Goal: Task Accomplishment & Management: Use online tool/utility

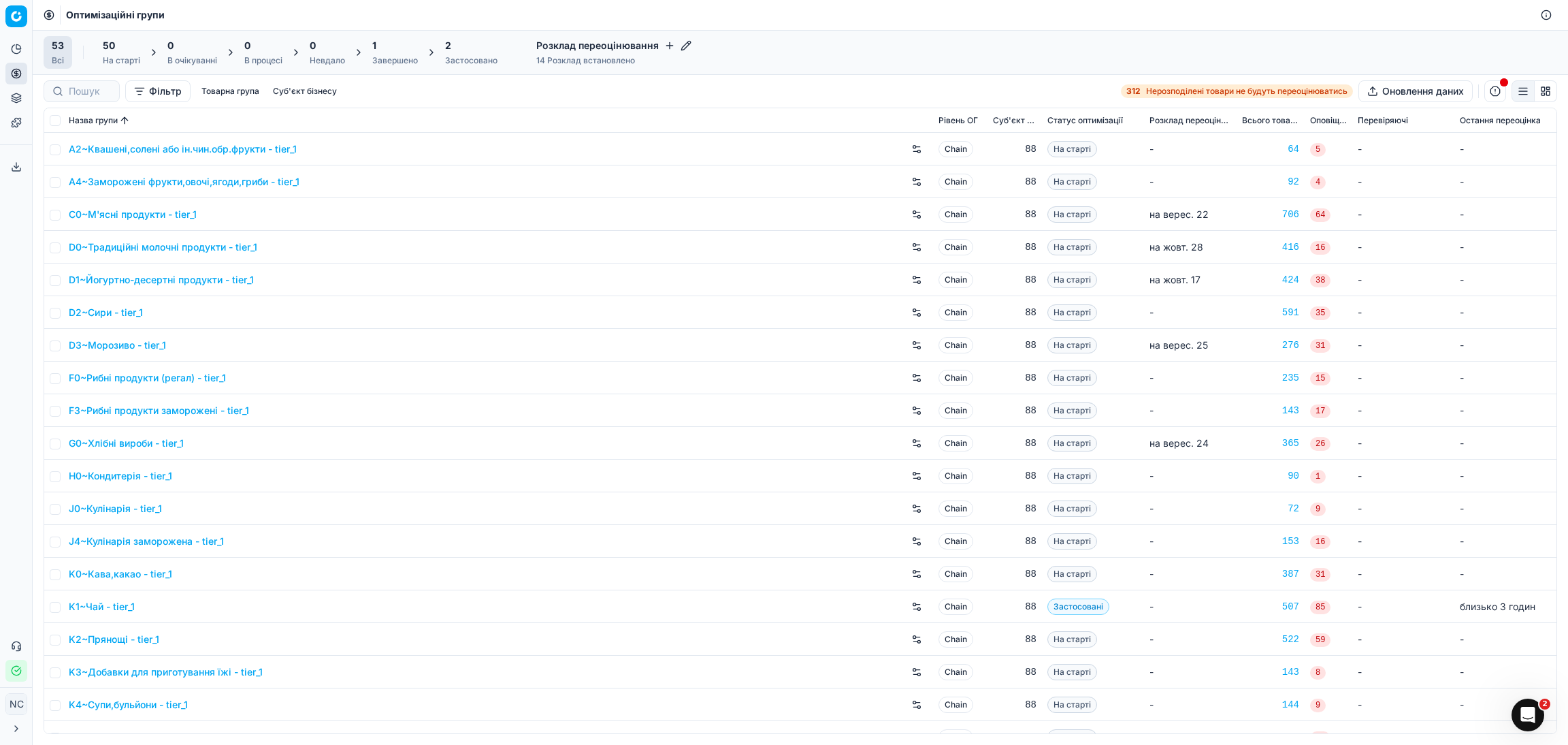
click at [402, 55] on div "Завершено" at bounding box center [395, 60] width 46 height 11
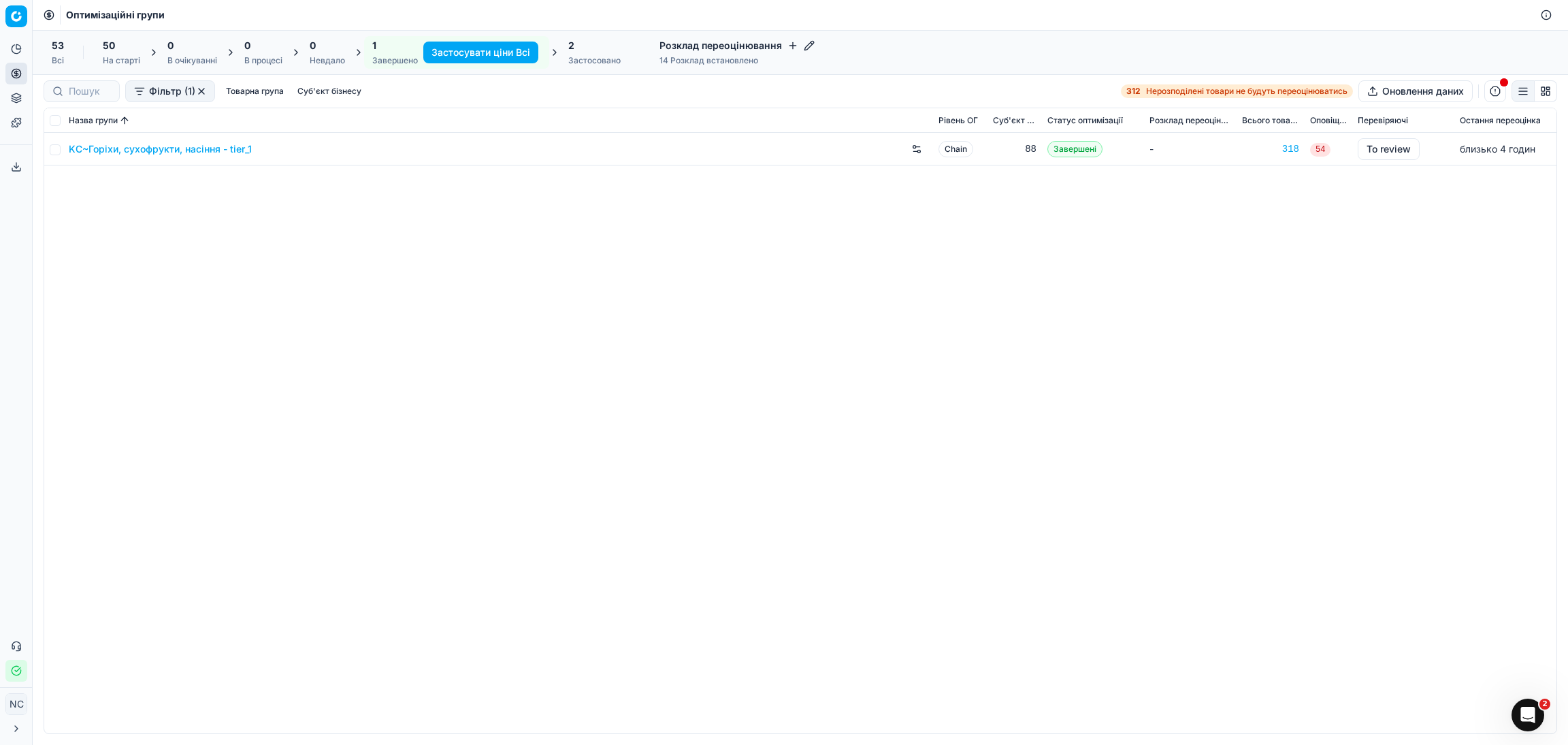
click at [187, 151] on link "KC~Горіхи, сухофрукти, насіння - tier_1" at bounding box center [160, 149] width 183 height 14
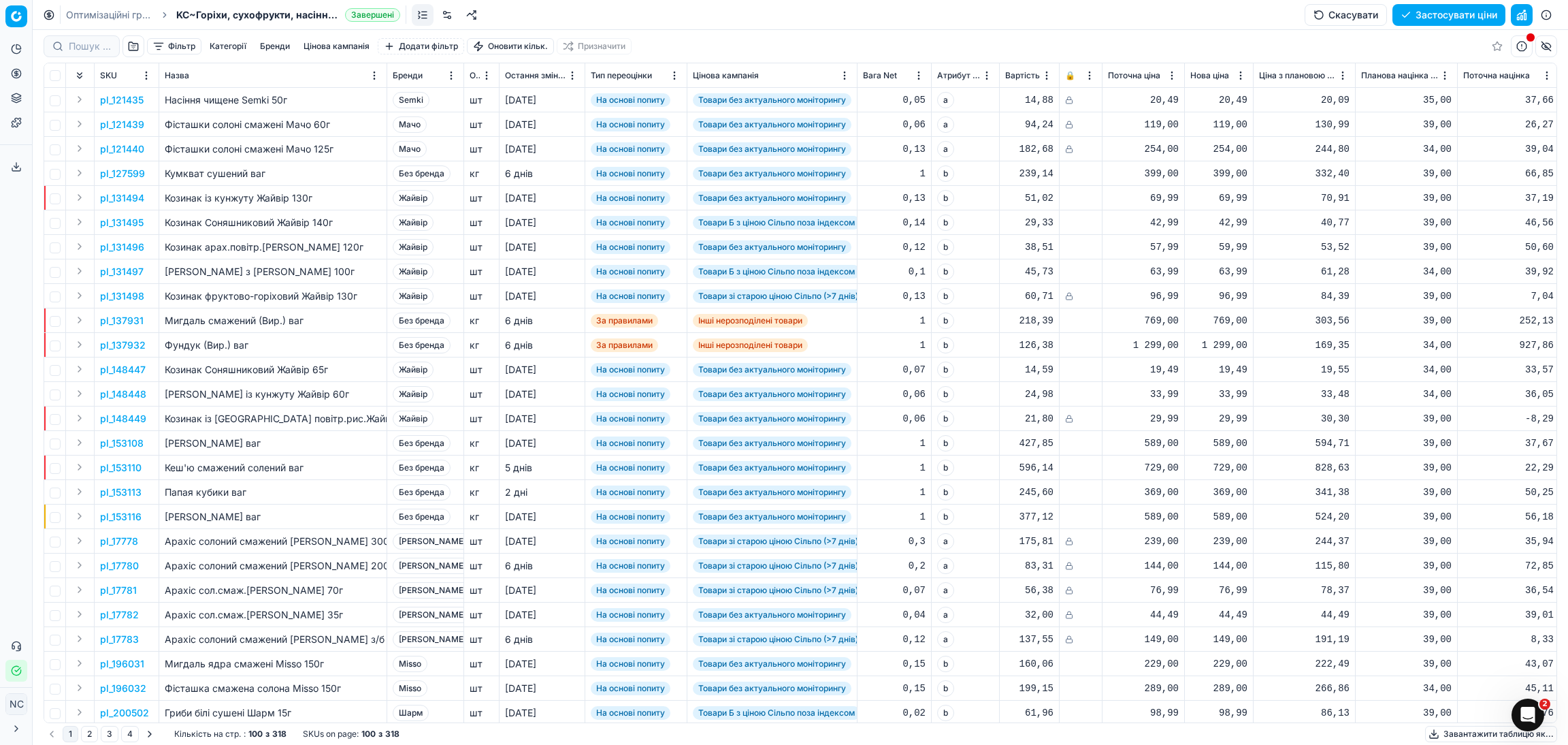
click at [133, 49] on button "button" at bounding box center [133, 46] width 21 height 21
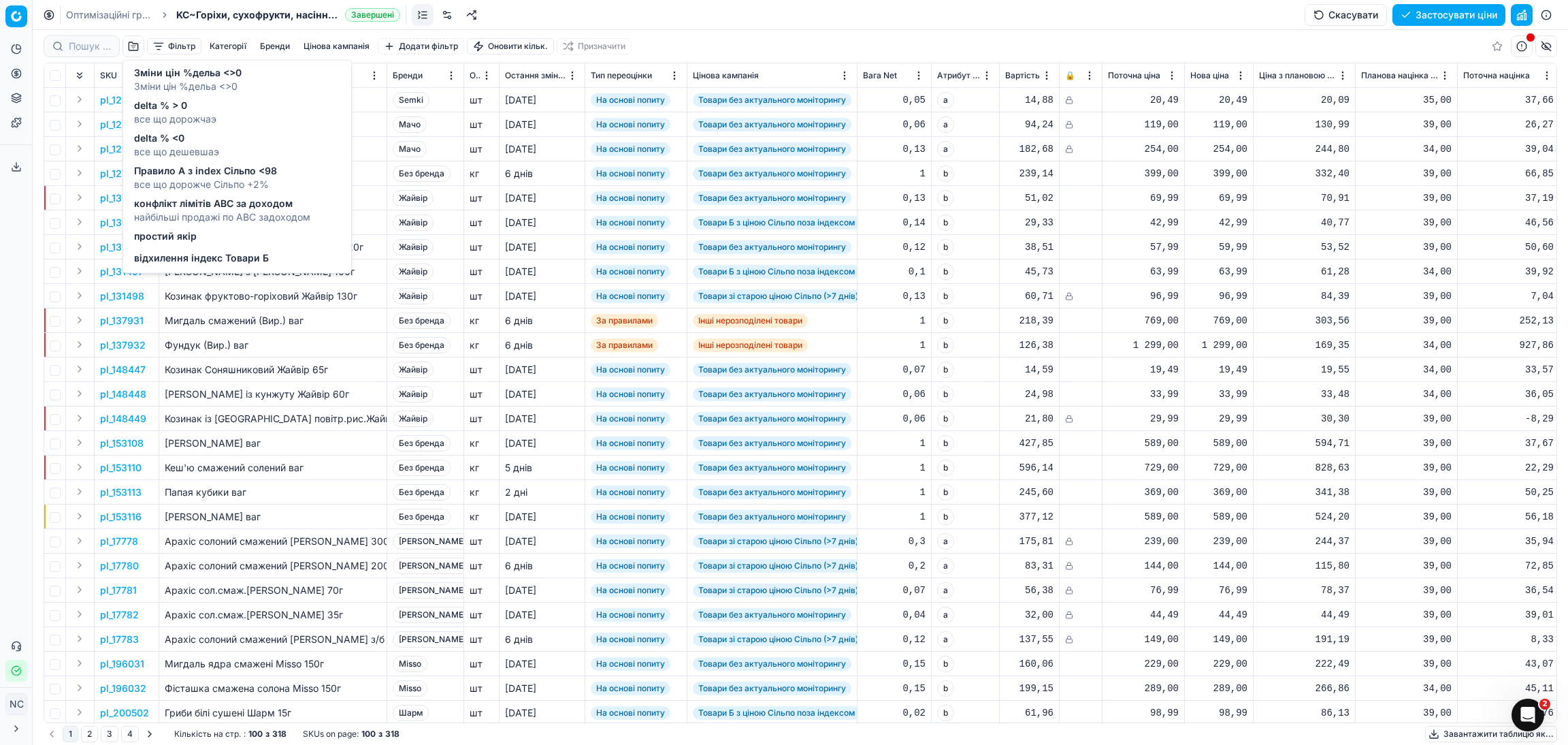
click at [177, 74] on span "Зміни цін %дельа <>0" at bounding box center [188, 72] width 108 height 14
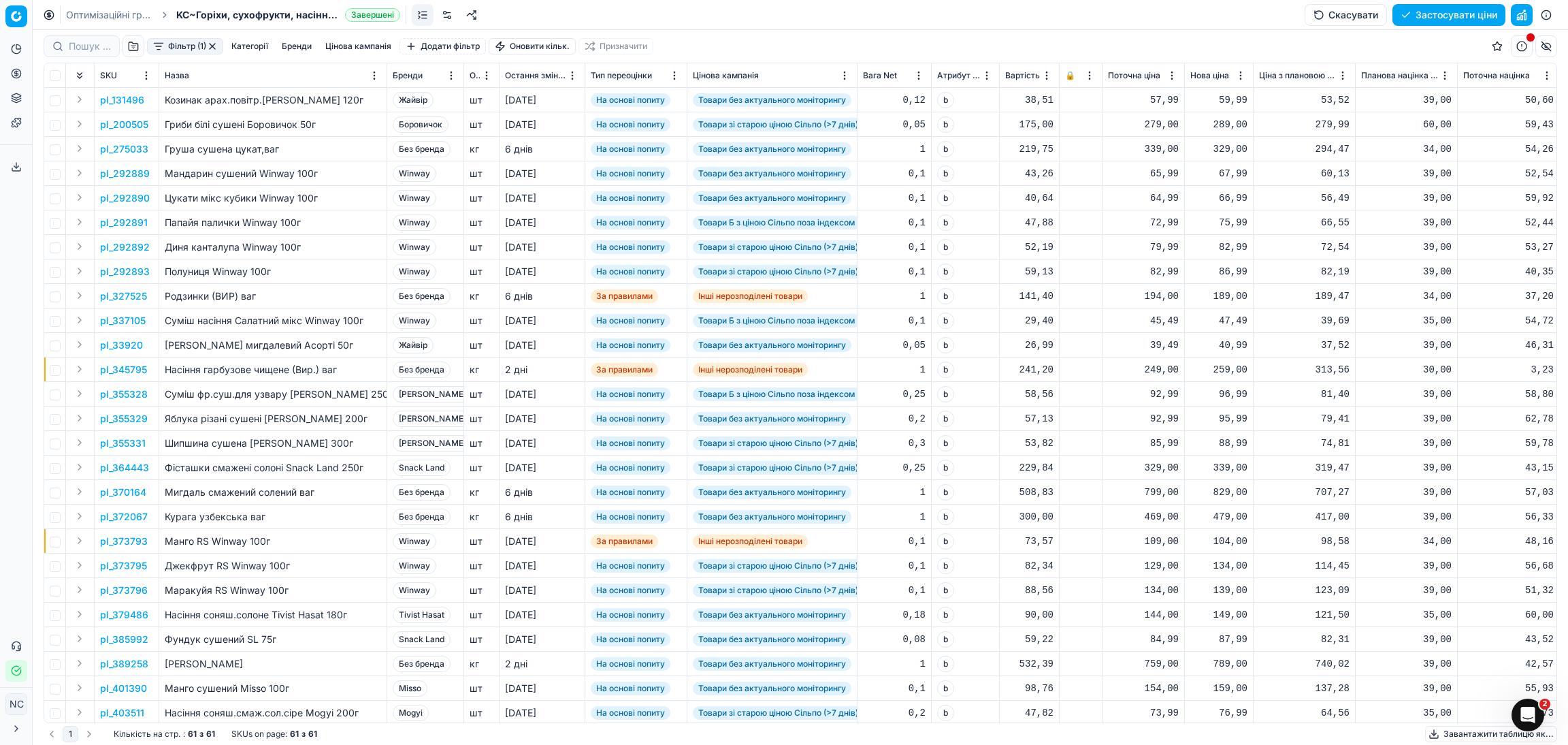
click at [162, 45] on button "Фільтр (1)" at bounding box center [185, 46] width 76 height 17
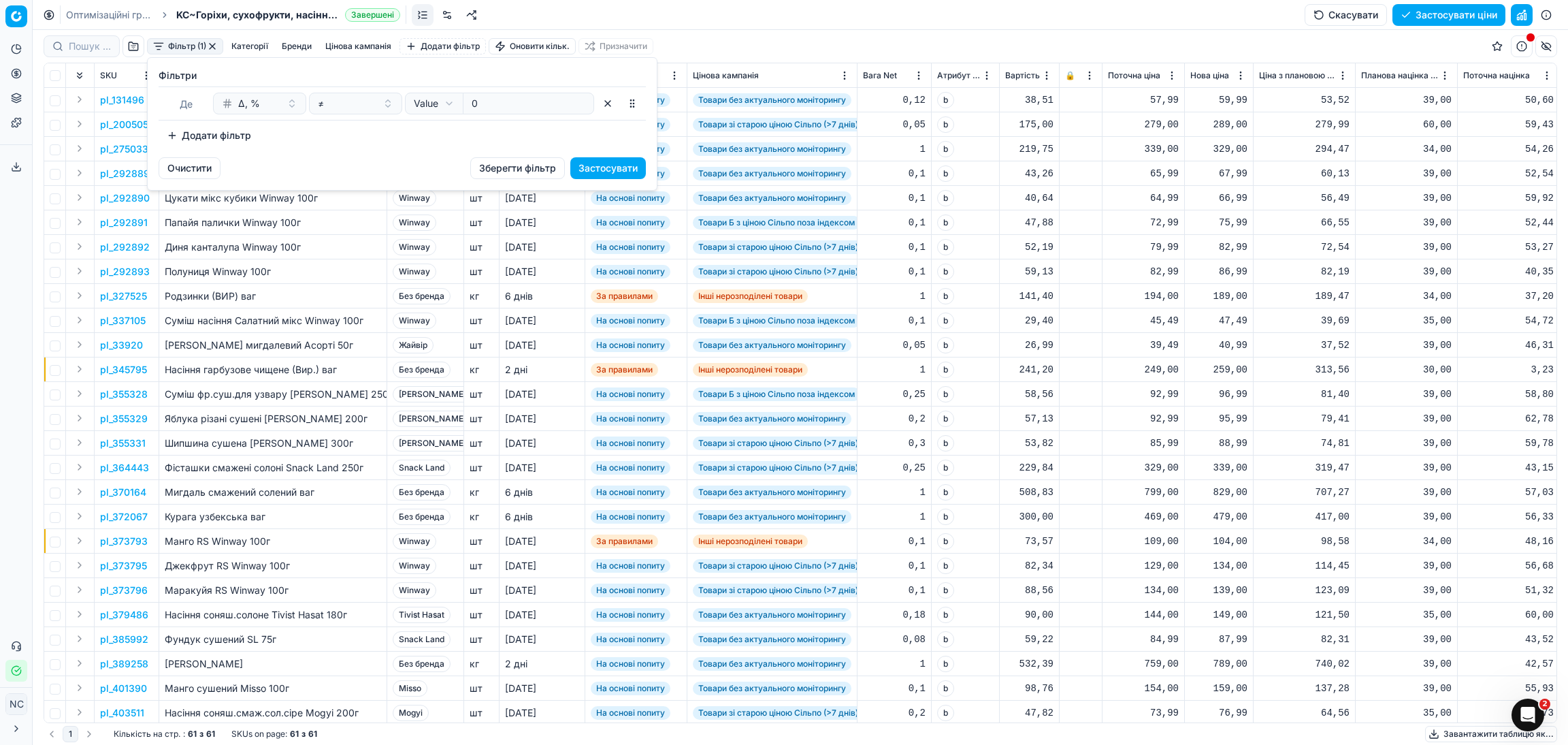
click at [227, 134] on button "Додати фільтр" at bounding box center [209, 135] width 100 height 21
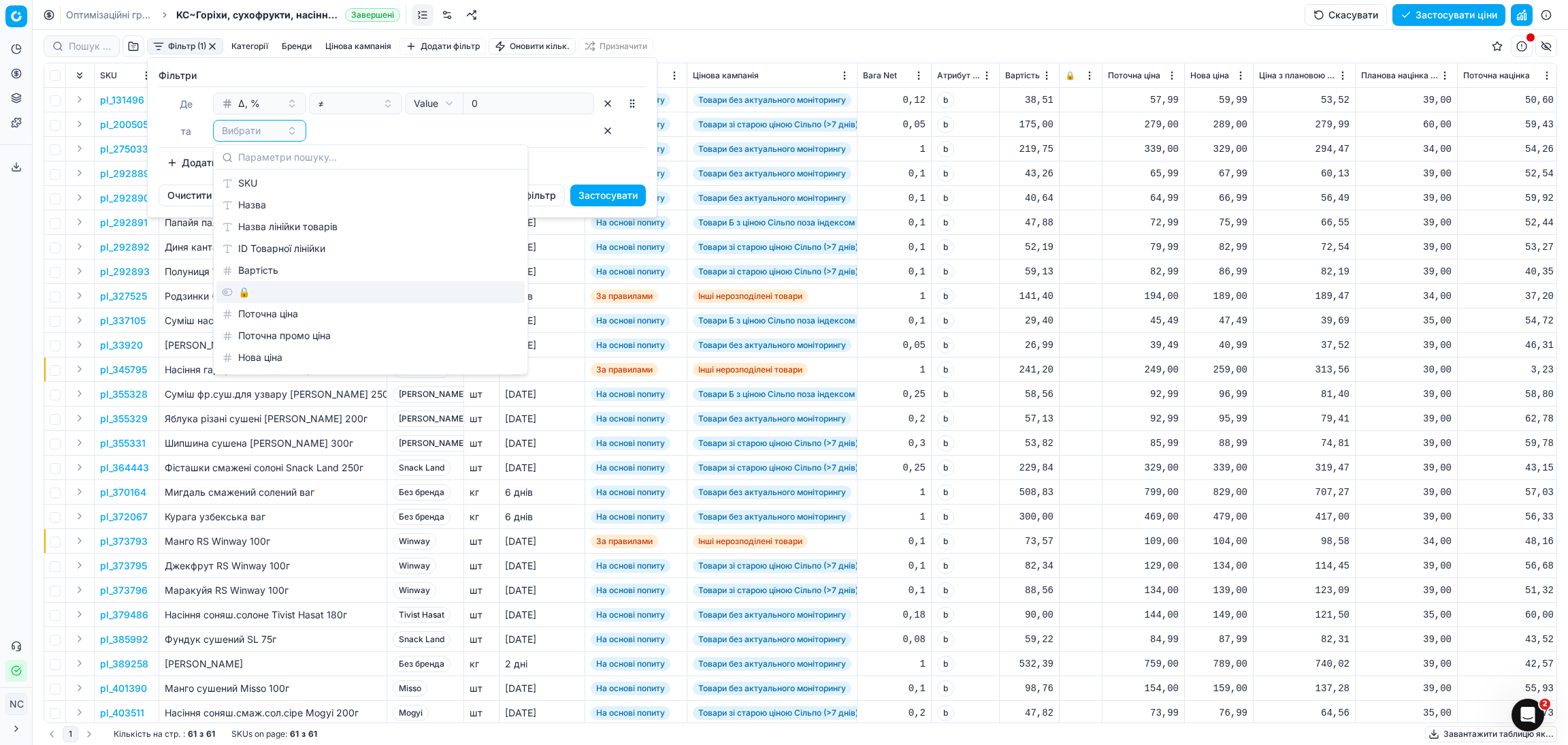
click at [268, 292] on div "🔒" at bounding box center [371, 292] width 308 height 21
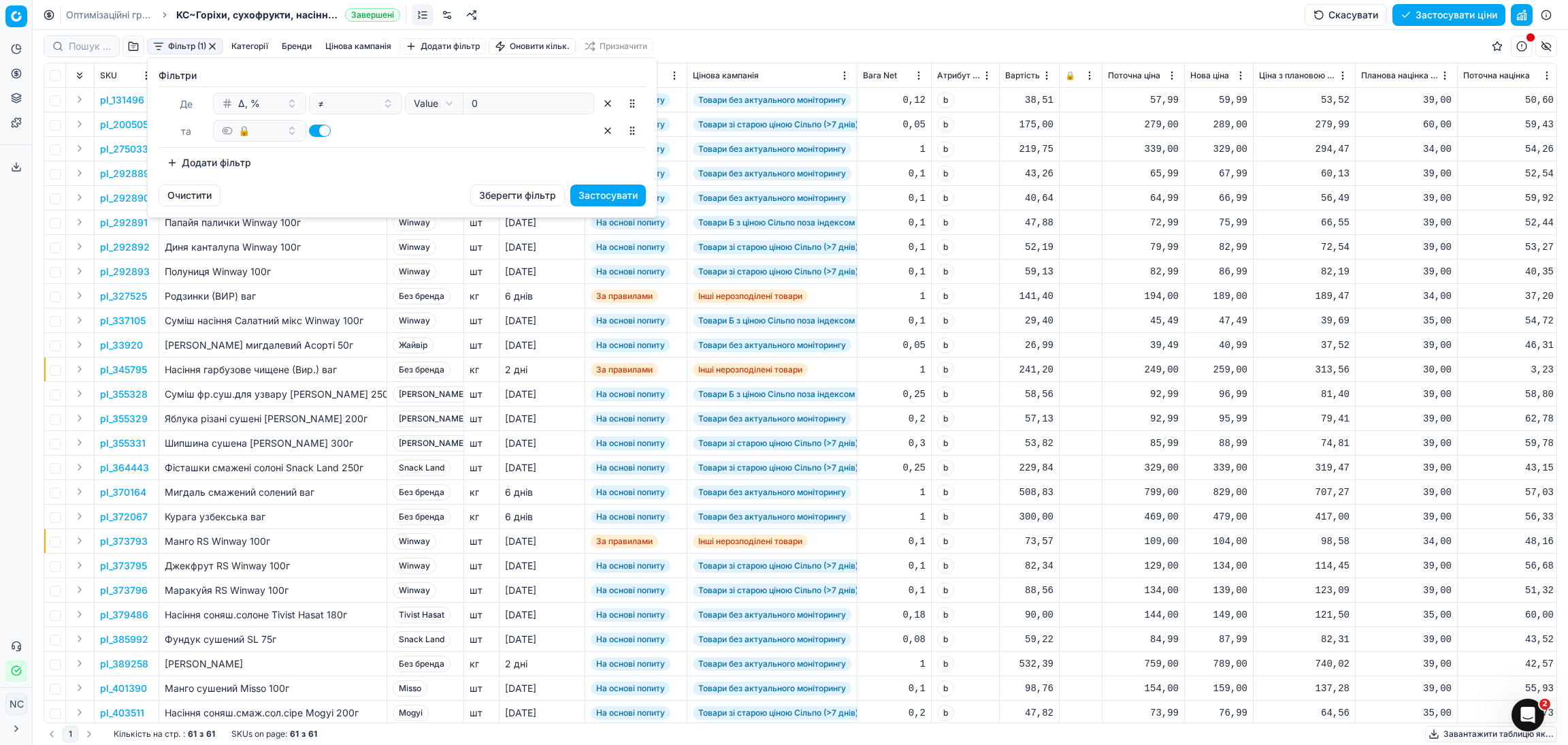
click at [317, 131] on button "button" at bounding box center [320, 130] width 21 height 12
checkbox input "false"
click at [609, 200] on button "Застосувати" at bounding box center [608, 195] width 75 height 21
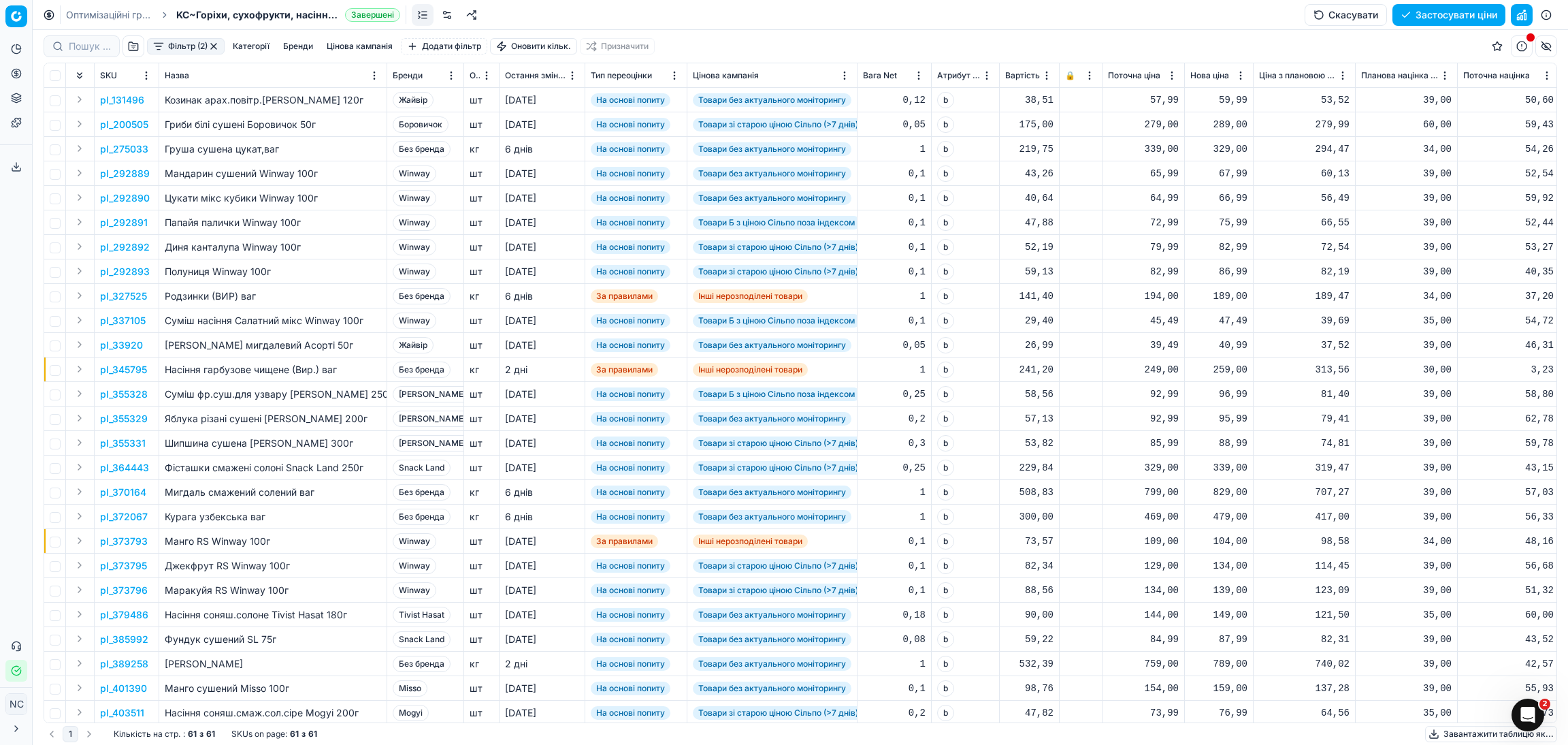
click at [363, 47] on button "Цінова кампанія" at bounding box center [359, 46] width 77 height 17
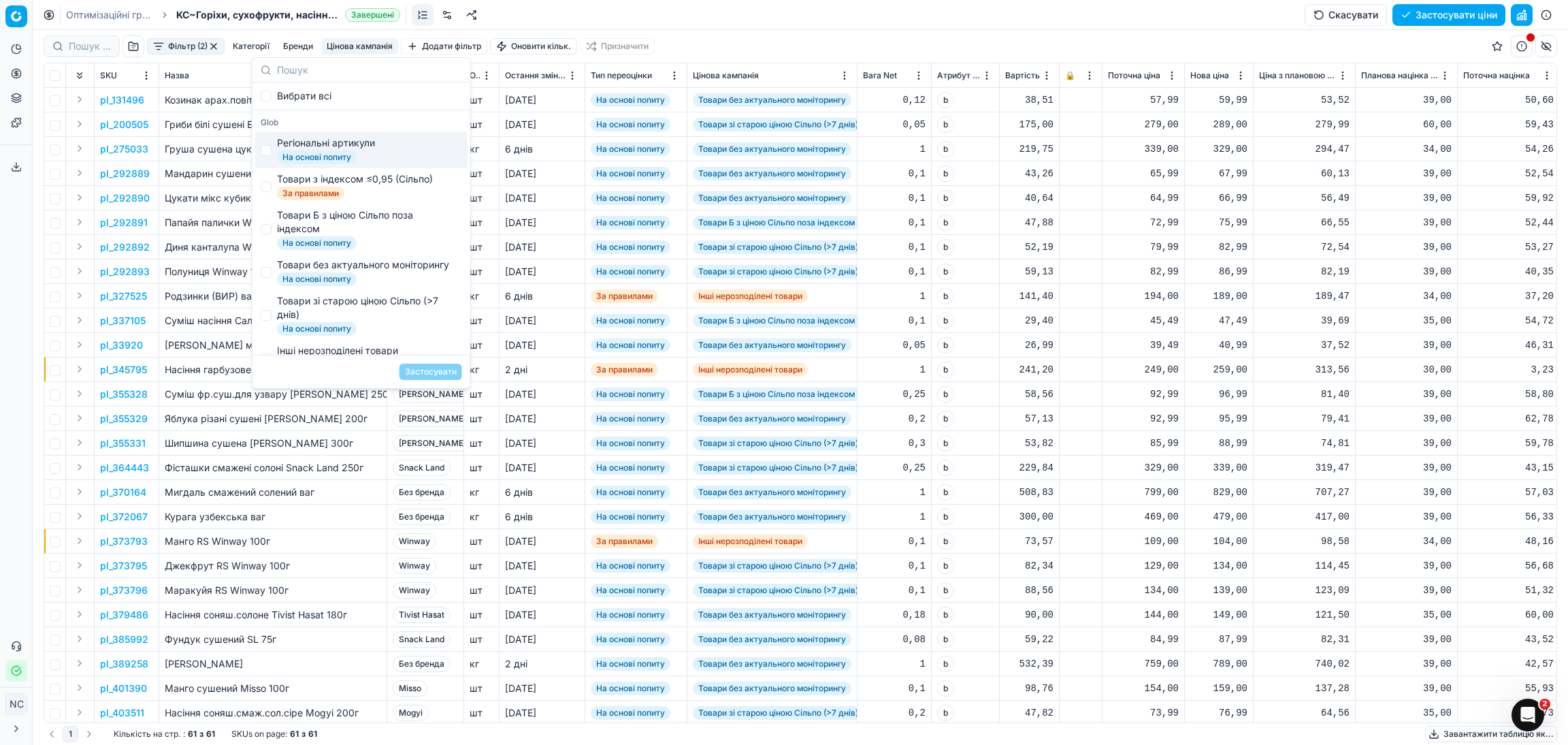
click at [332, 149] on div "Регіональні артикули" at bounding box center [326, 143] width 98 height 14
checkbox input "true"
drag, startPoint x: 438, startPoint y: 372, endPoint x: 737, endPoint y: 372, distance: 299.0
click at [438, 372] on button "Застосувати" at bounding box center [430, 372] width 62 height 17
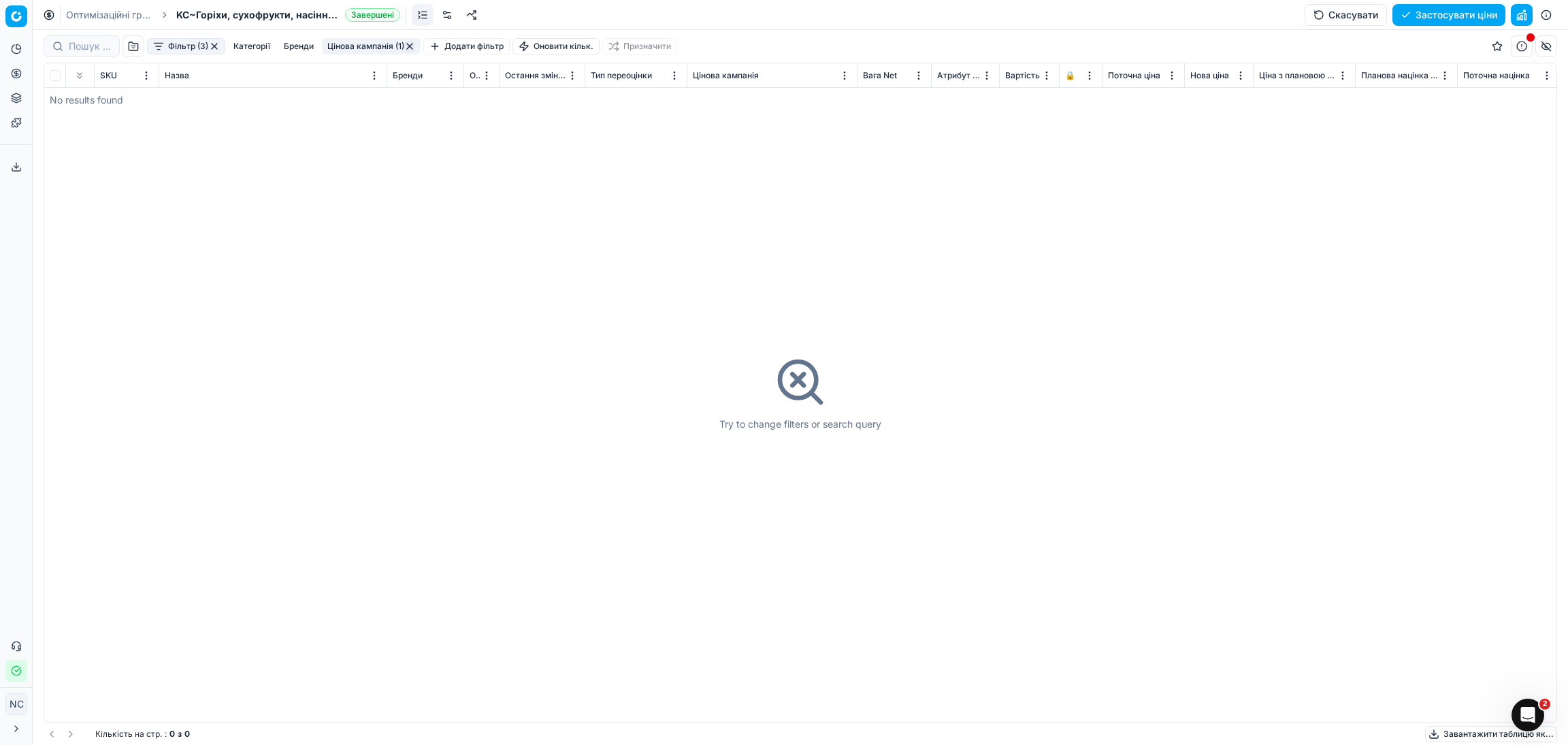
click at [345, 46] on button "Цінова кампанія (1)" at bounding box center [372, 46] width 98 height 17
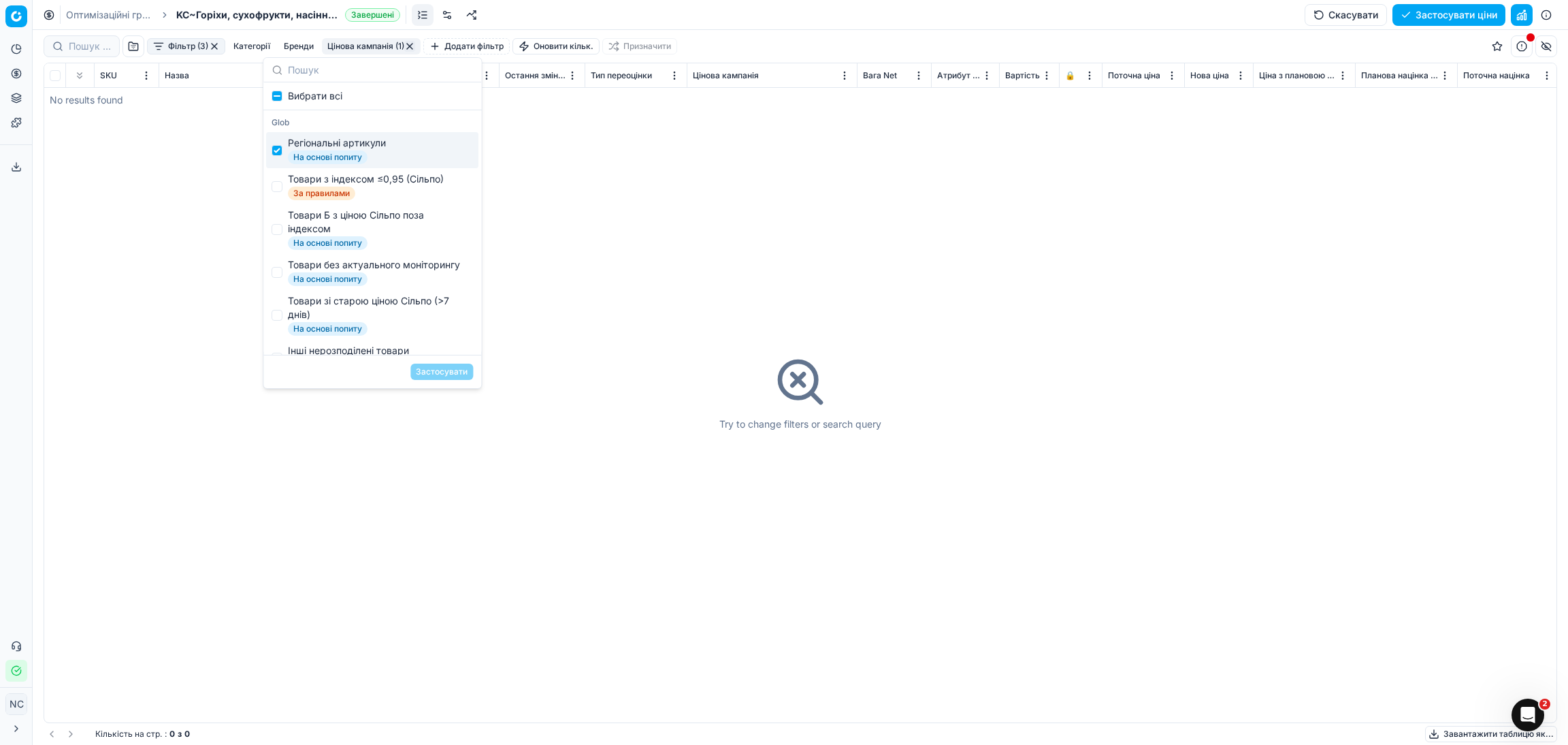
click at [337, 154] on span "На основі попиту" at bounding box center [328, 157] width 80 height 14
checkbox input "false"
click at [349, 189] on span "За правилами" at bounding box center [321, 193] width 68 height 14
checkbox input "true"
click at [438, 372] on button "Застосувати" at bounding box center [441, 372] width 62 height 17
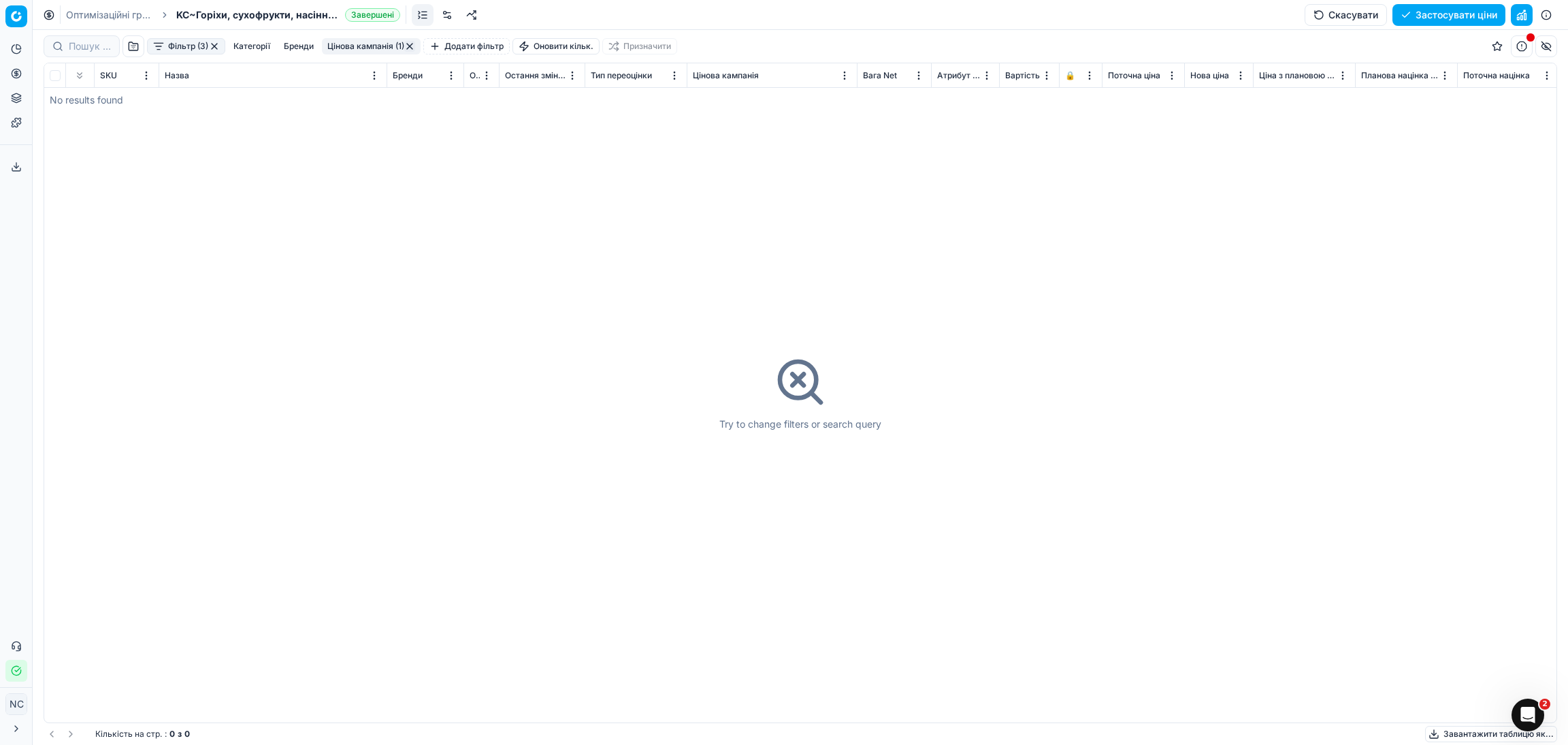
click at [348, 49] on button "Цінова кампанія (1)" at bounding box center [372, 46] width 98 height 17
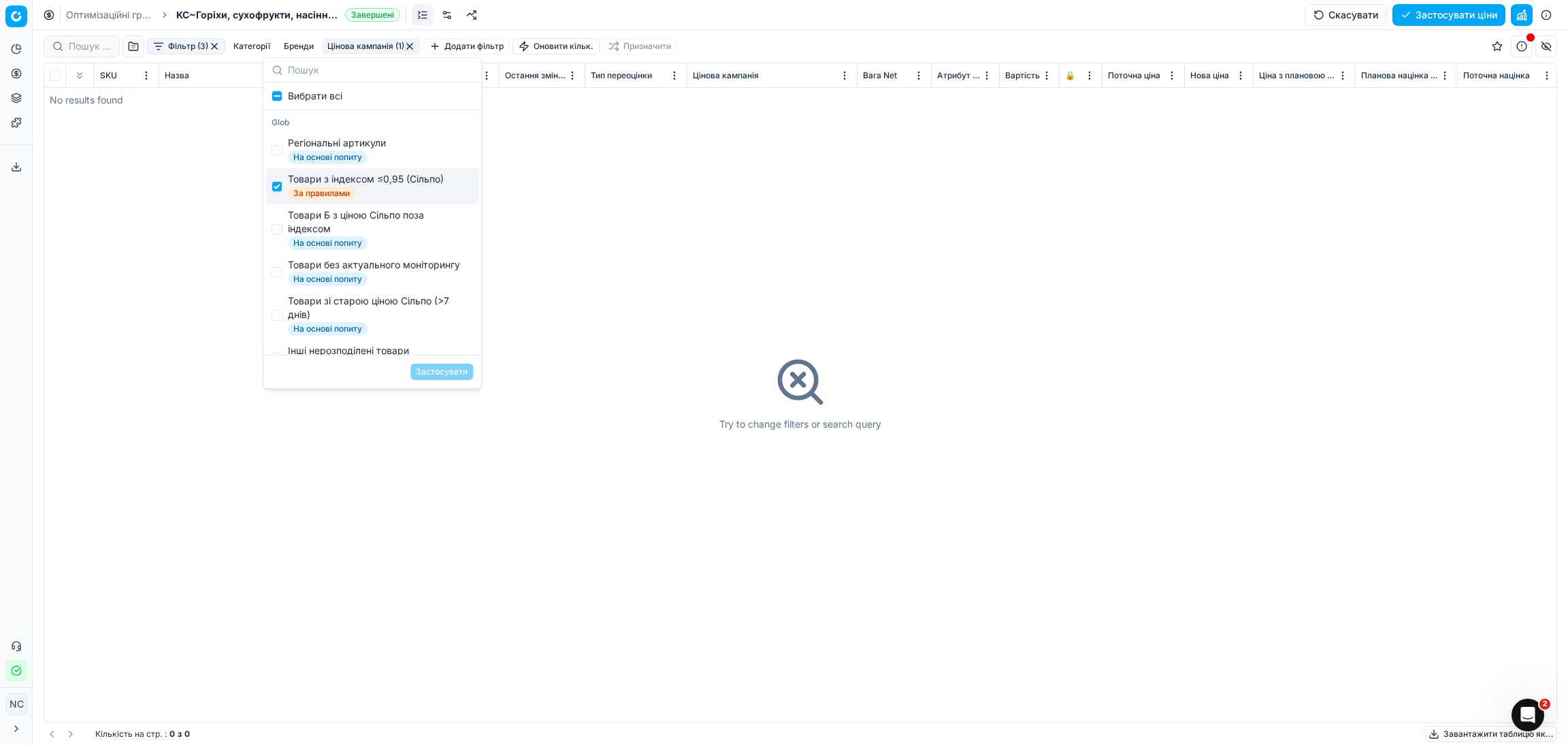
click at [315, 183] on div "Товари з індексом ≤0,95 (Сільпо)" at bounding box center [366, 178] width 156 height 14
checkbox input "false"
click at [334, 225] on div "Товари Б з ціною Сільпо поза індексом" at bounding box center [377, 221] width 179 height 27
checkbox input "true"
drag, startPoint x: 432, startPoint y: 370, endPoint x: 587, endPoint y: 363, distance: 155.2
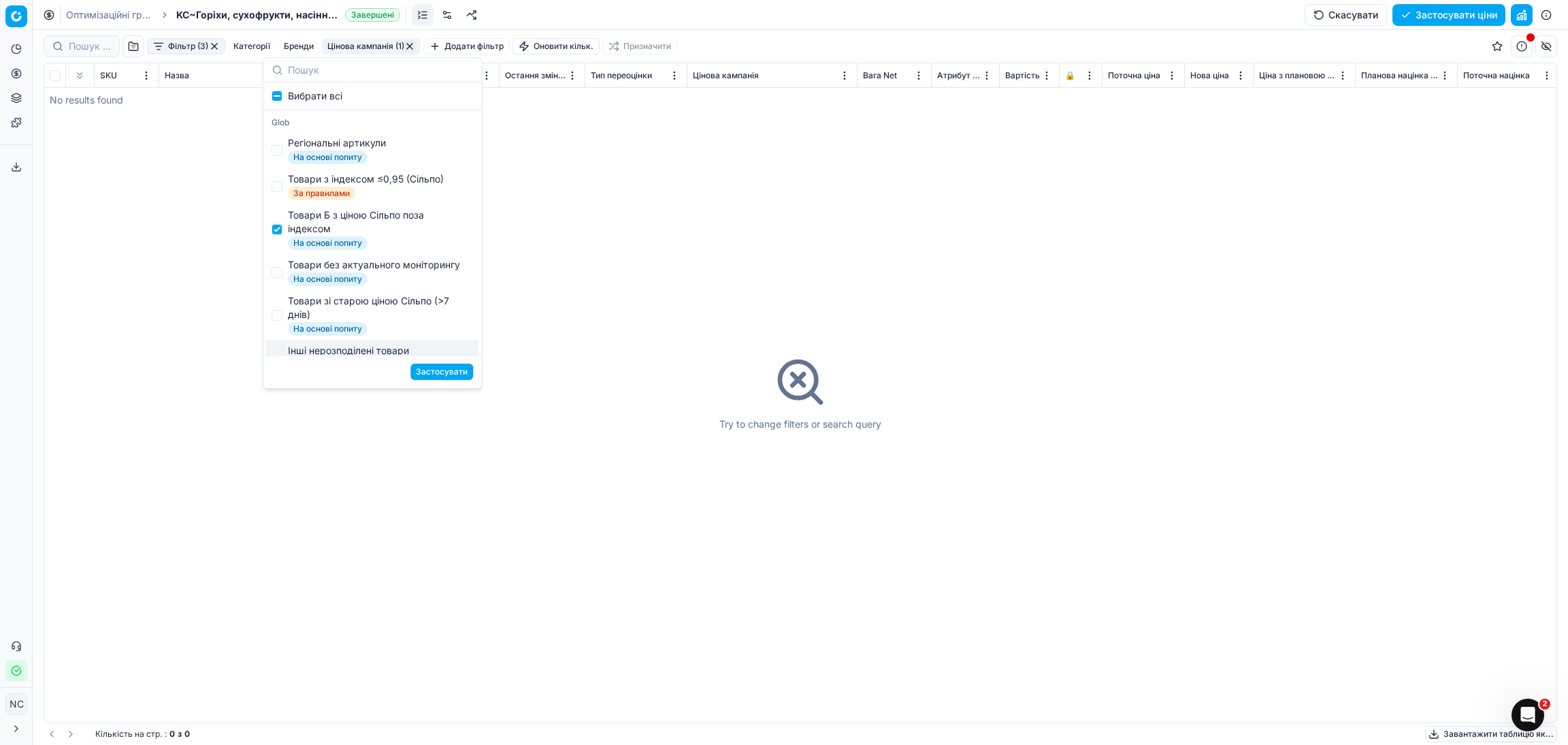
click at [434, 370] on button "Застосувати" at bounding box center [441, 372] width 62 height 17
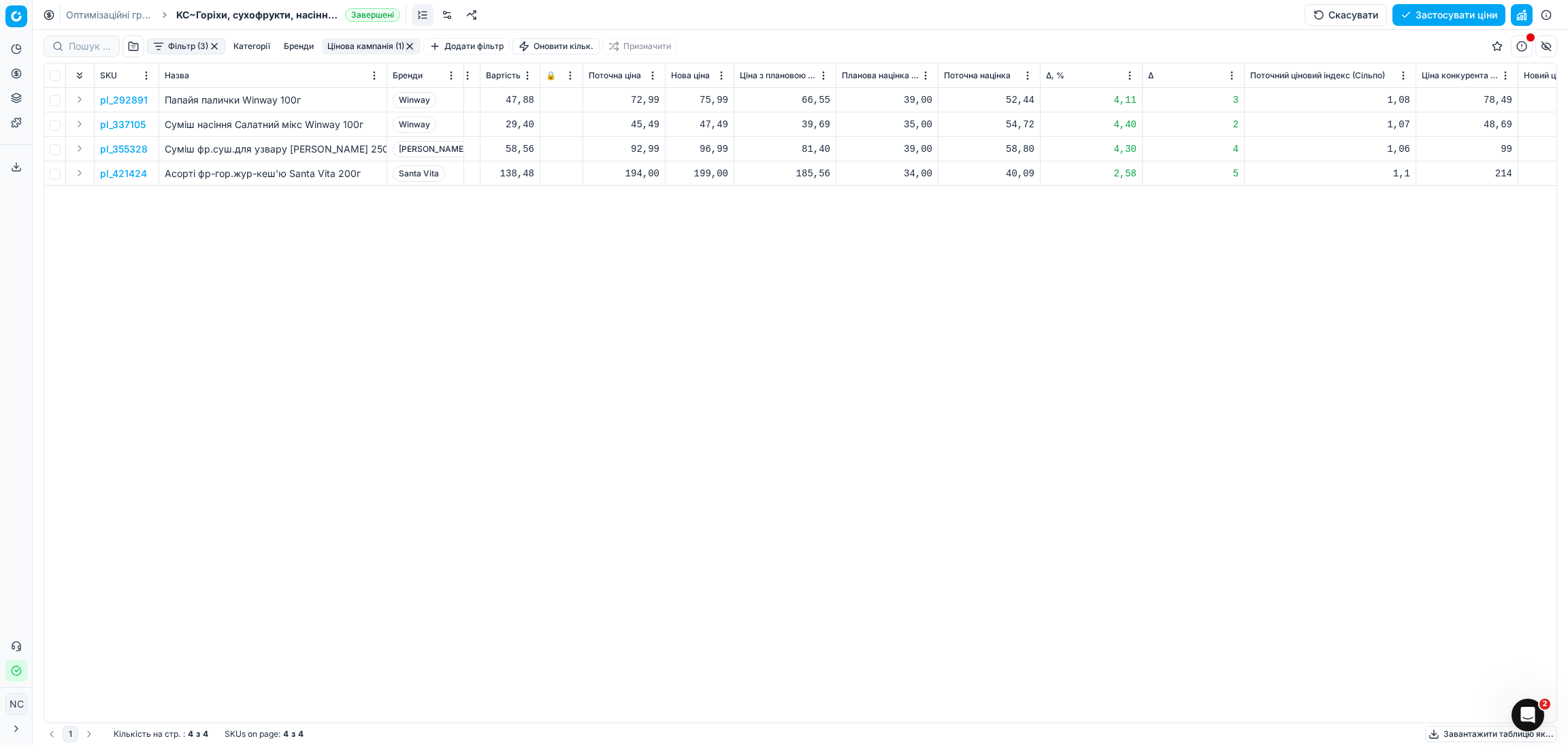
scroll to position [0, 544]
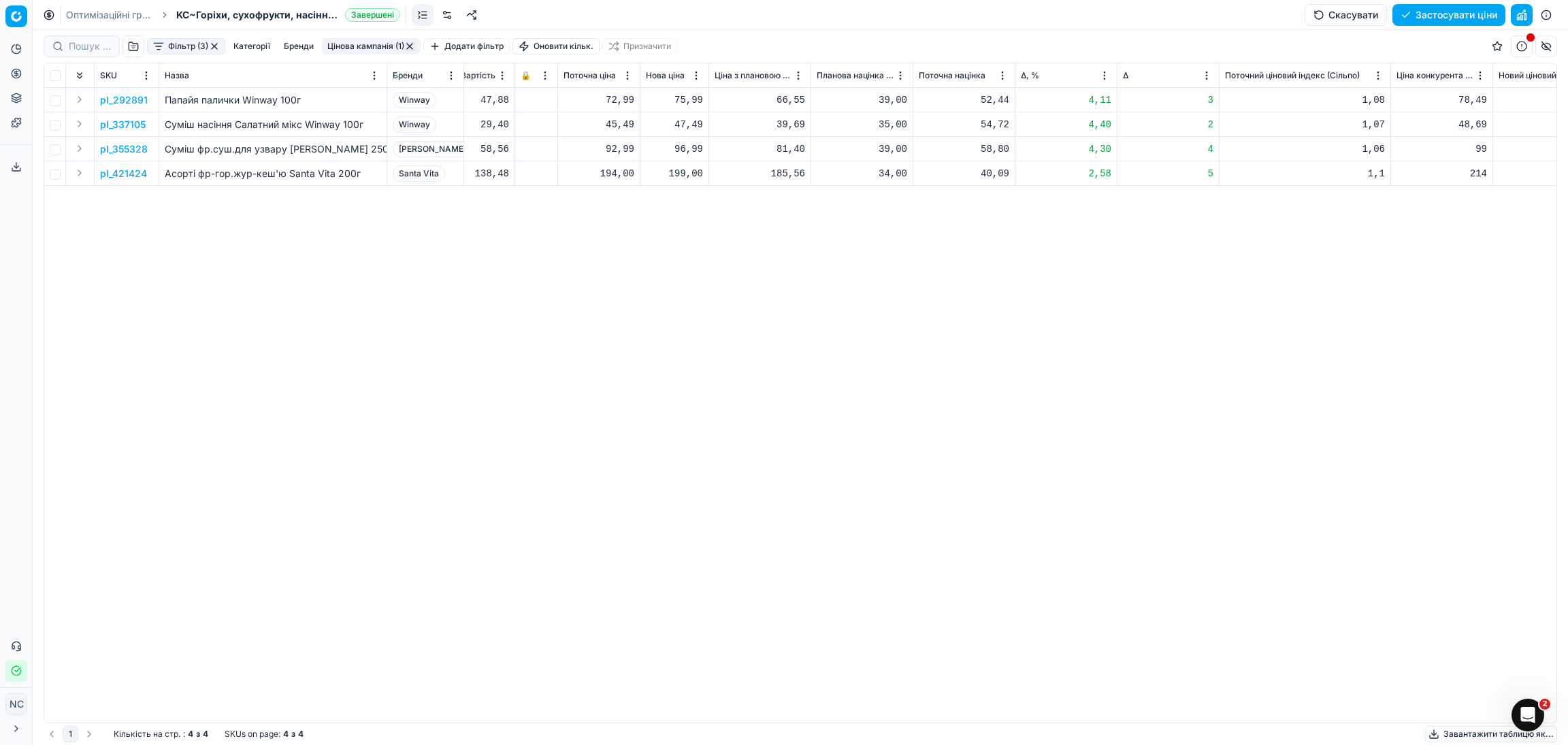
click at [134, 101] on p "pl_292891" at bounding box center [124, 99] width 47 height 14
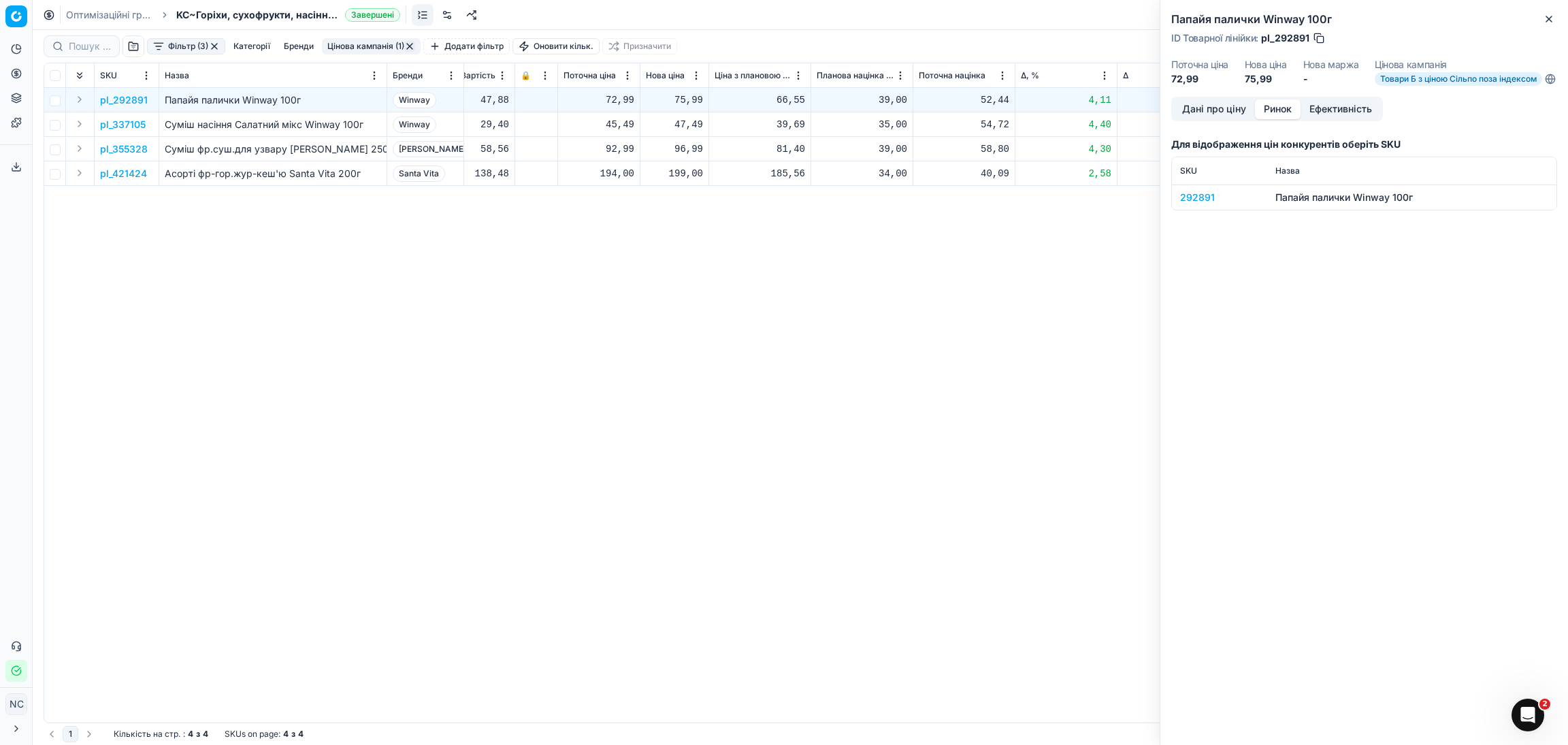
click at [1281, 116] on button "Ринок" at bounding box center [1277, 109] width 46 height 20
click at [1203, 204] on div "292891" at bounding box center [1219, 197] width 79 height 14
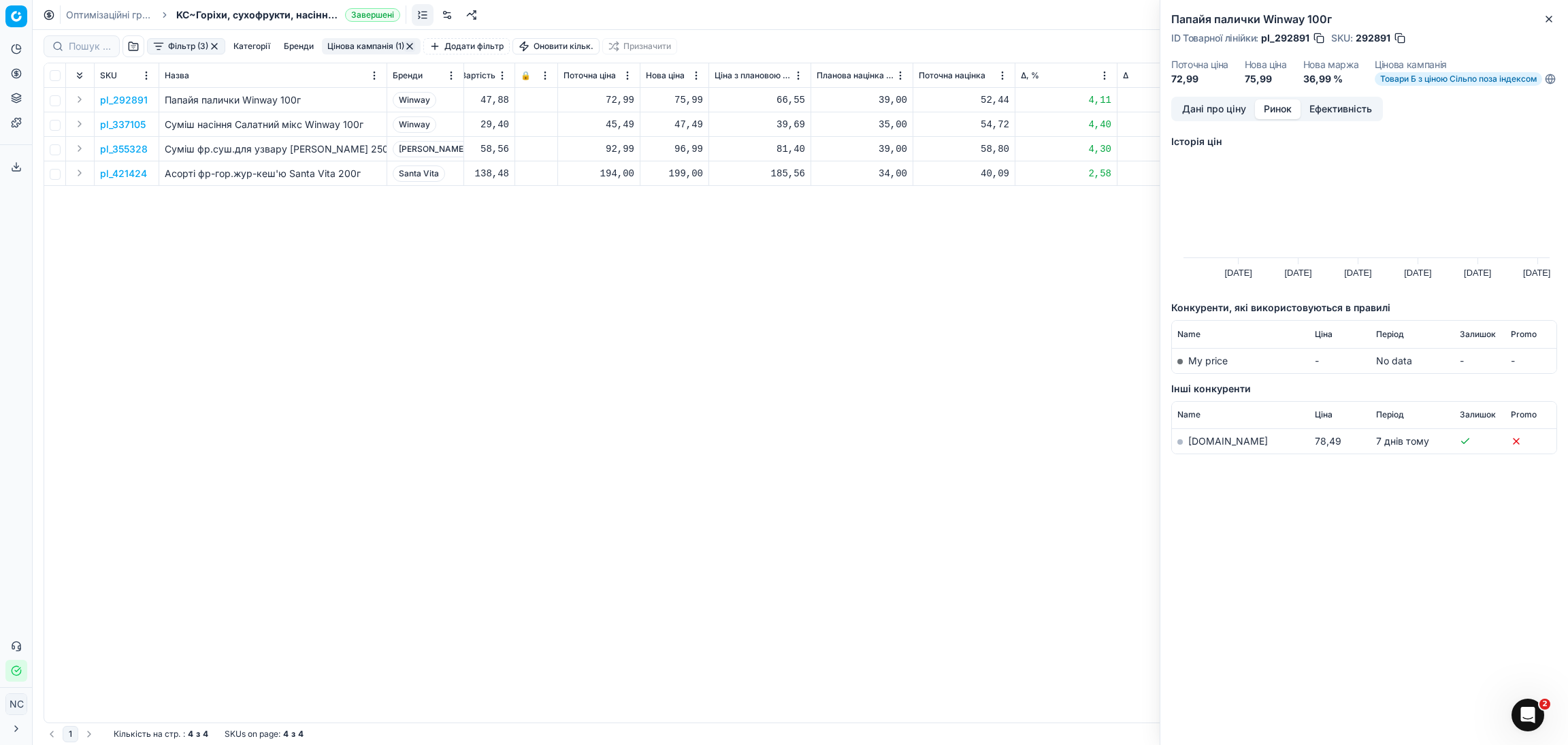
click at [1208, 447] on link "[DOMAIN_NAME]" at bounding box center [1228, 440] width 80 height 11
click at [1555, 19] on button "Close" at bounding box center [1549, 20] width 17 height 17
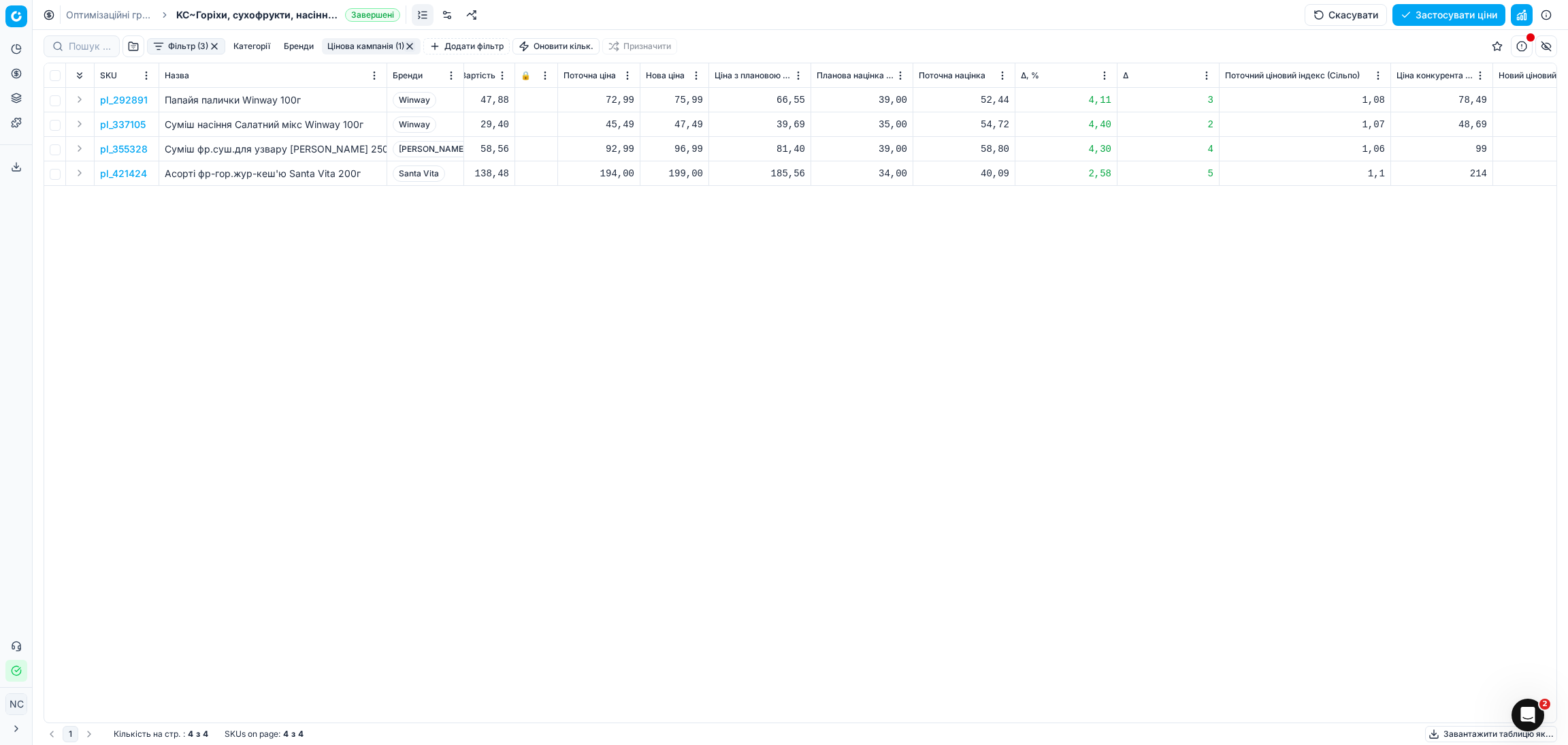
click at [691, 93] on div "75,99" at bounding box center [674, 99] width 58 height 14
click at [685, 96] on div "75,99" at bounding box center [674, 99] width 58 height 14
click at [685, 94] on div "75,99" at bounding box center [674, 99] width 58 height 14
type input "72.99"
click at [138, 127] on p "pl_337105" at bounding box center [123, 124] width 46 height 14
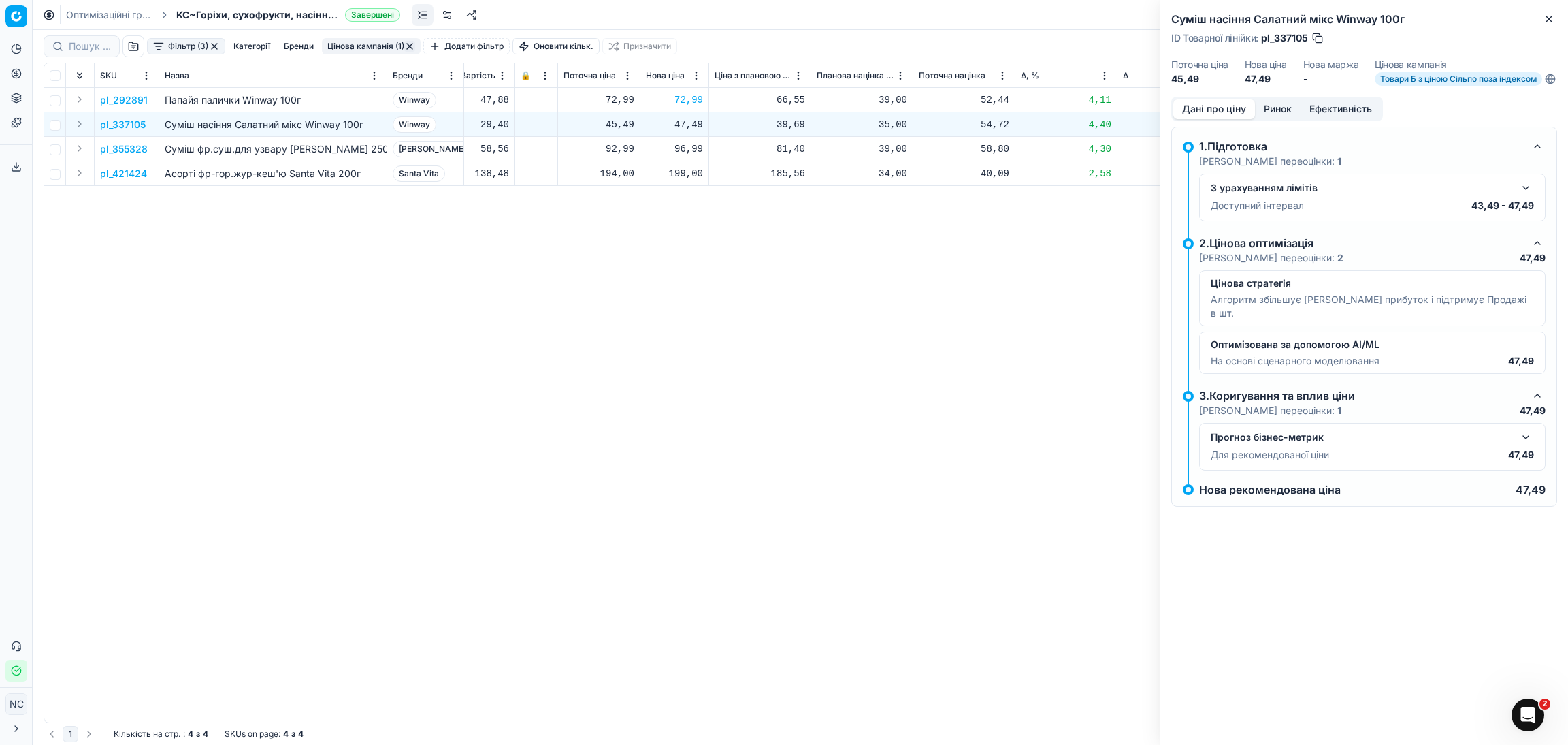
click at [1291, 119] on button "Ринок" at bounding box center [1277, 109] width 46 height 20
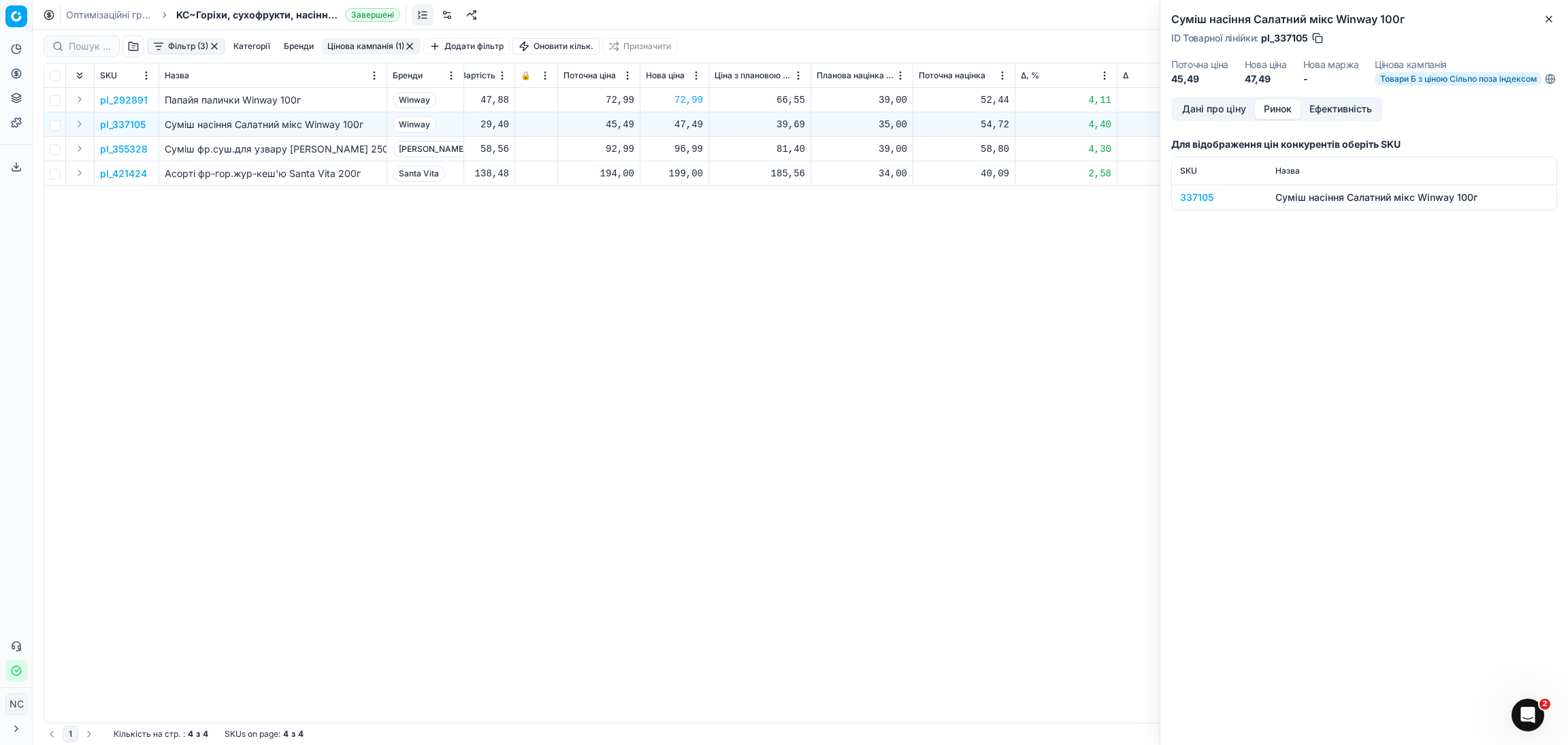
click at [1204, 204] on div "337105" at bounding box center [1219, 197] width 79 height 14
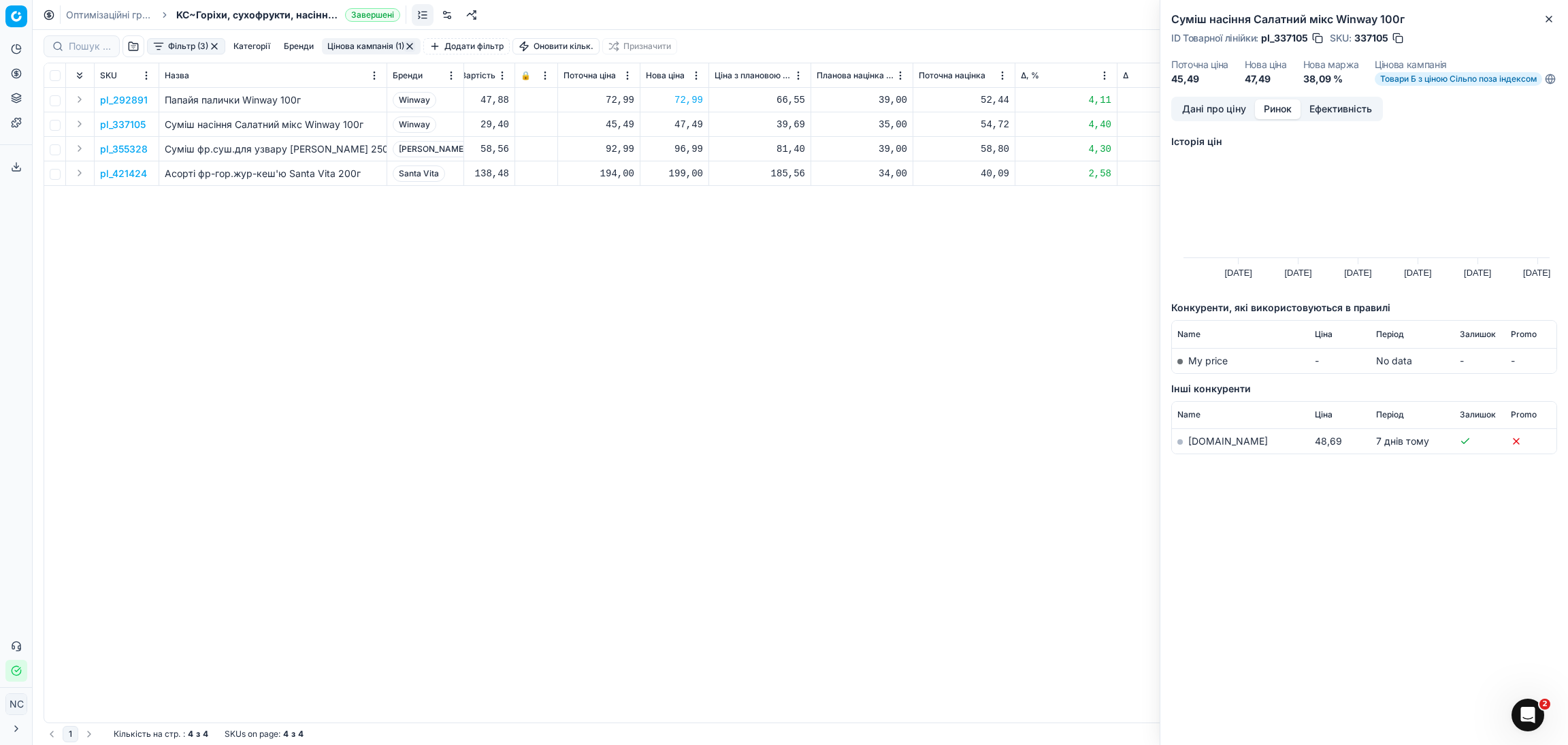
click at [1210, 447] on link "[DOMAIN_NAME]" at bounding box center [1228, 440] width 80 height 11
drag, startPoint x: 1549, startPoint y: 21, endPoint x: 1509, endPoint y: 26, distance: 40.3
click at [1549, 21] on icon "button" at bounding box center [1549, 20] width 11 height 11
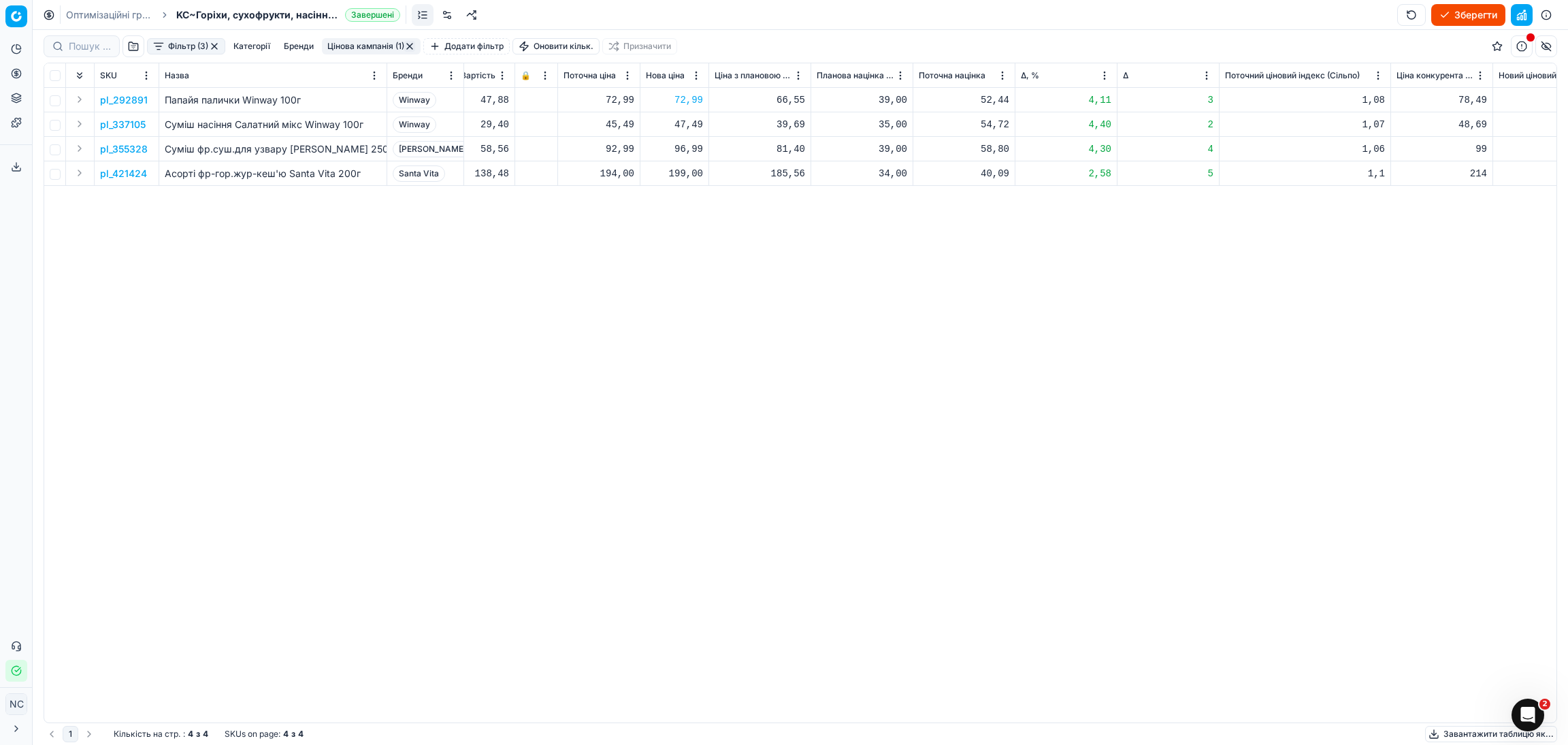
click at [691, 130] on div "47,49" at bounding box center [674, 124] width 58 height 14
type input "45.49"
click at [137, 151] on p "pl_355328" at bounding box center [124, 149] width 47 height 14
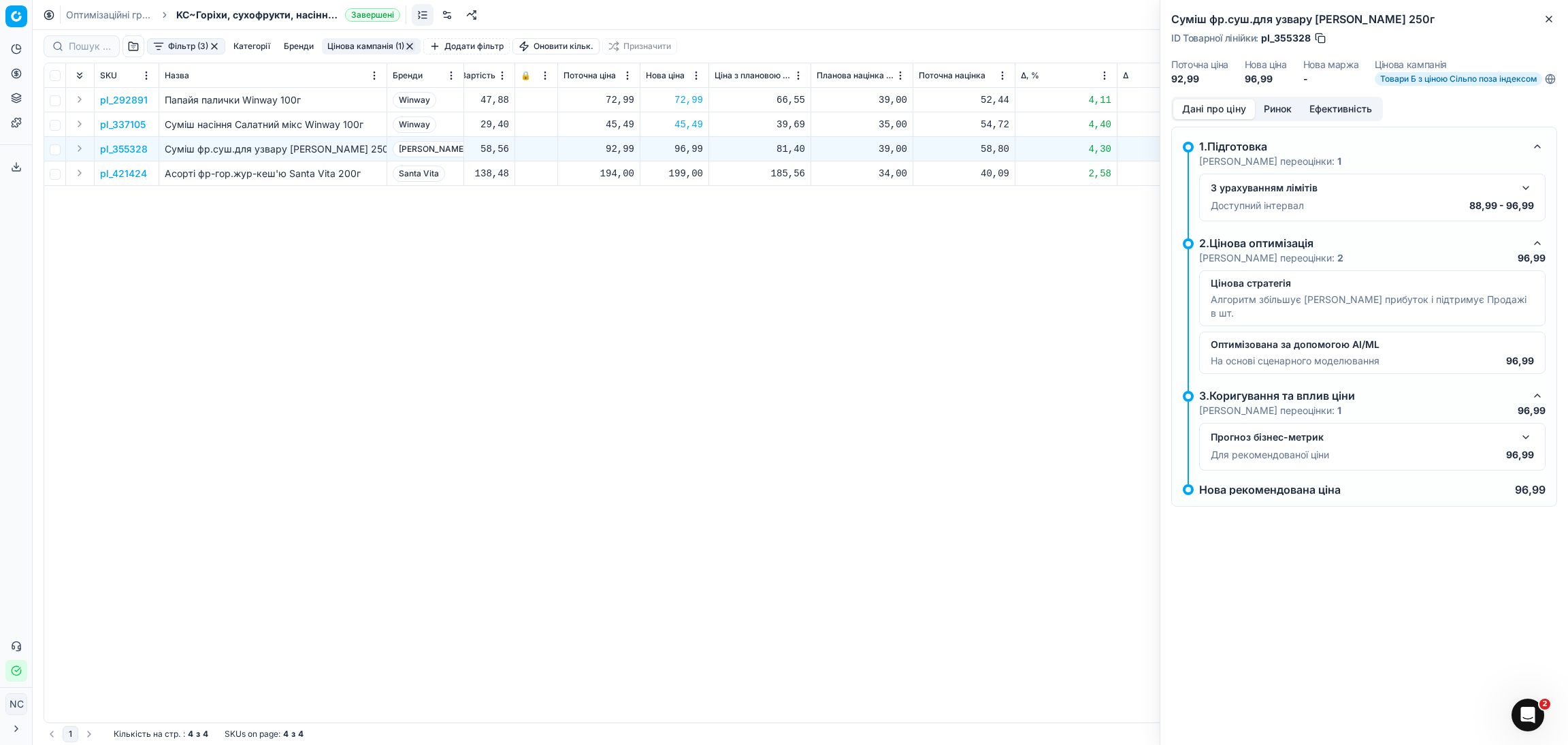
click at [1279, 115] on button "Ринок" at bounding box center [1277, 109] width 46 height 20
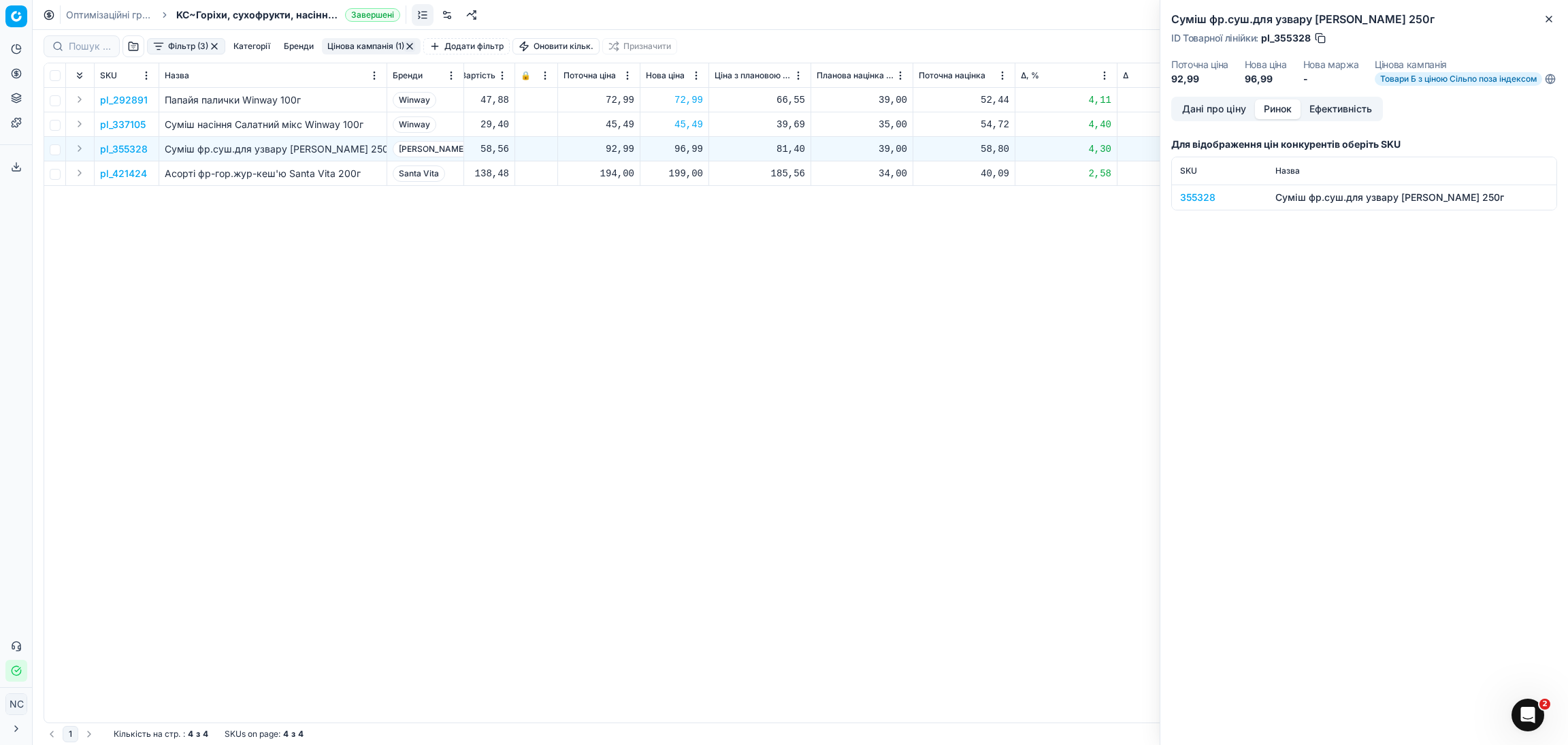
click at [1195, 204] on div "355328" at bounding box center [1219, 197] width 79 height 14
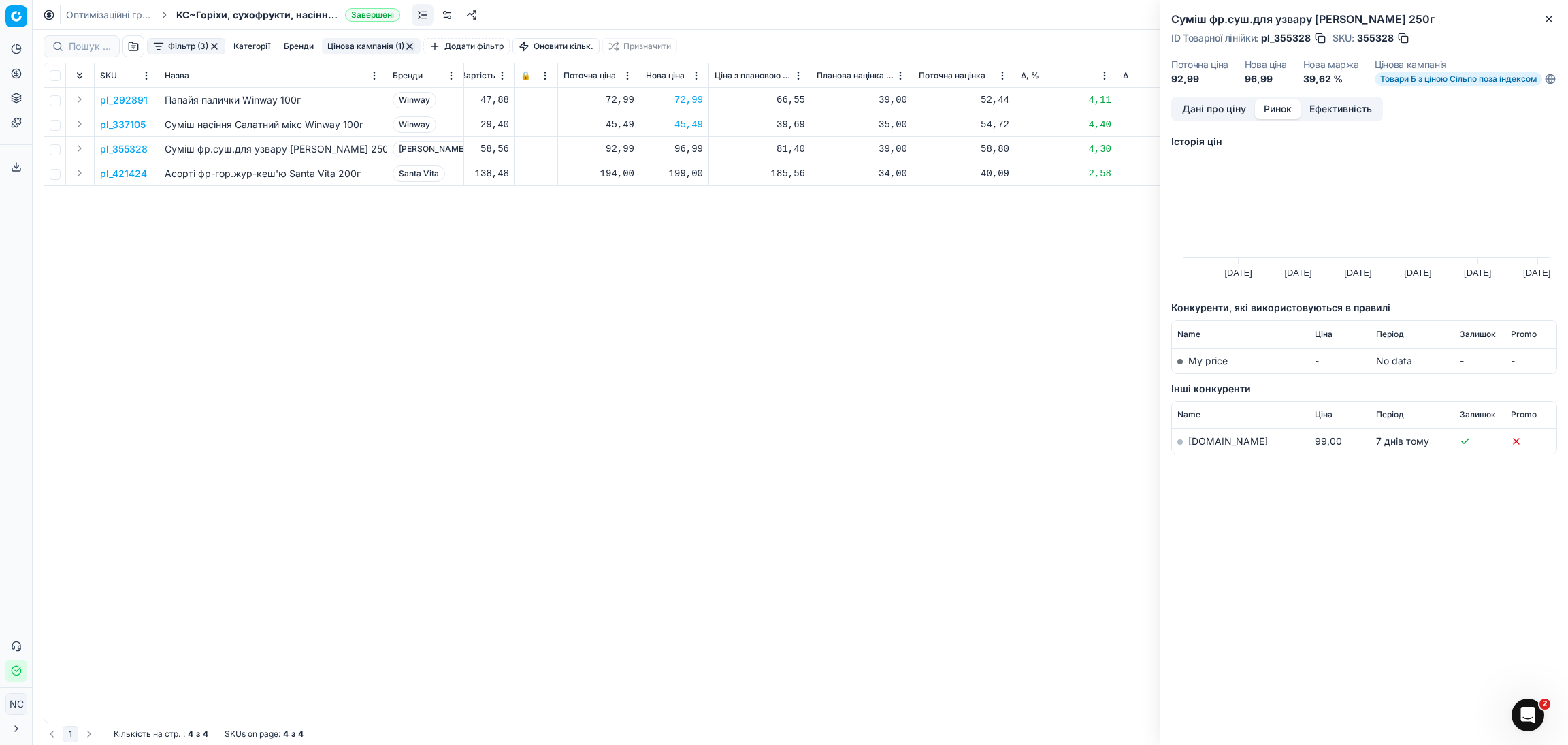
click at [1196, 447] on link "[DOMAIN_NAME]" at bounding box center [1228, 440] width 80 height 11
click at [1546, 20] on icon "button" at bounding box center [1549, 20] width 11 height 11
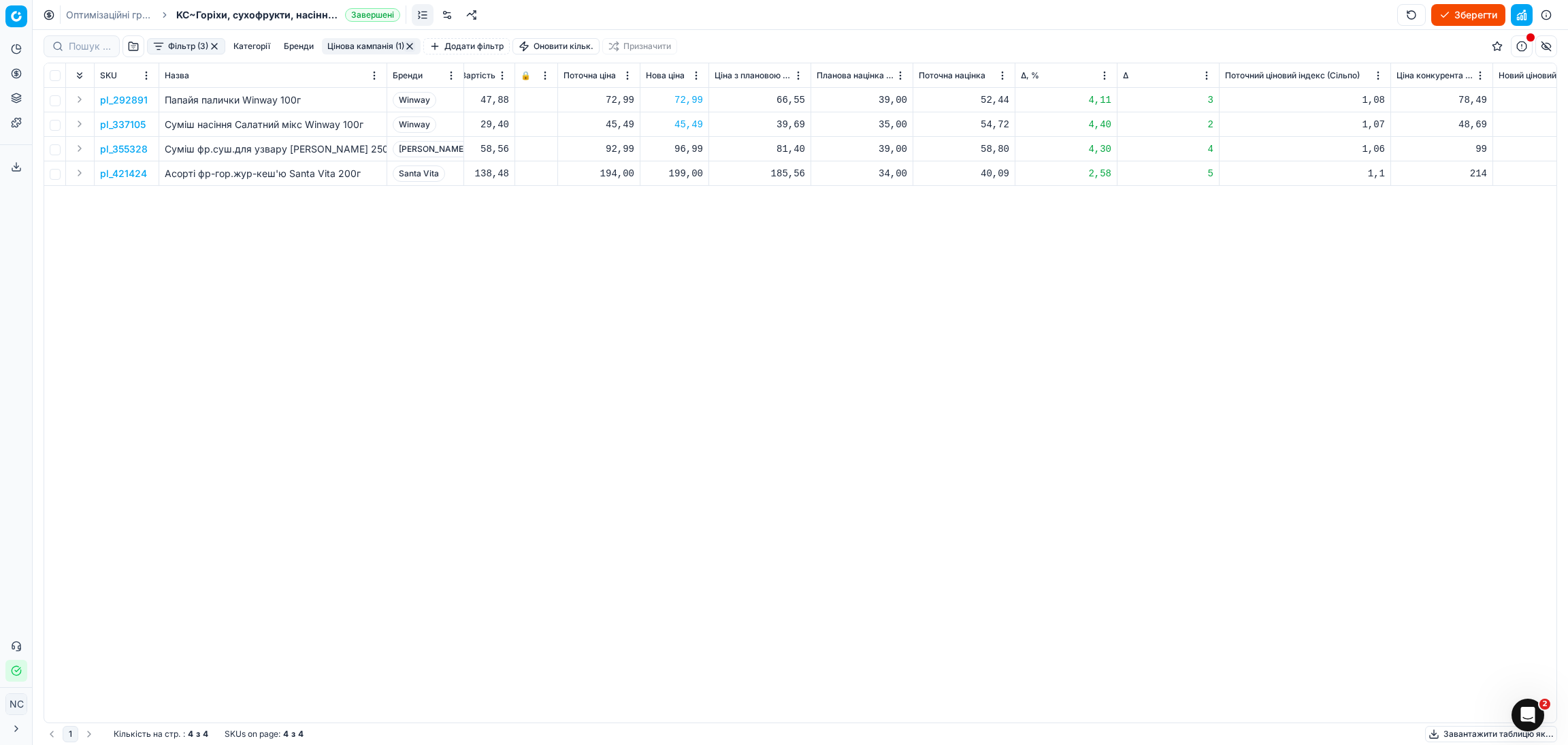
click at [137, 176] on p "pl_421424" at bounding box center [124, 173] width 47 height 14
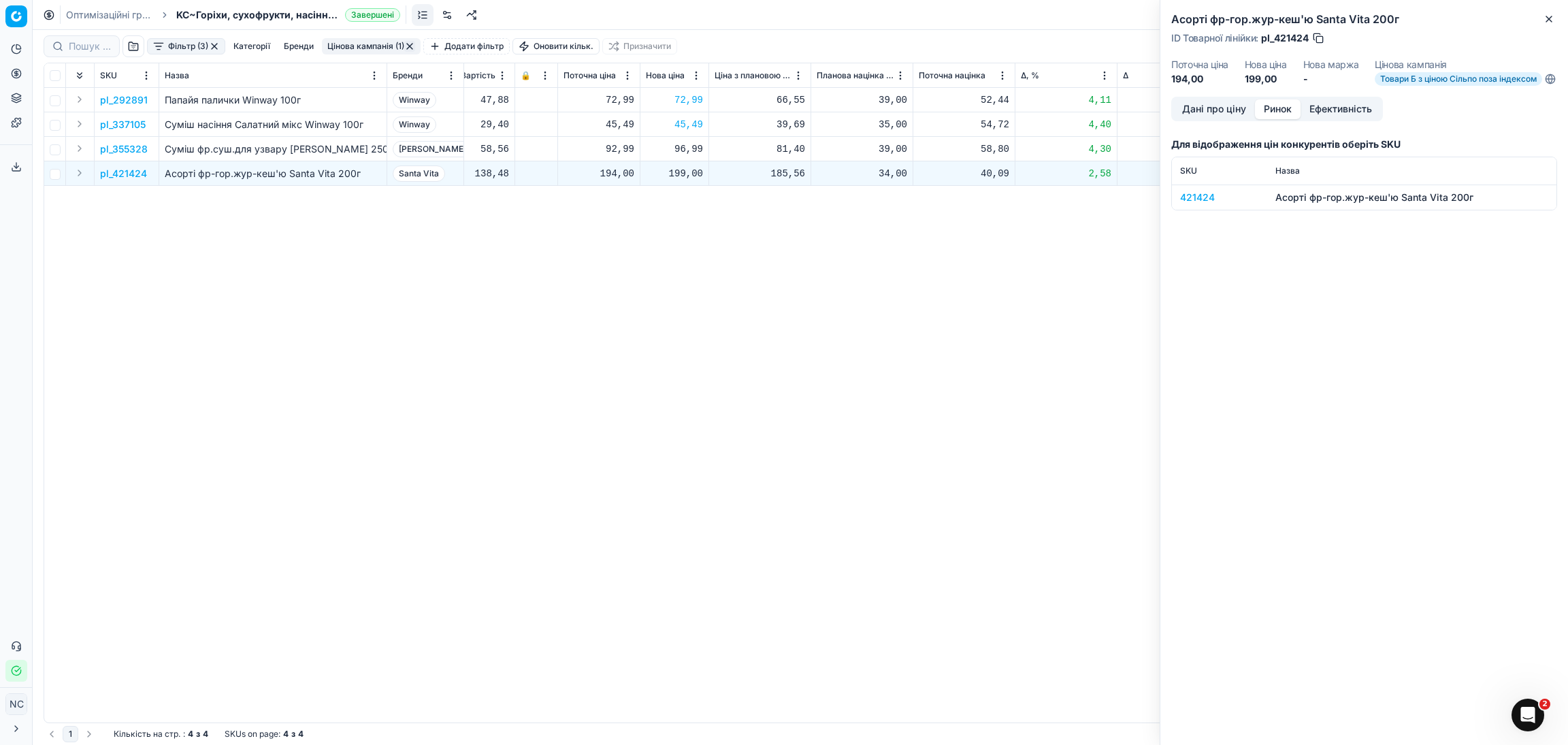
click at [1289, 116] on button "Ринок" at bounding box center [1277, 109] width 46 height 20
click at [1203, 203] on div "421424" at bounding box center [1219, 197] width 79 height 14
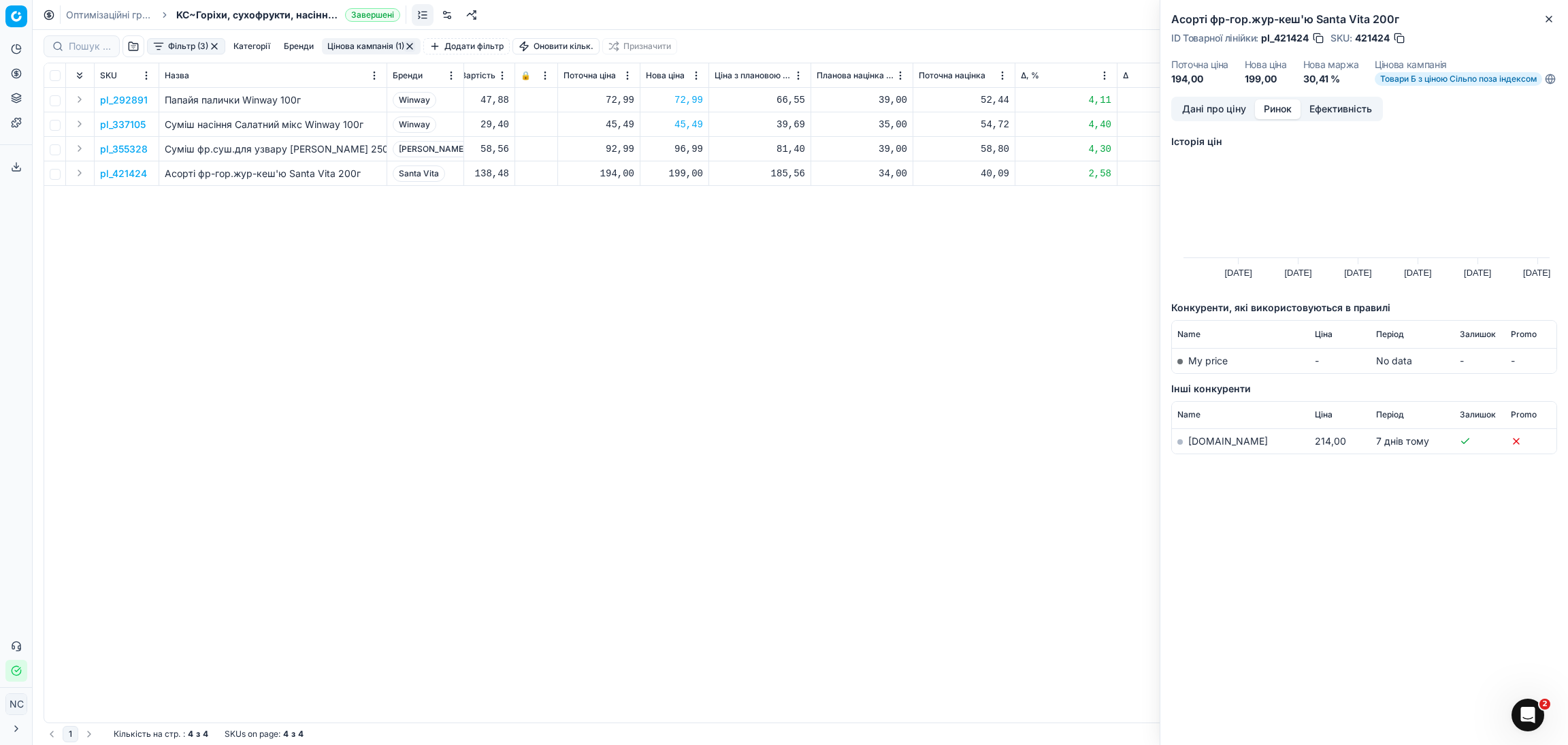
click at [1198, 447] on link "[DOMAIN_NAME]" at bounding box center [1228, 440] width 80 height 11
click at [1552, 21] on icon "button" at bounding box center [1549, 20] width 11 height 11
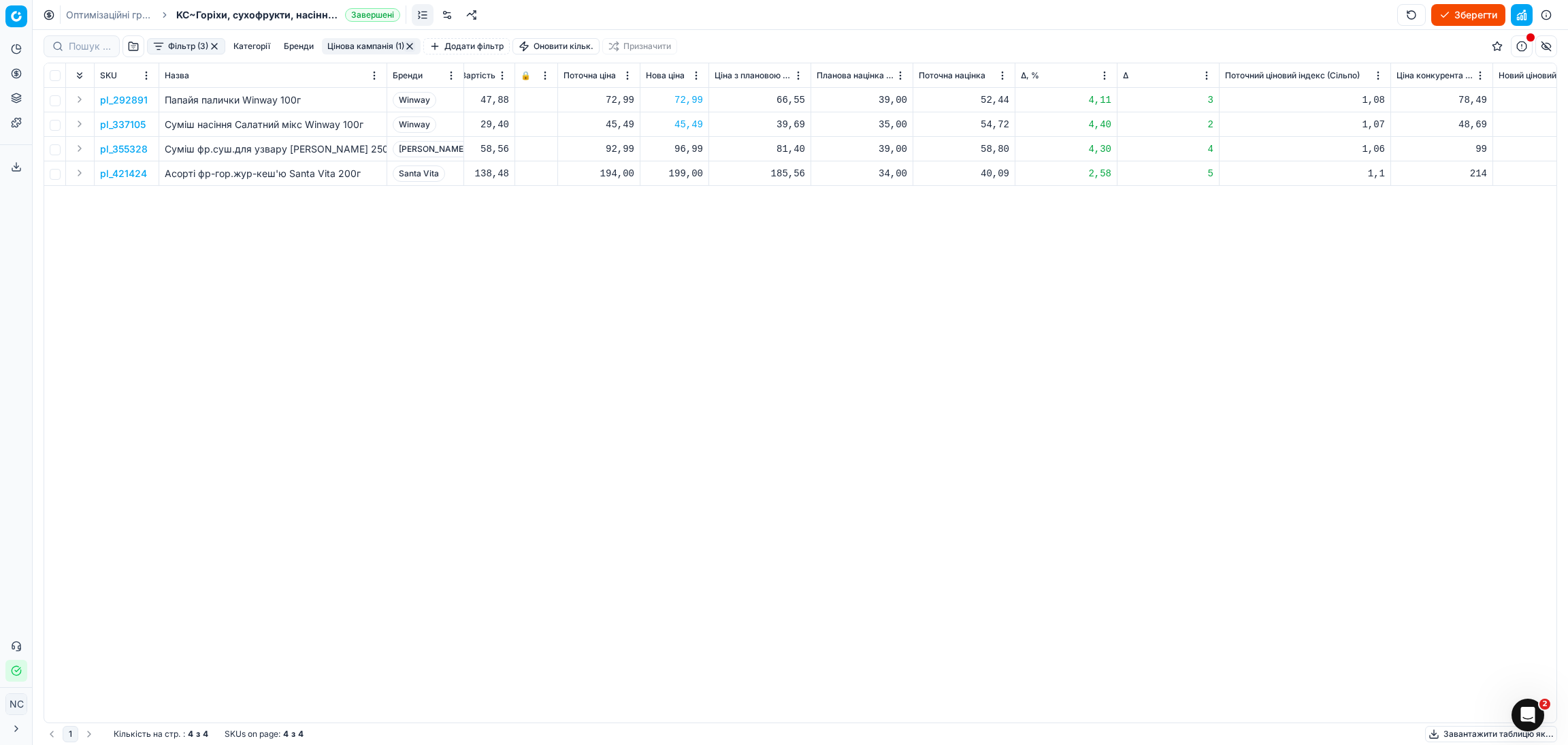
click at [350, 48] on button "Цінова кампанія (1)" at bounding box center [372, 46] width 98 height 17
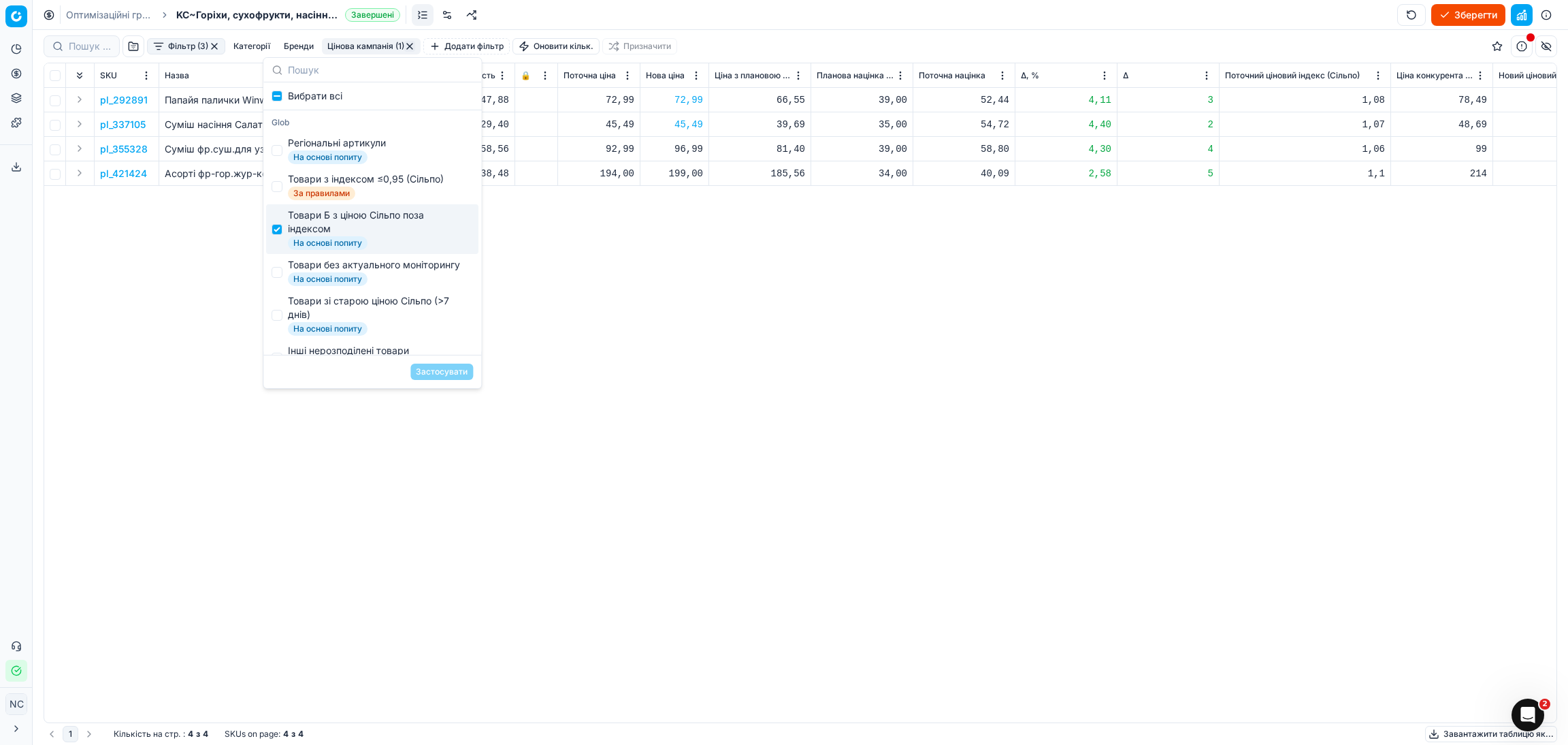
click at [325, 225] on div "Товари Б з ціною Сільпо поза індексом" at bounding box center [377, 221] width 179 height 27
checkbox input "false"
click at [330, 271] on div "Товари без актуального моніторингу" at bounding box center [373, 265] width 172 height 14
checkbox input "true"
click at [434, 370] on button "Застосувати" at bounding box center [441, 372] width 62 height 17
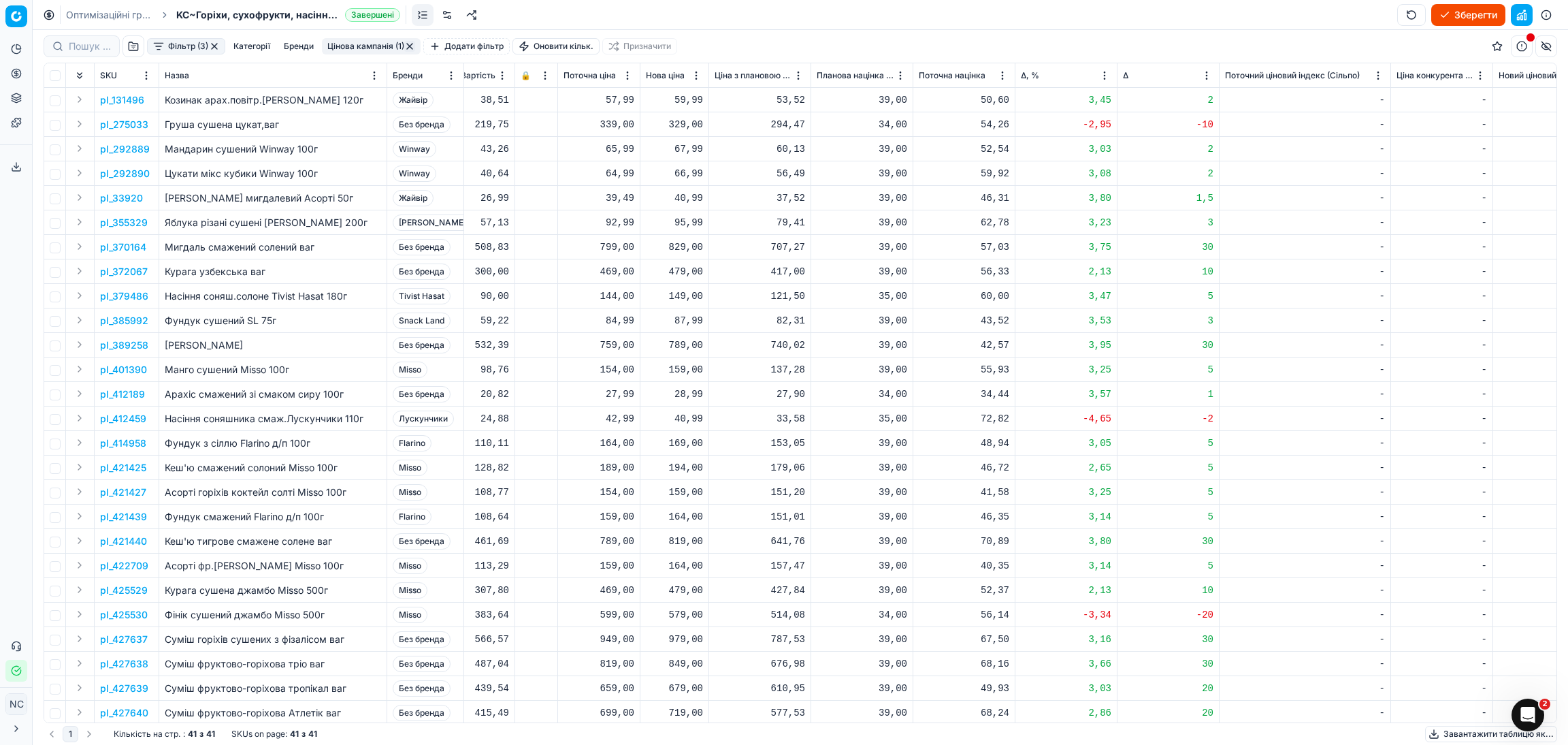
click at [345, 46] on button "Цінова кампанія (1)" at bounding box center [372, 46] width 98 height 17
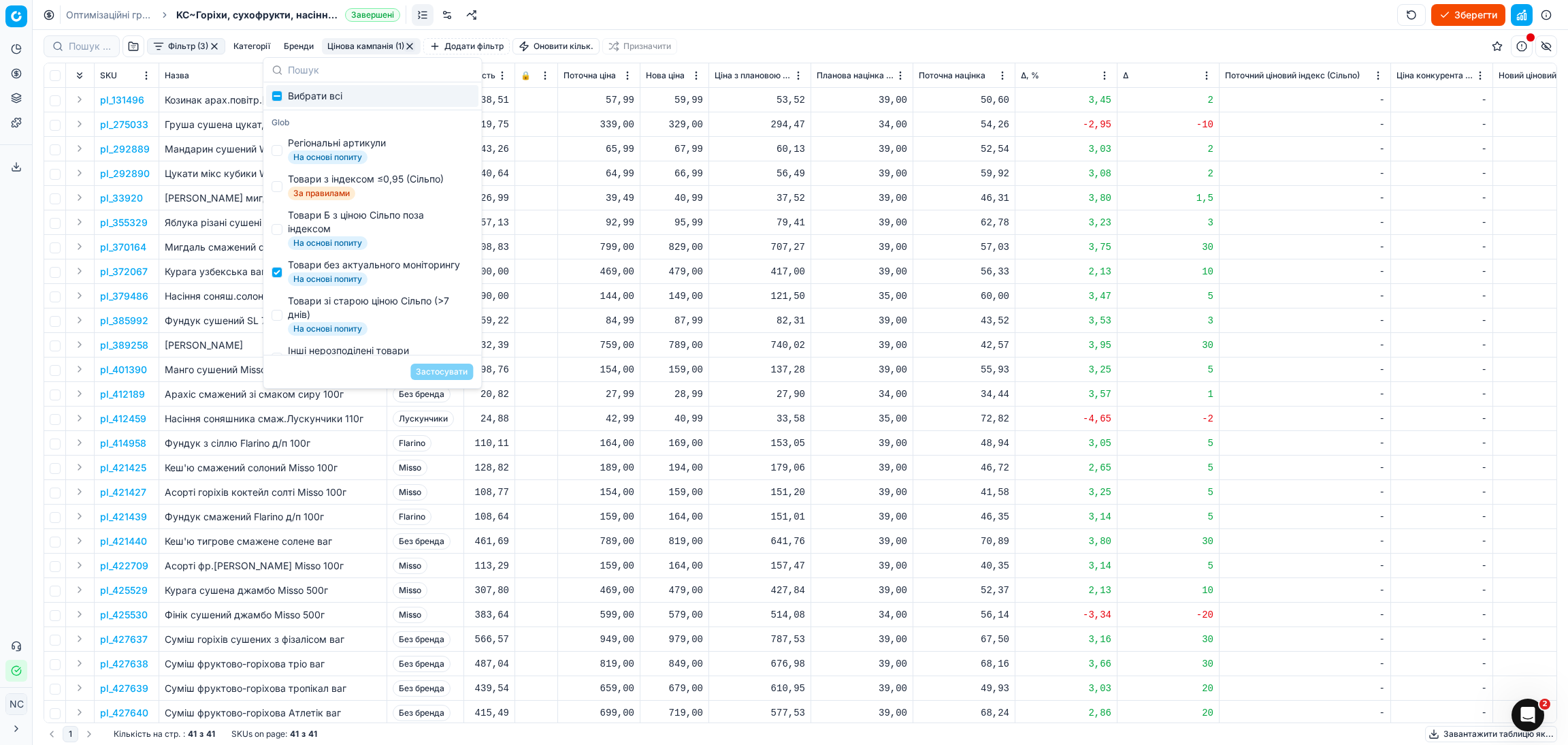
click at [1288, 274] on div "-" at bounding box center [1305, 271] width 160 height 14
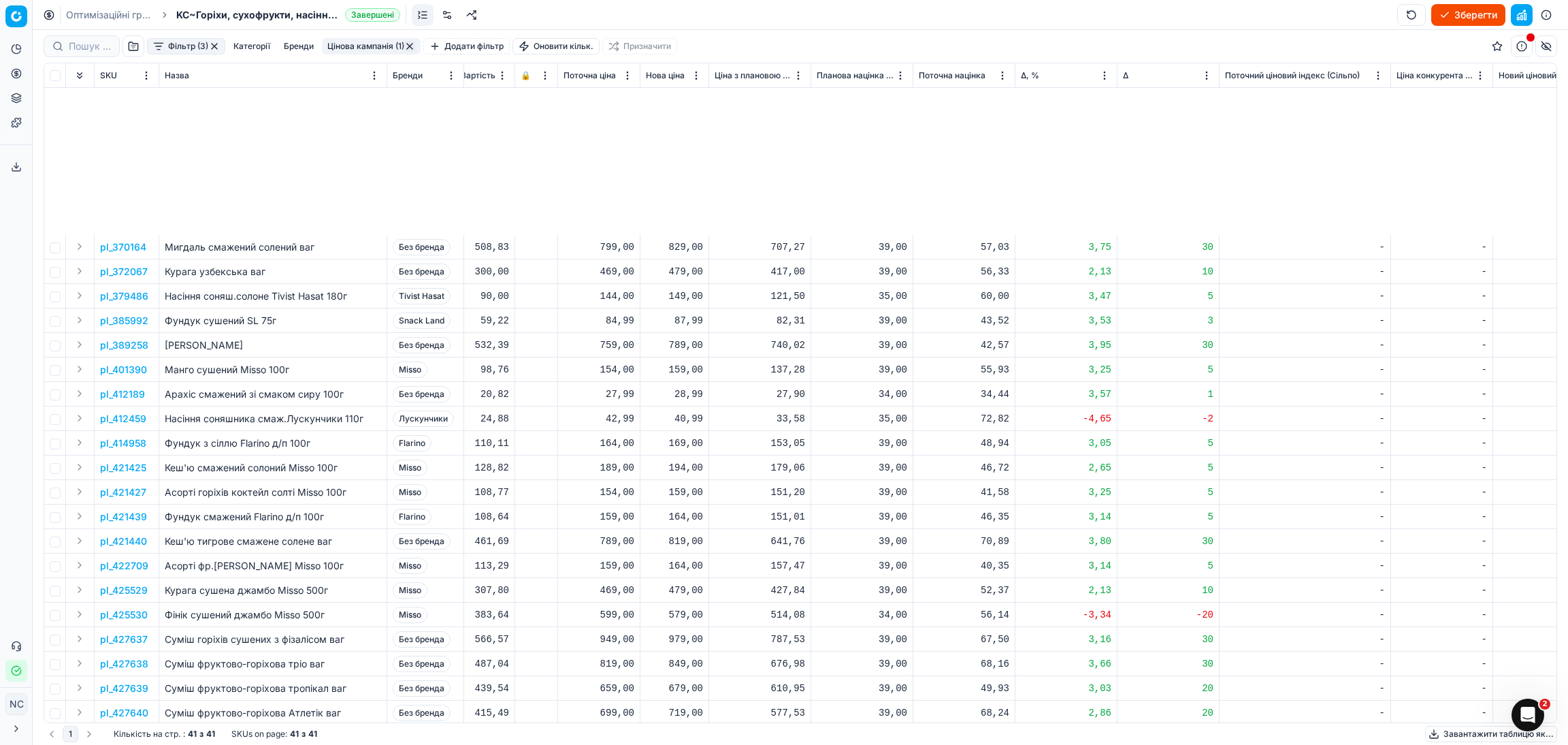
scroll to position [386, 544]
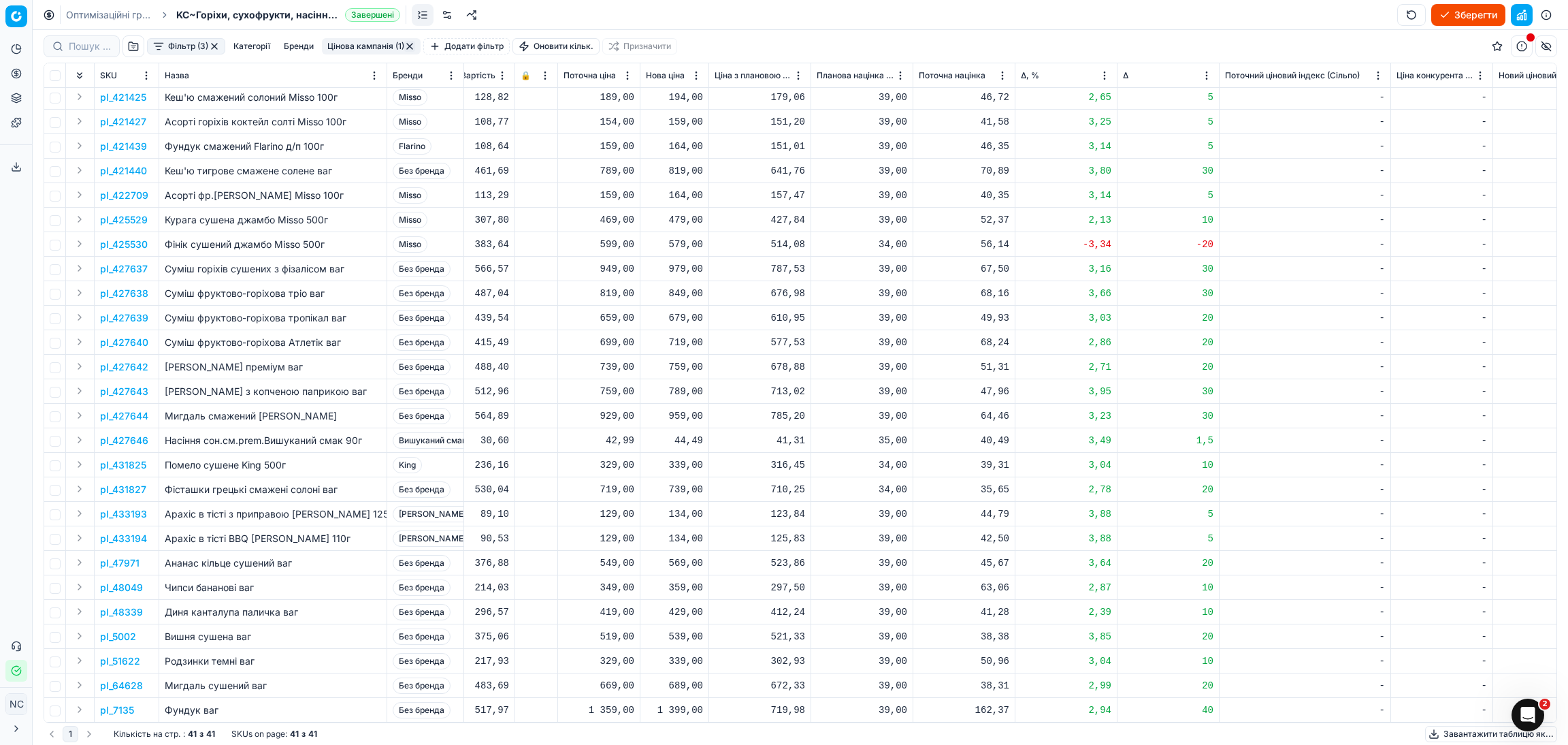
click at [132, 482] on p "pl_431827" at bounding box center [124, 489] width 46 height 14
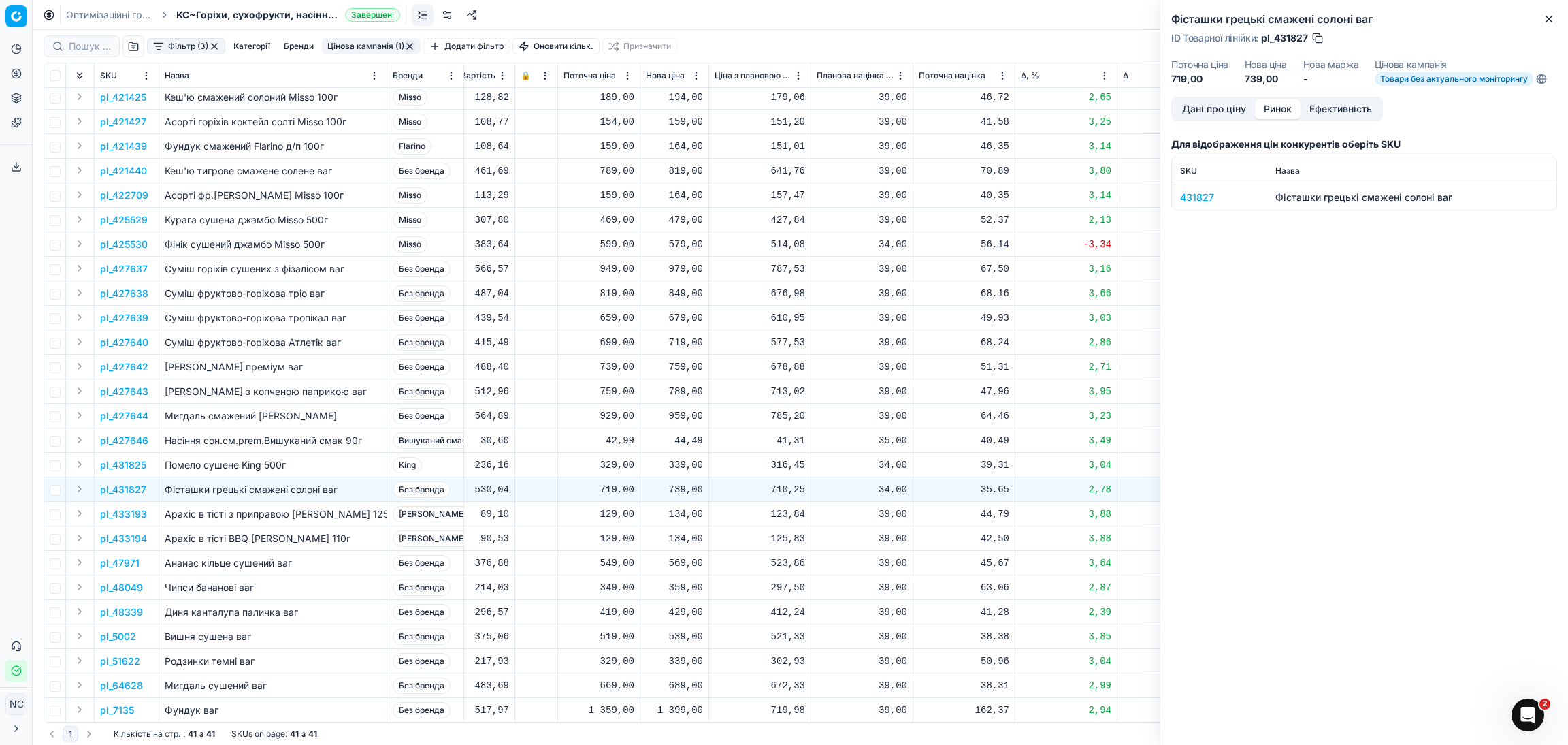
click at [1280, 106] on button "Ринок" at bounding box center [1277, 109] width 46 height 20
click at [1212, 192] on div "431827" at bounding box center [1219, 197] width 79 height 14
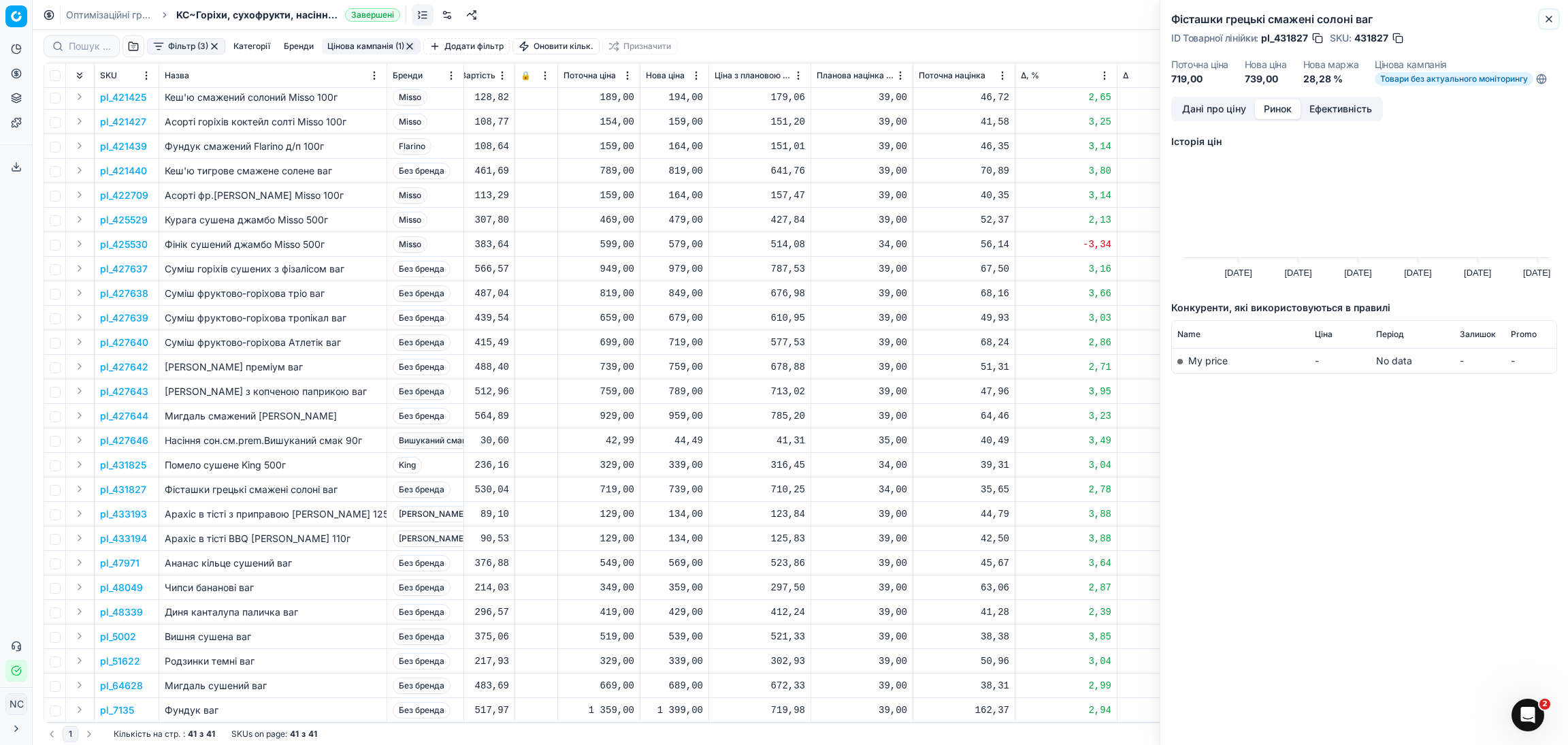
click at [1547, 25] on button "Close" at bounding box center [1549, 20] width 17 height 17
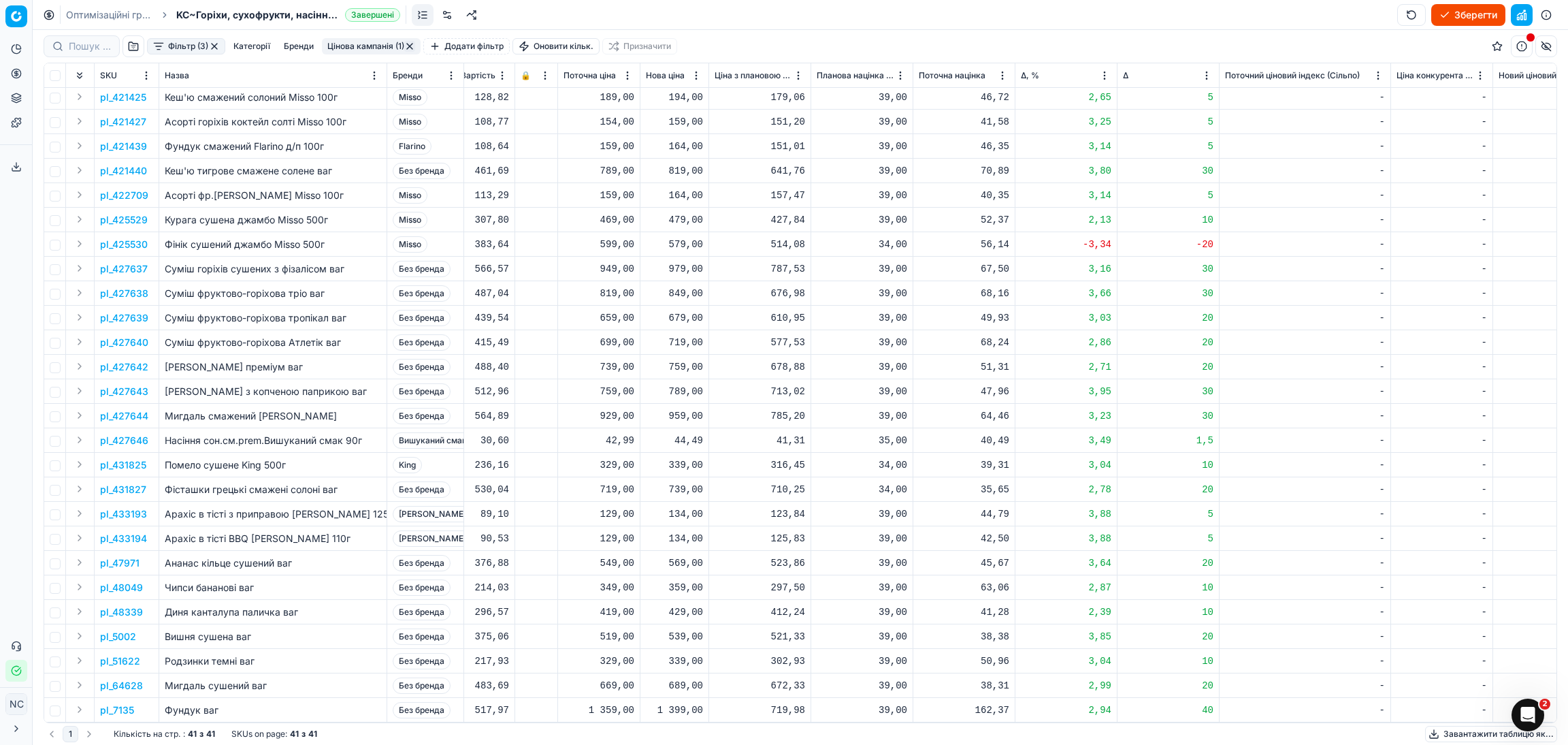
click at [379, 43] on button "Цінова кампанія (1)" at bounding box center [372, 46] width 98 height 17
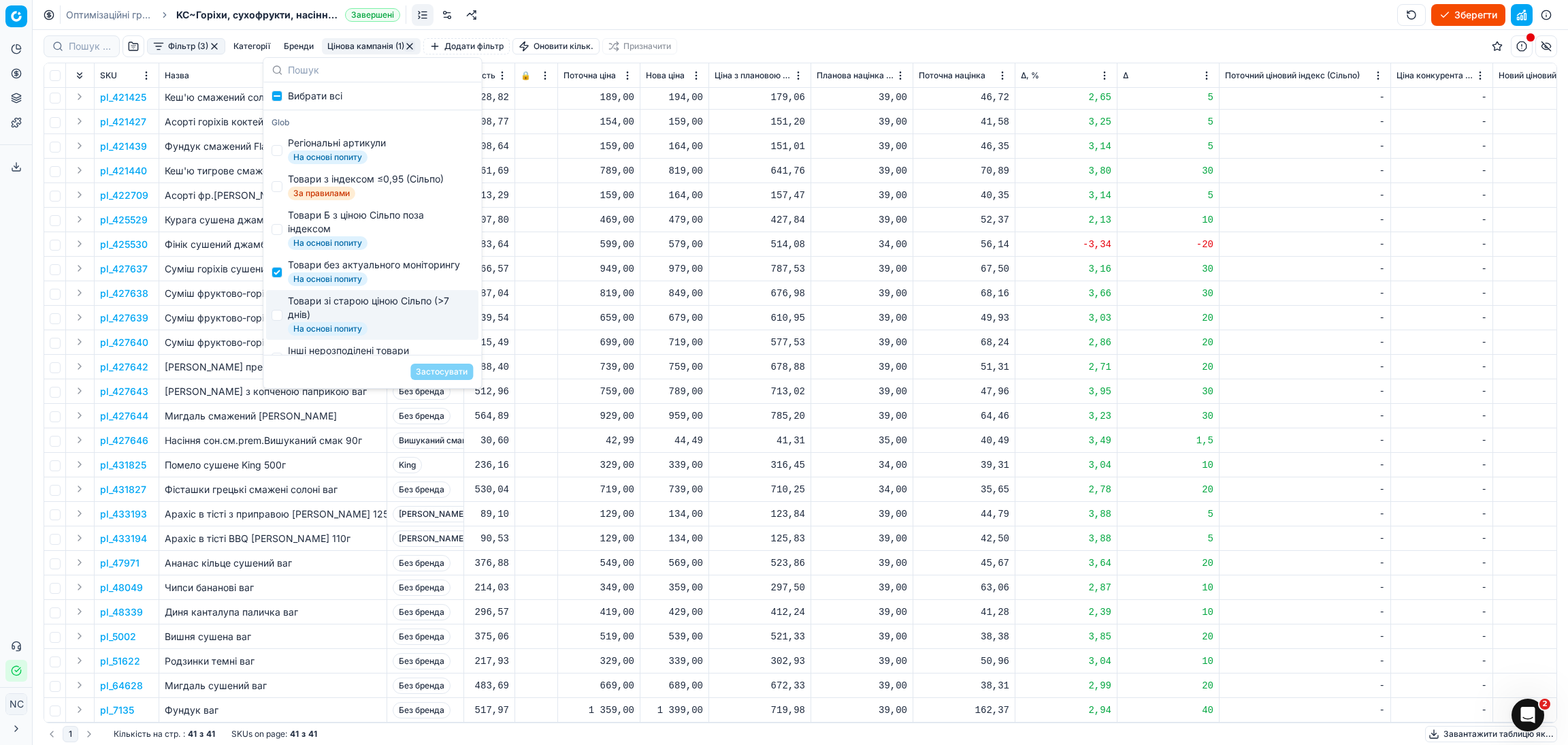
click at [333, 318] on div "Товари зі старою ціною Сільпо (>7 днів)" at bounding box center [377, 307] width 179 height 27
checkbox input "true"
click at [329, 271] on div "Товари без актуального моніторингу" at bounding box center [373, 265] width 172 height 14
checkbox input "false"
click at [439, 372] on button "Застосувати" at bounding box center [441, 372] width 62 height 17
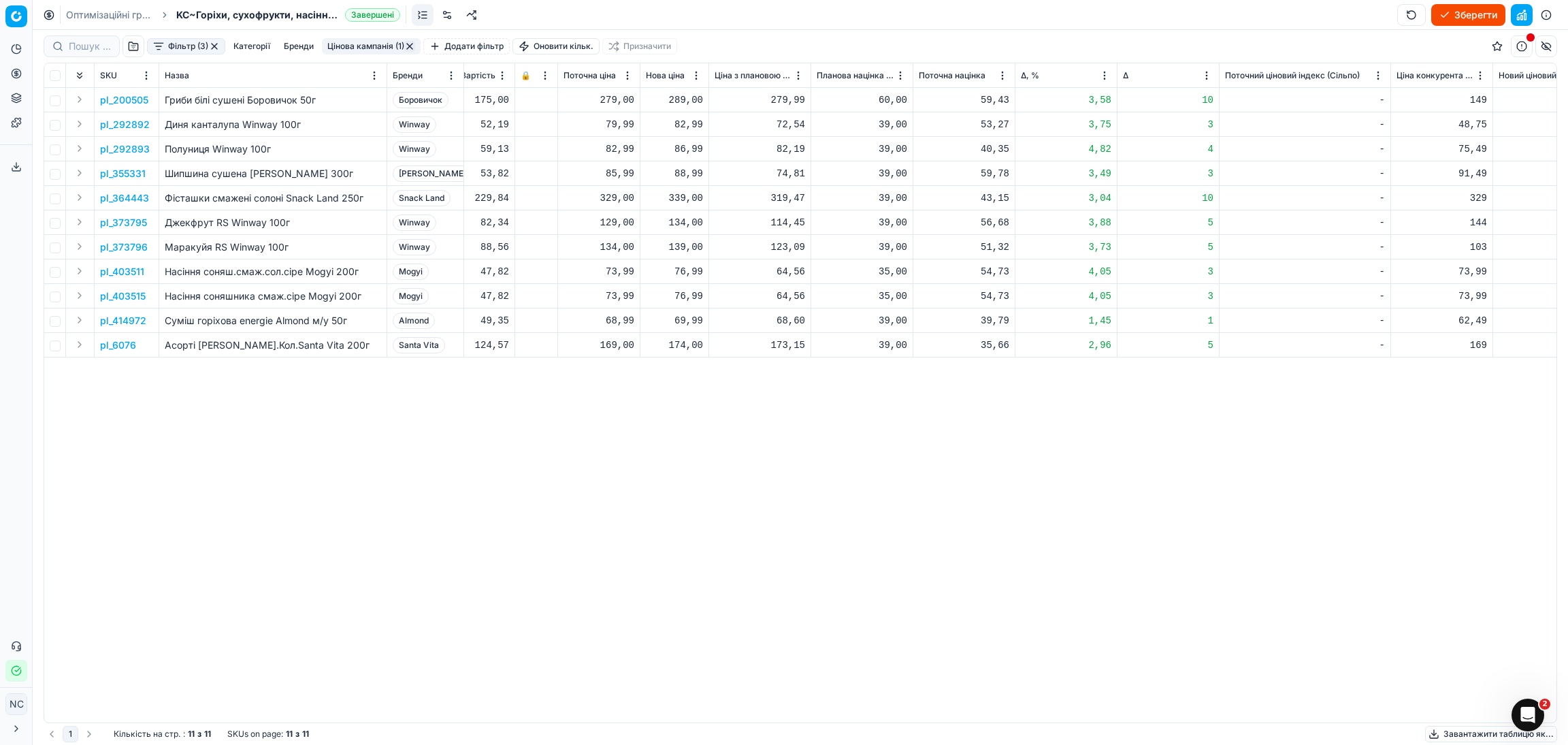
scroll to position [0, 544]
click at [349, 49] on button "Цінова кампанія (1)" at bounding box center [372, 46] width 98 height 17
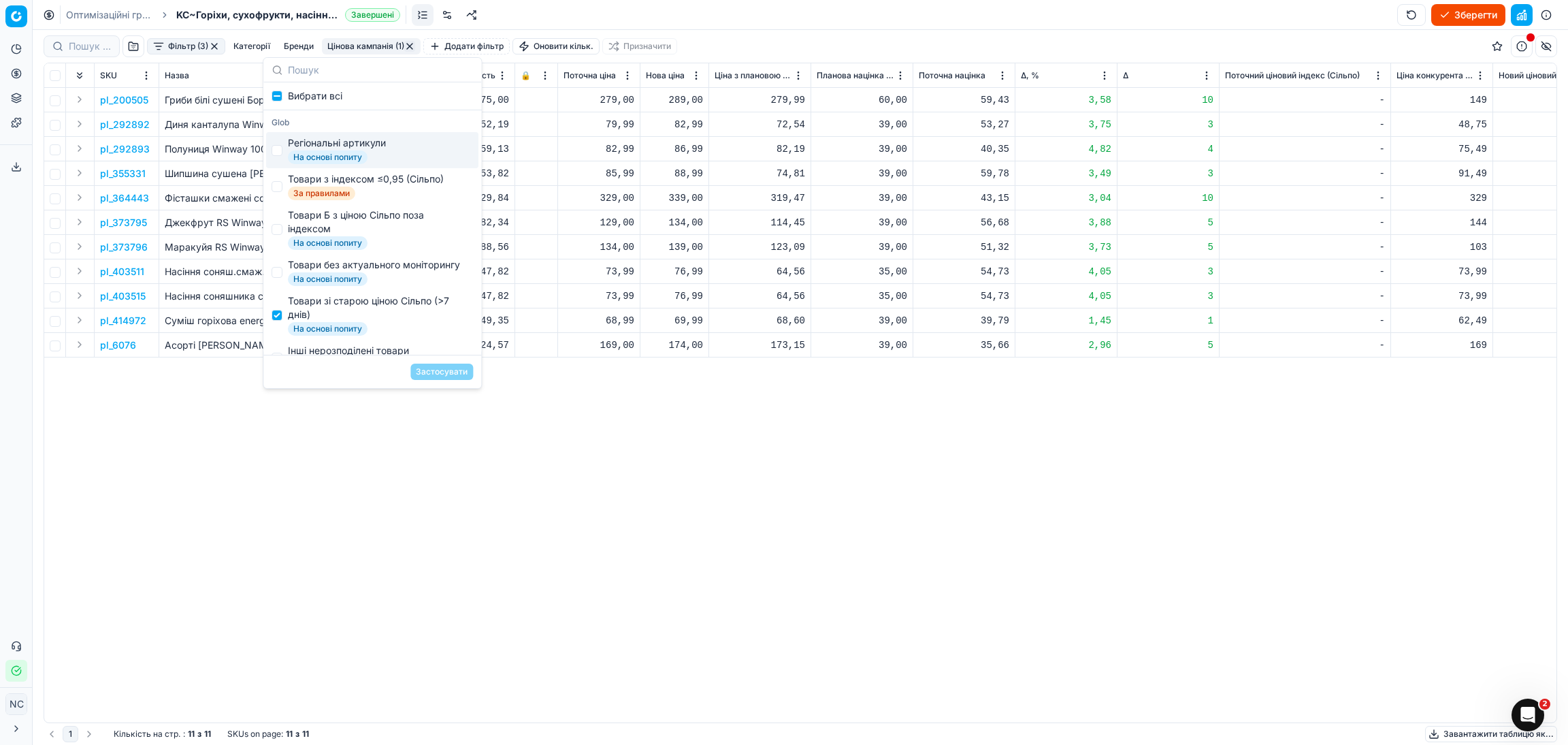
click at [593, 464] on div "pl_200505 Гриби білі сушені Боровичок 50г Боровичок [DATE] На основі попиту Тов…" at bounding box center [256, 405] width 1512 height 634
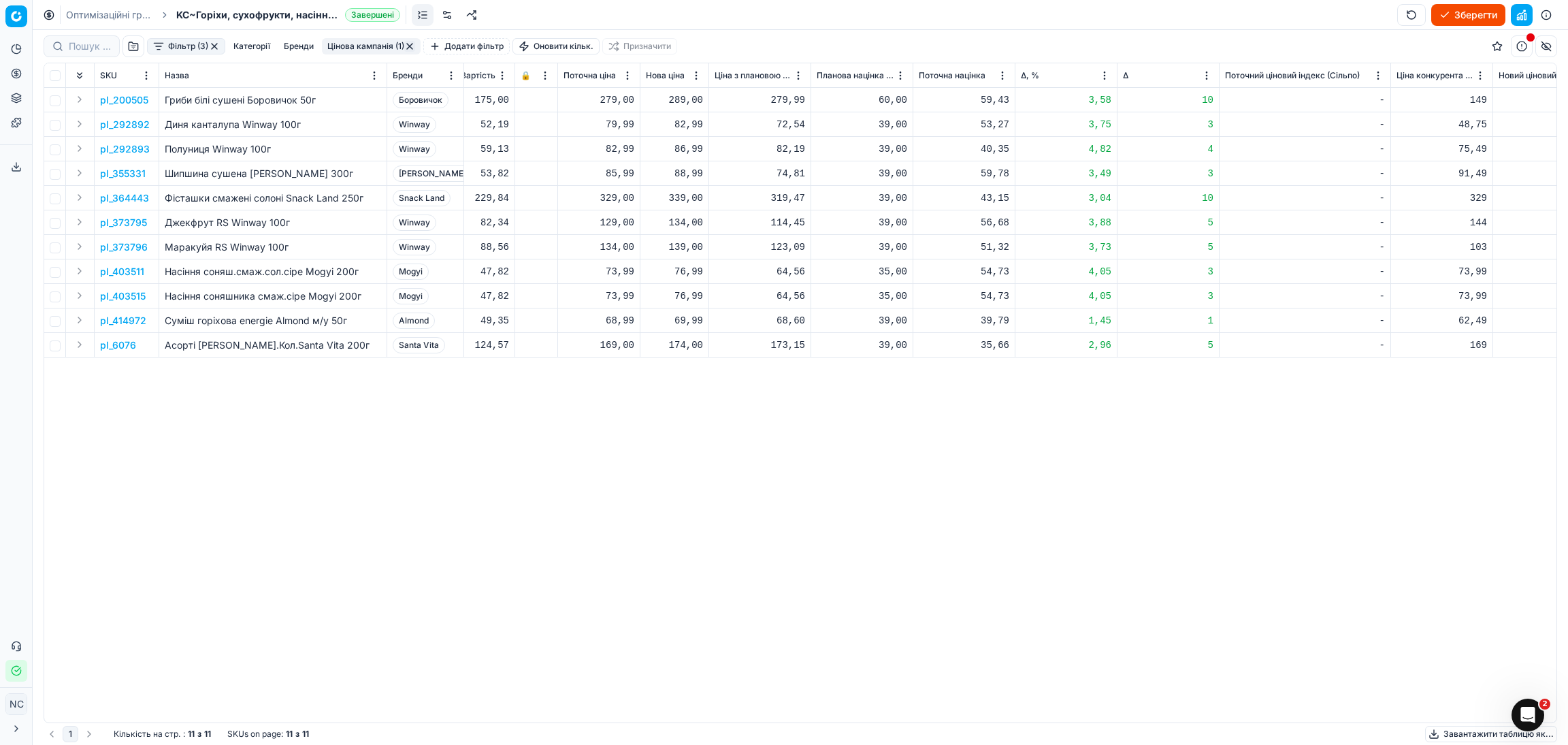
click at [141, 96] on p "pl_200505" at bounding box center [124, 99] width 48 height 14
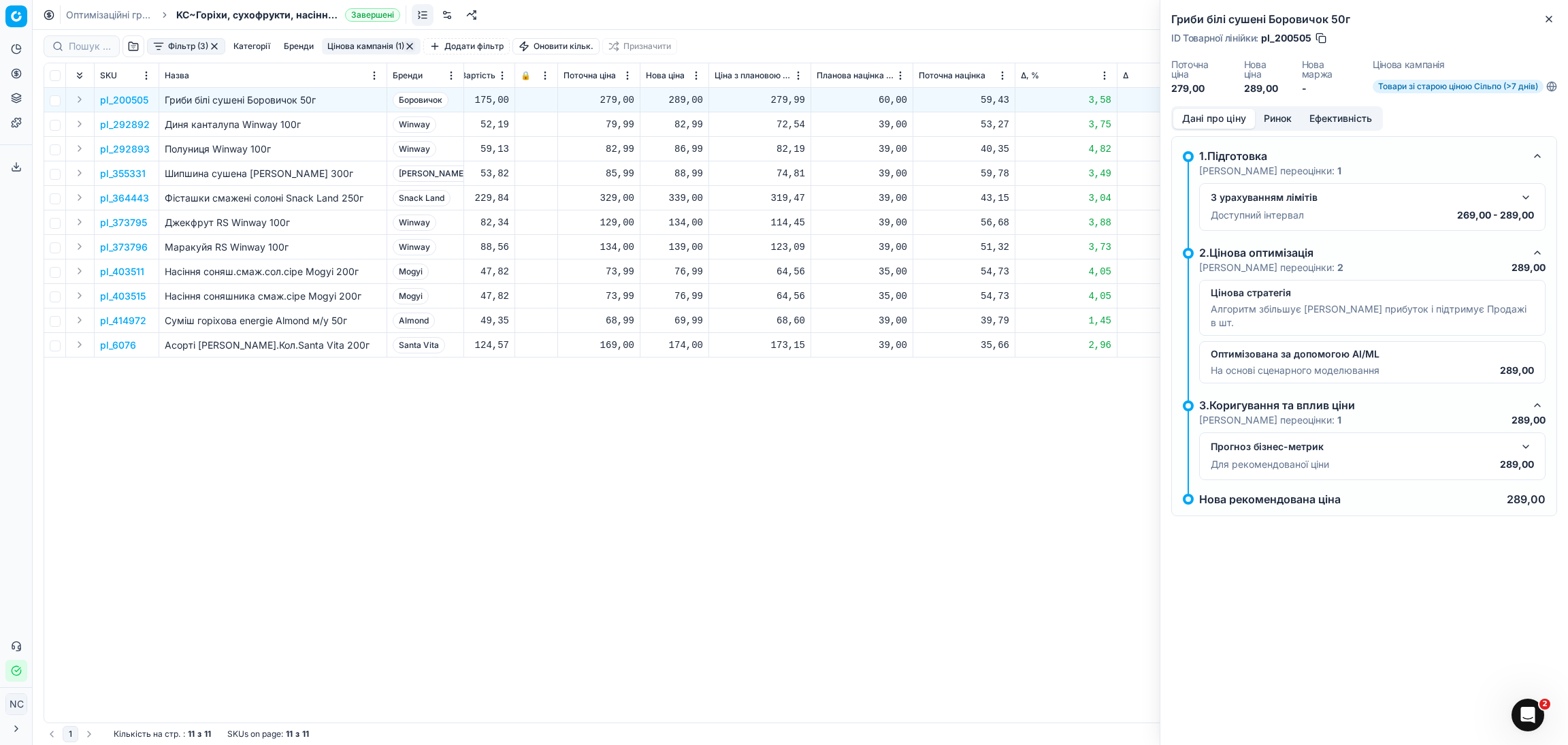
click at [1271, 116] on button "Ринок" at bounding box center [1277, 118] width 46 height 20
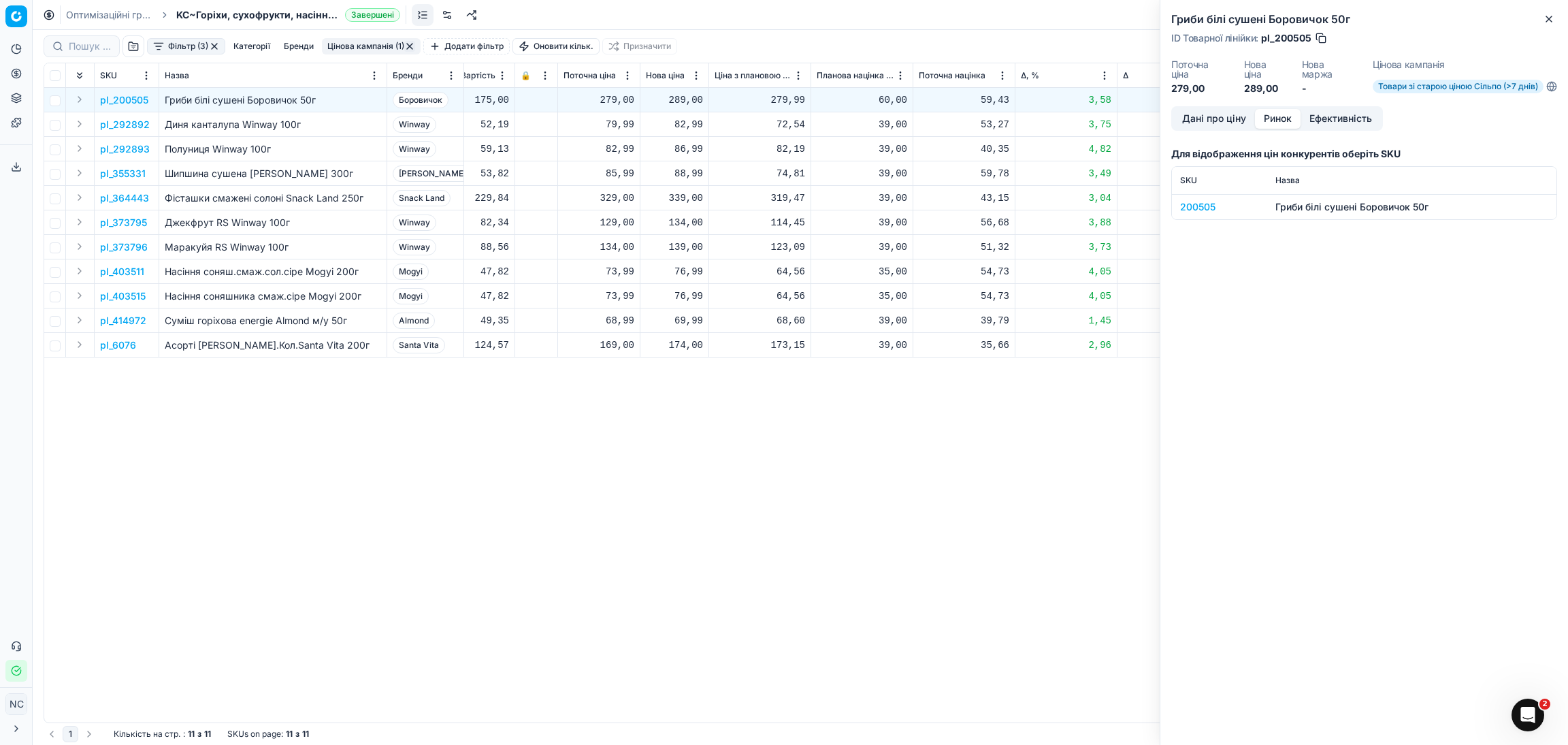
click at [1196, 206] on div "200505" at bounding box center [1219, 206] width 79 height 14
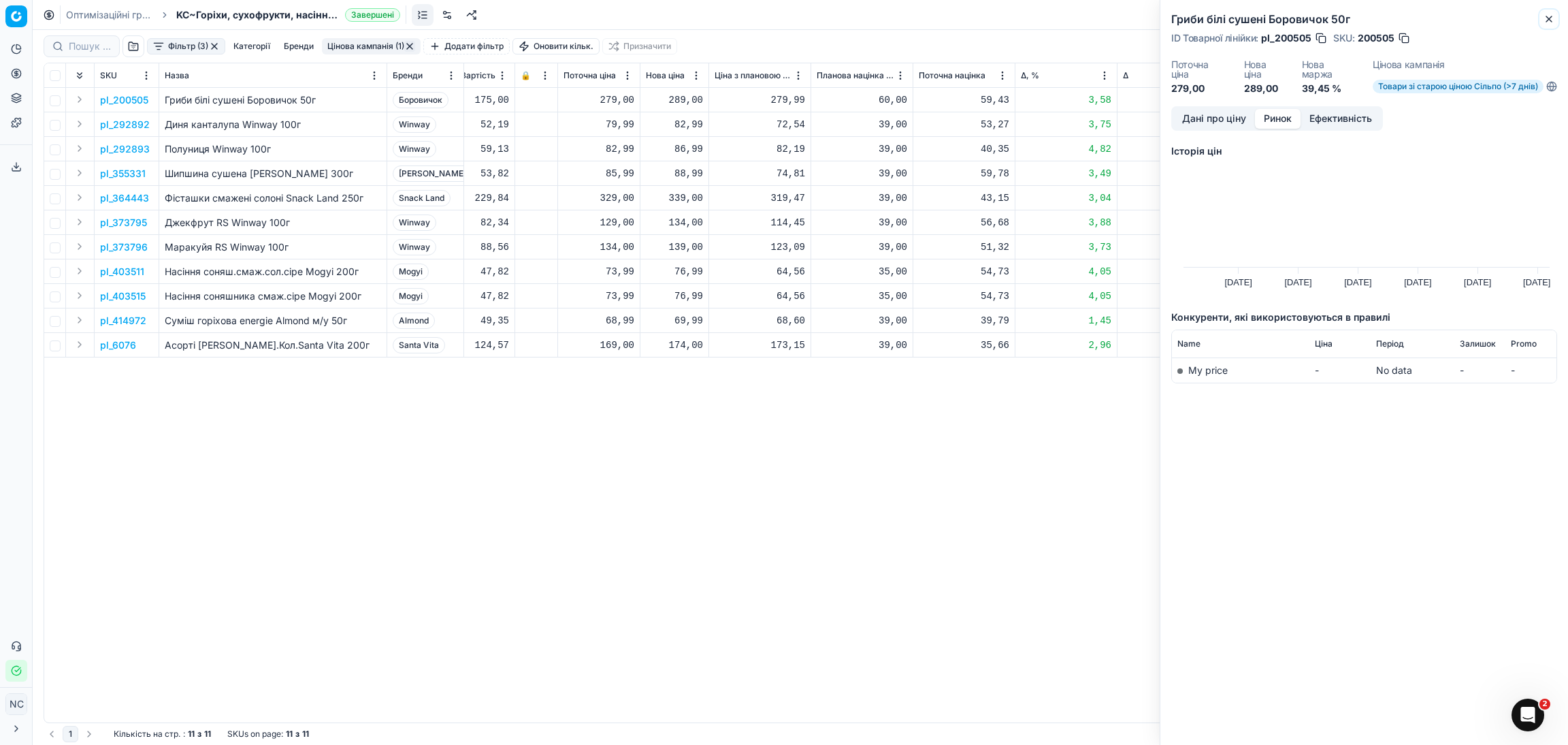
click at [1548, 22] on icon "button" at bounding box center [1549, 20] width 11 height 11
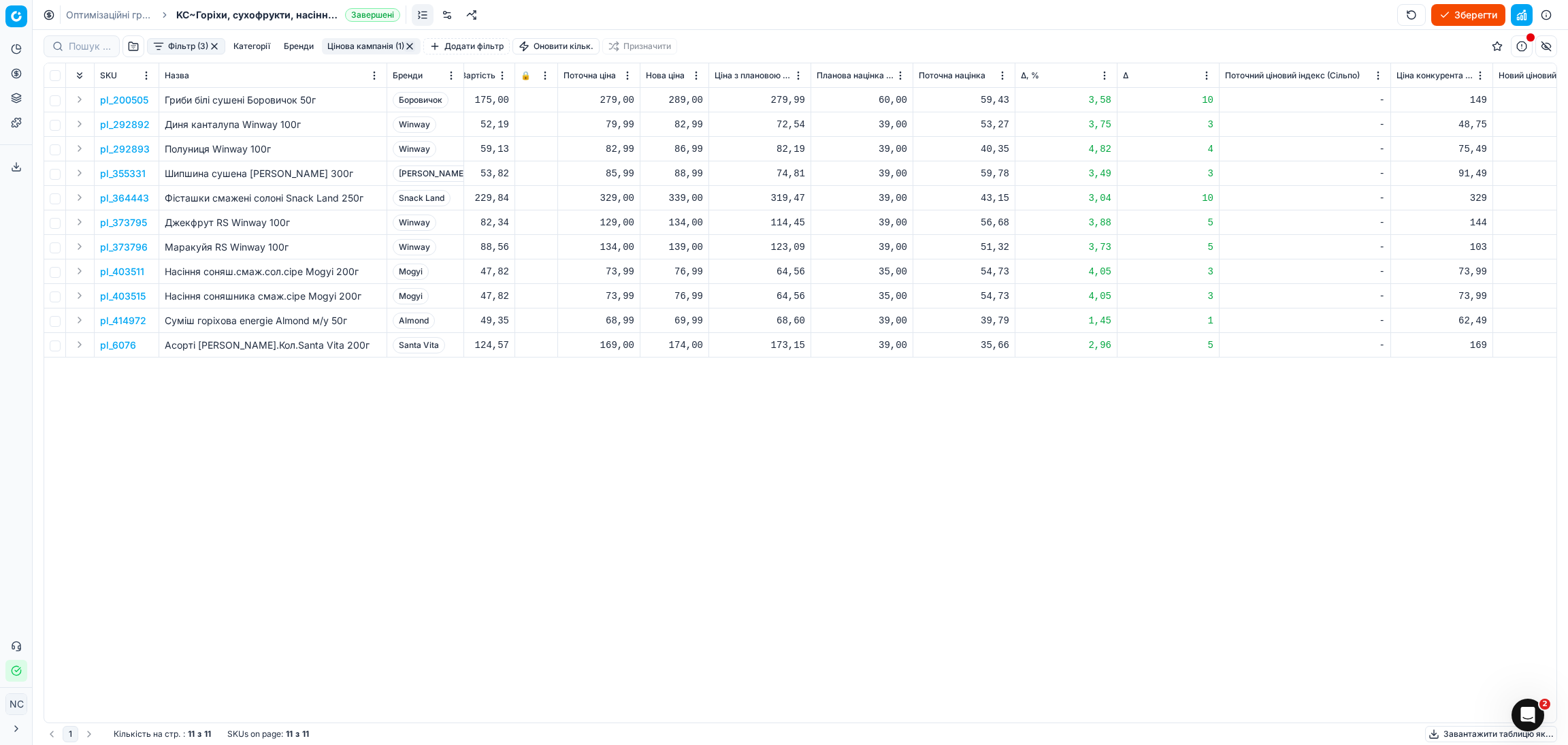
click at [124, 126] on p "pl_292892" at bounding box center [124, 124] width 49 height 14
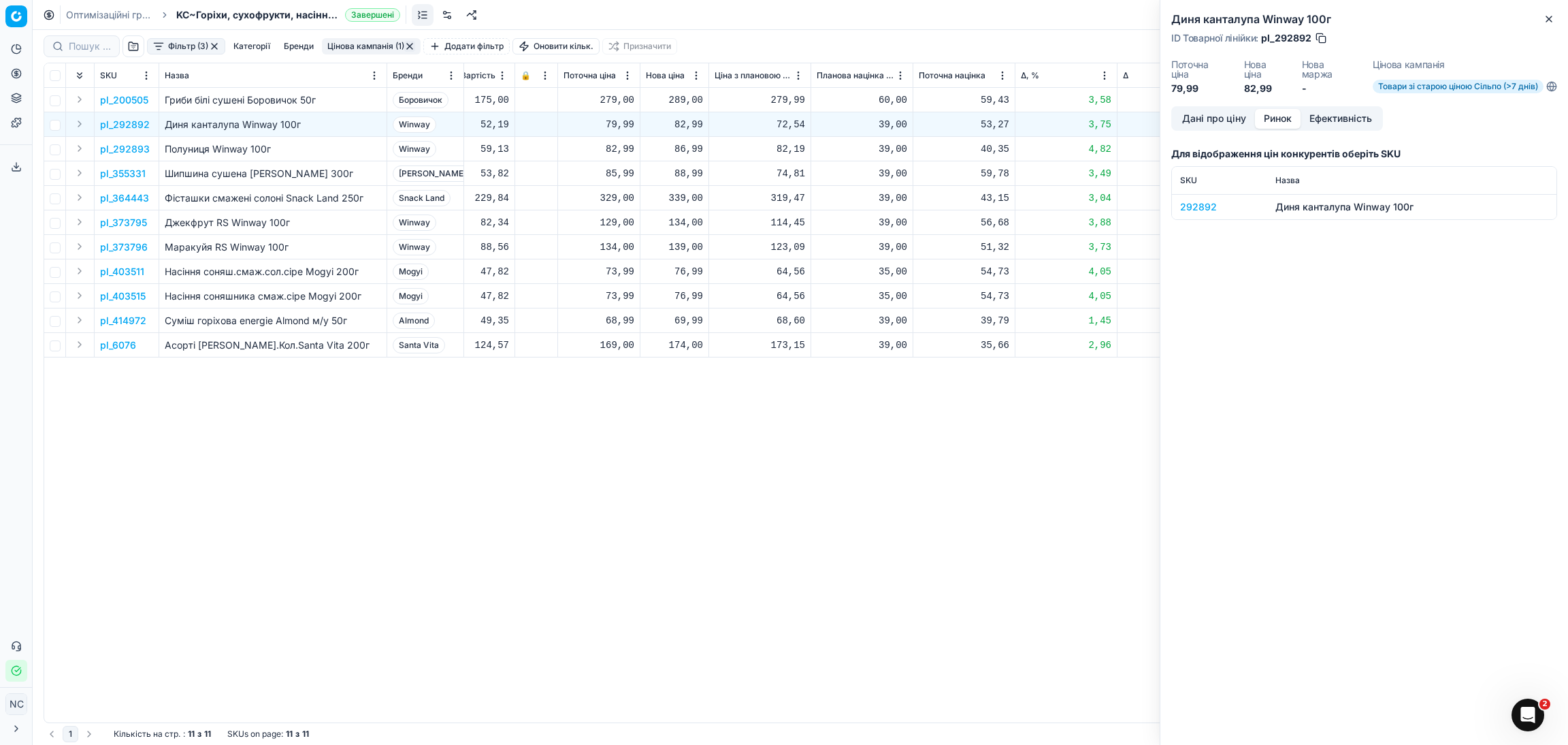
click at [1285, 118] on button "Ринок" at bounding box center [1277, 118] width 46 height 20
click at [1197, 207] on div "292892" at bounding box center [1219, 206] width 79 height 14
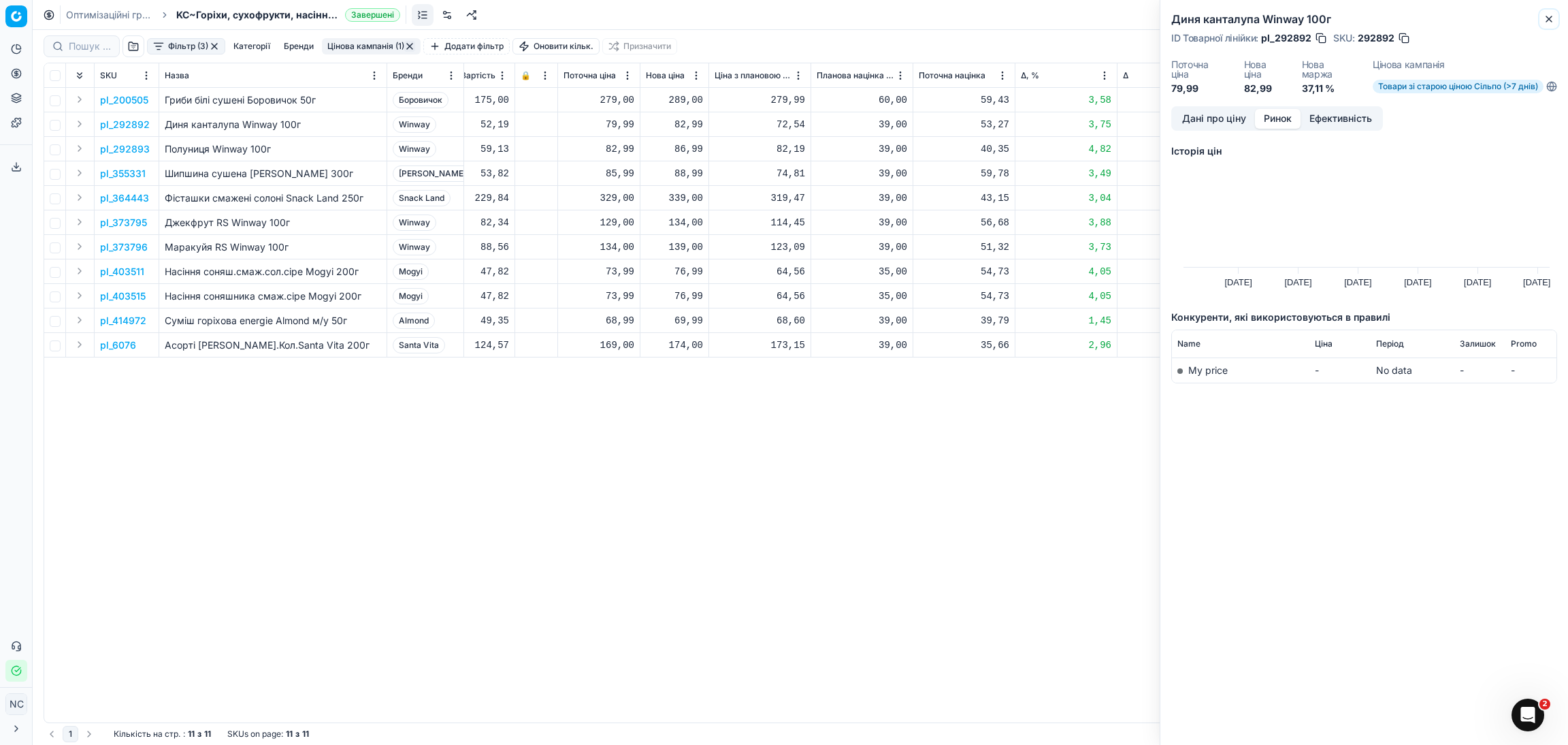
click at [1554, 20] on icon "button" at bounding box center [1549, 20] width 11 height 11
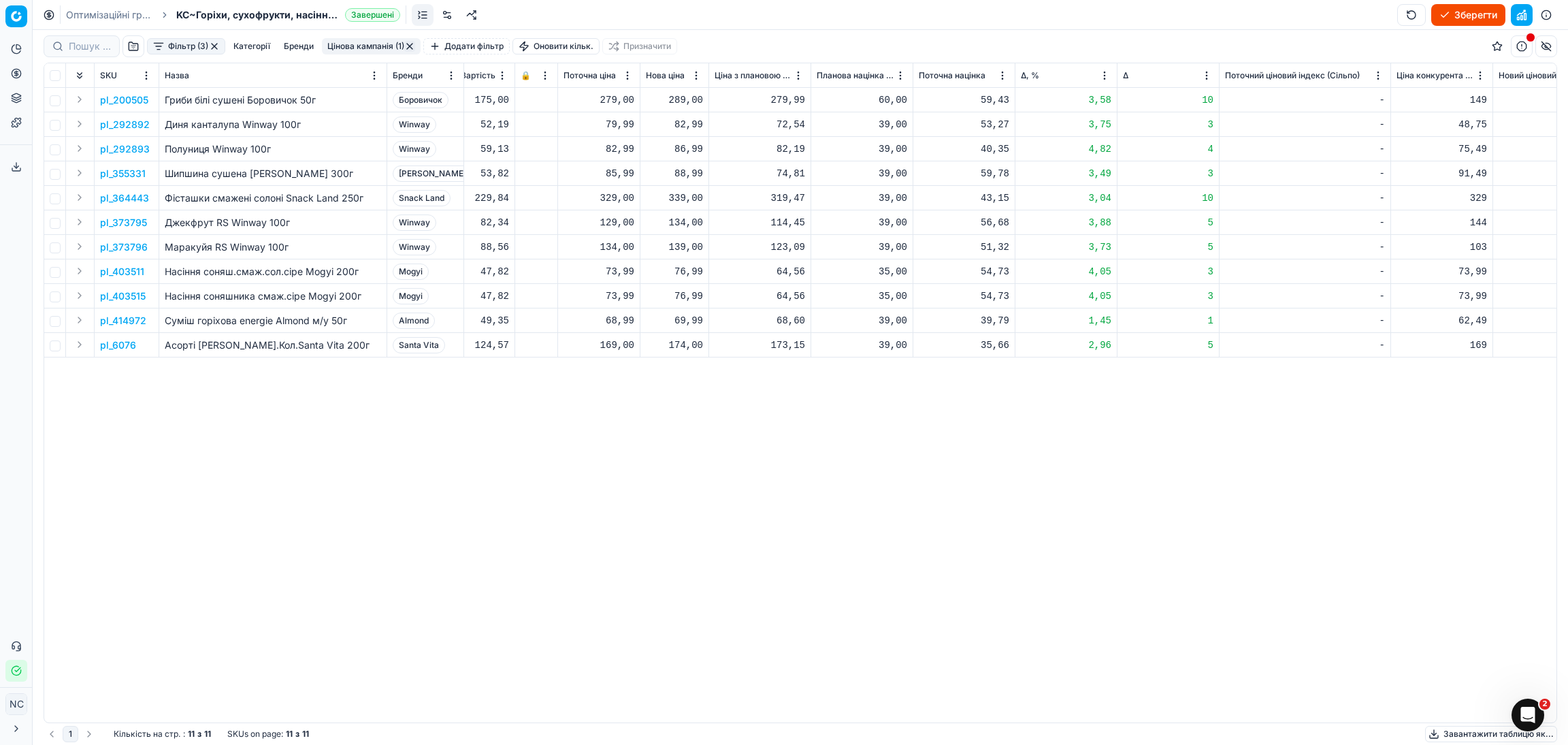
click at [121, 344] on p "pl_6076" at bounding box center [118, 345] width 36 height 14
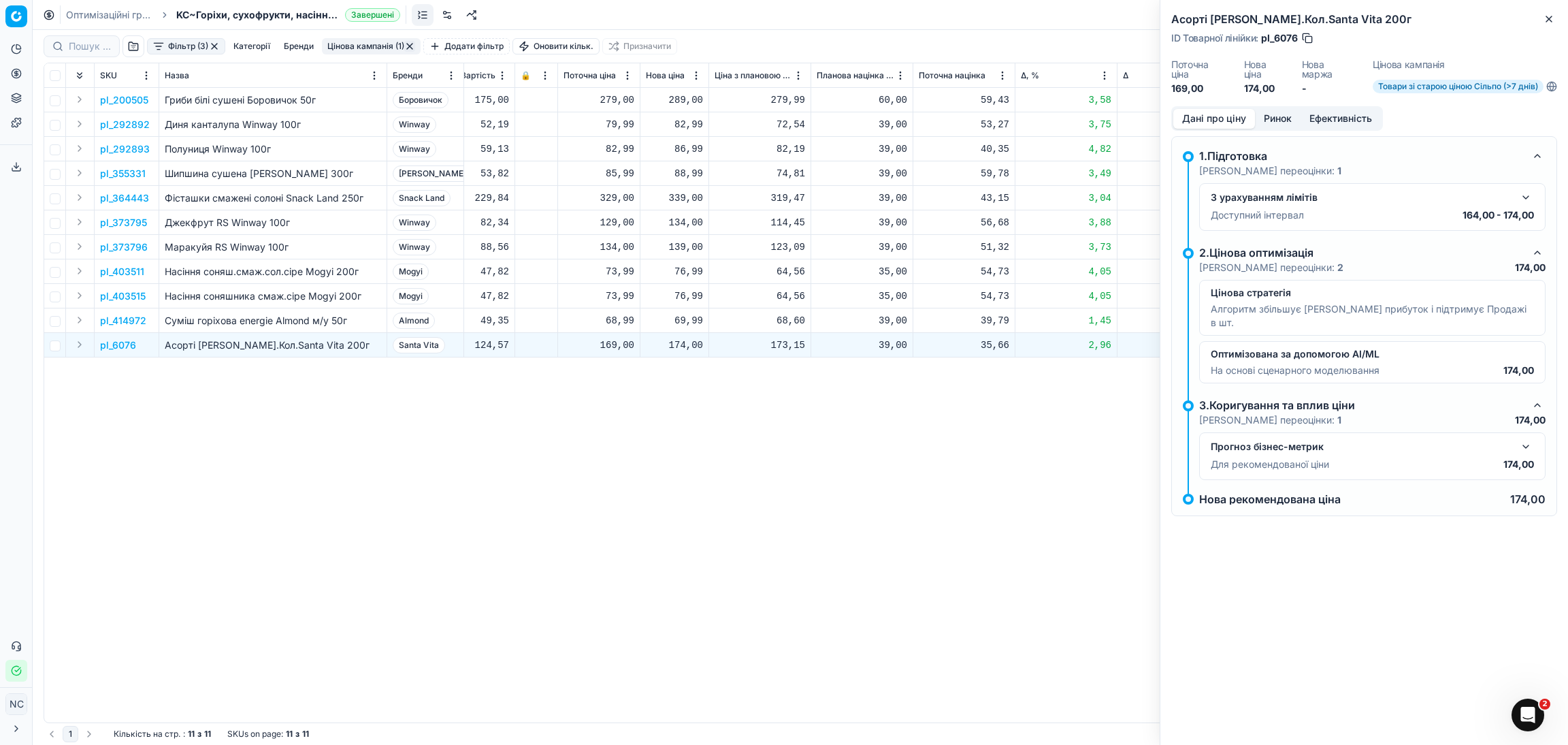
click at [1283, 113] on button "Ринок" at bounding box center [1277, 118] width 46 height 20
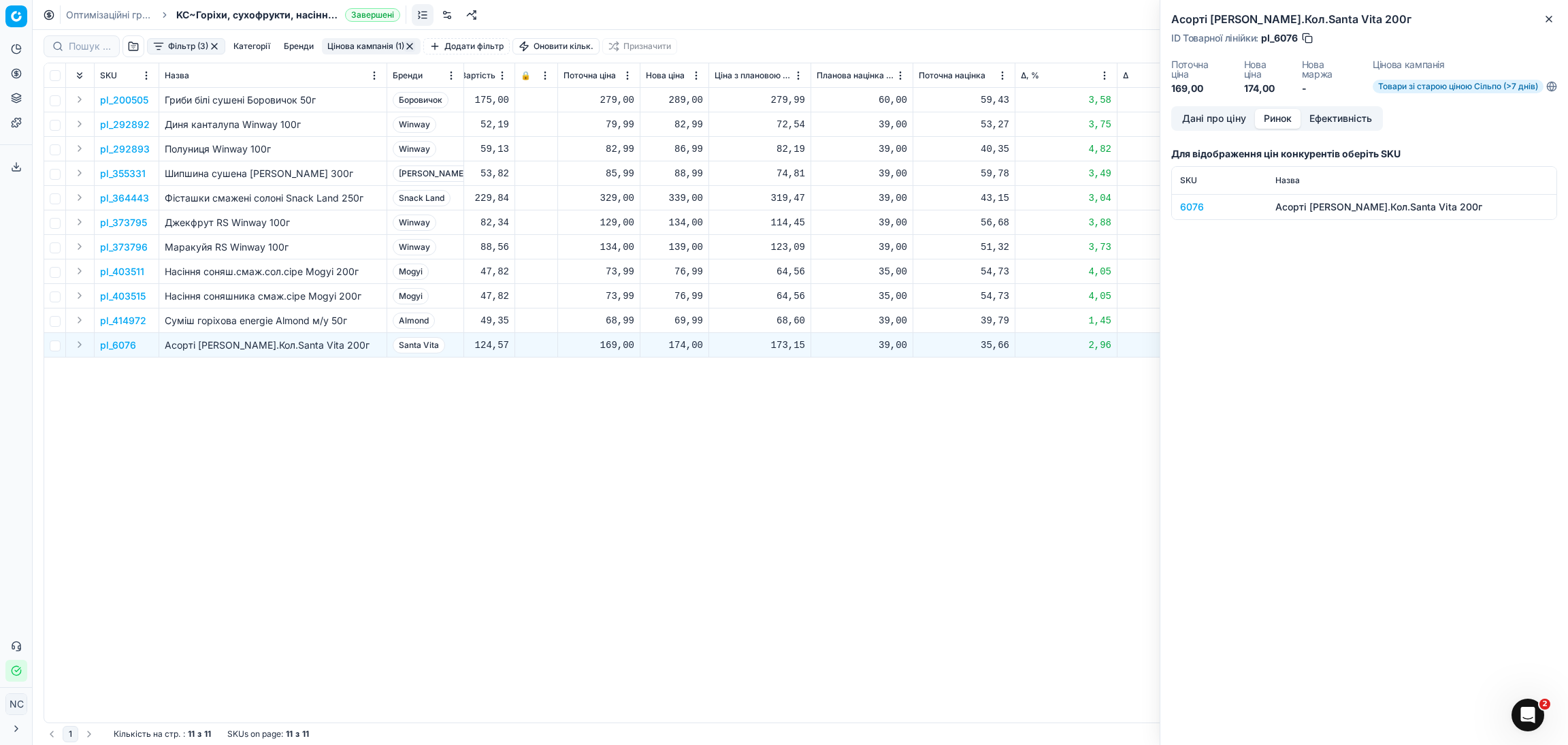
click at [1197, 207] on div "6076" at bounding box center [1219, 206] width 79 height 14
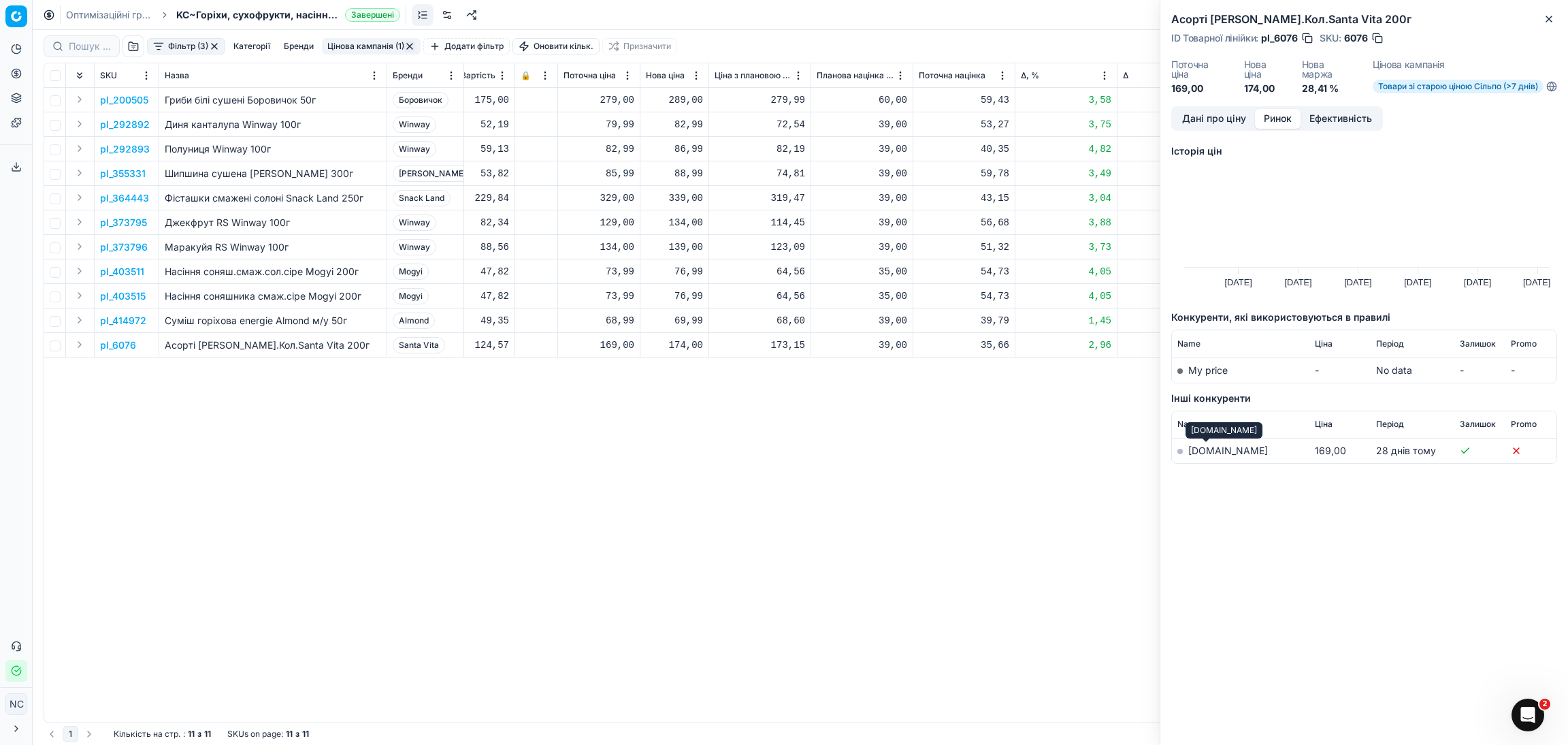
click at [1222, 453] on link "[DOMAIN_NAME]" at bounding box center [1228, 450] width 80 height 11
click at [137, 320] on p "pl_414972" at bounding box center [124, 320] width 46 height 14
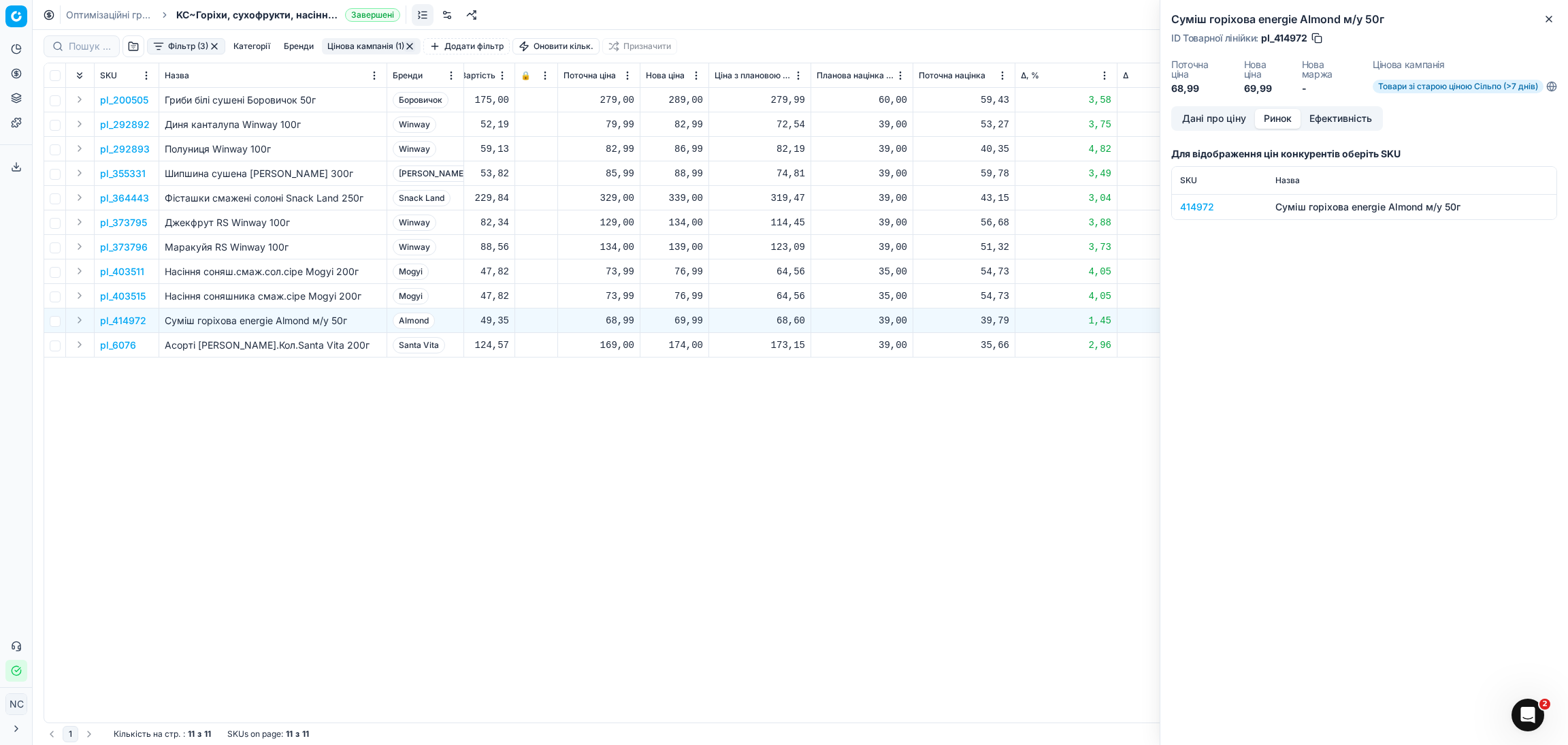
click at [1206, 207] on div "414972" at bounding box center [1219, 206] width 79 height 14
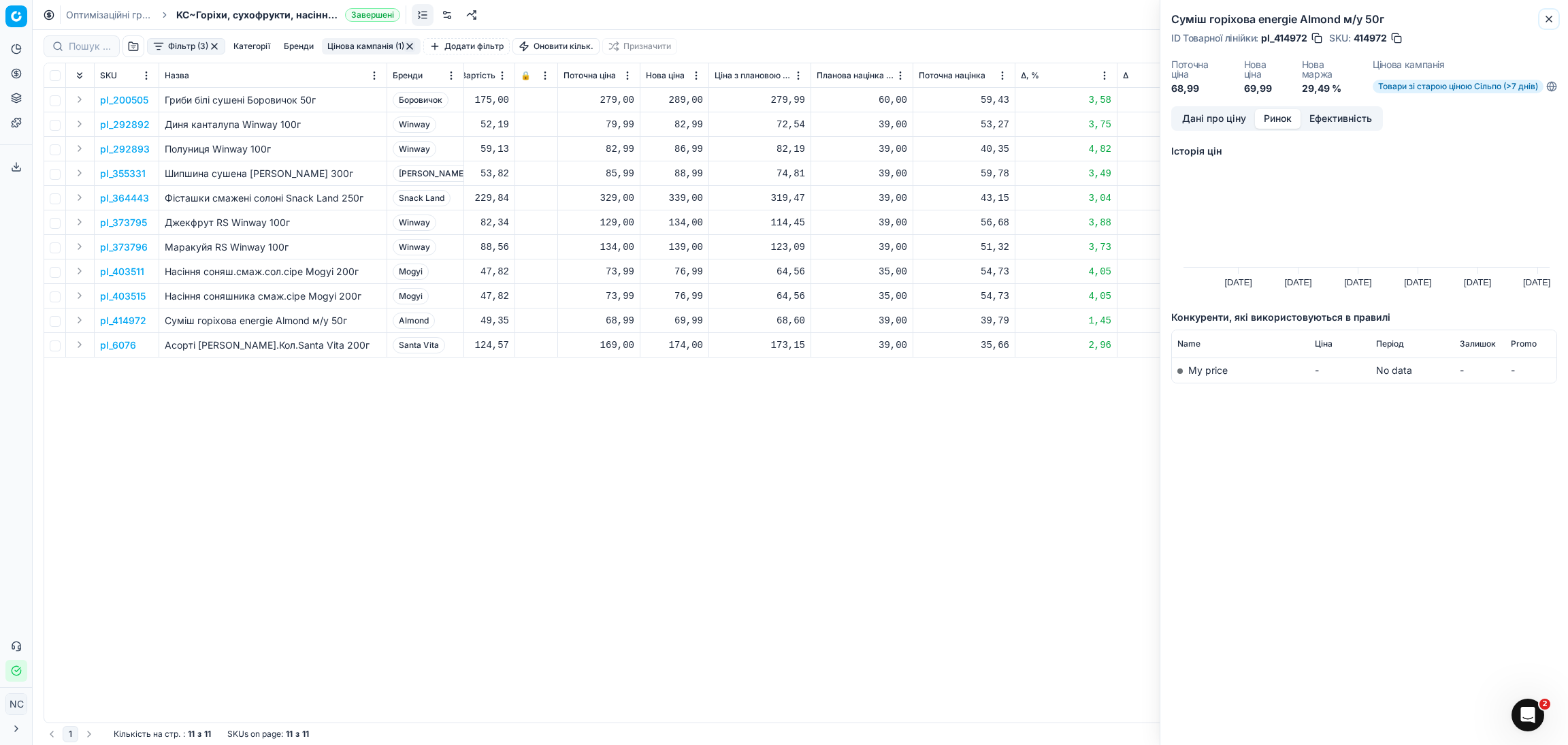
click at [1552, 20] on icon "button" at bounding box center [1549, 20] width 11 height 11
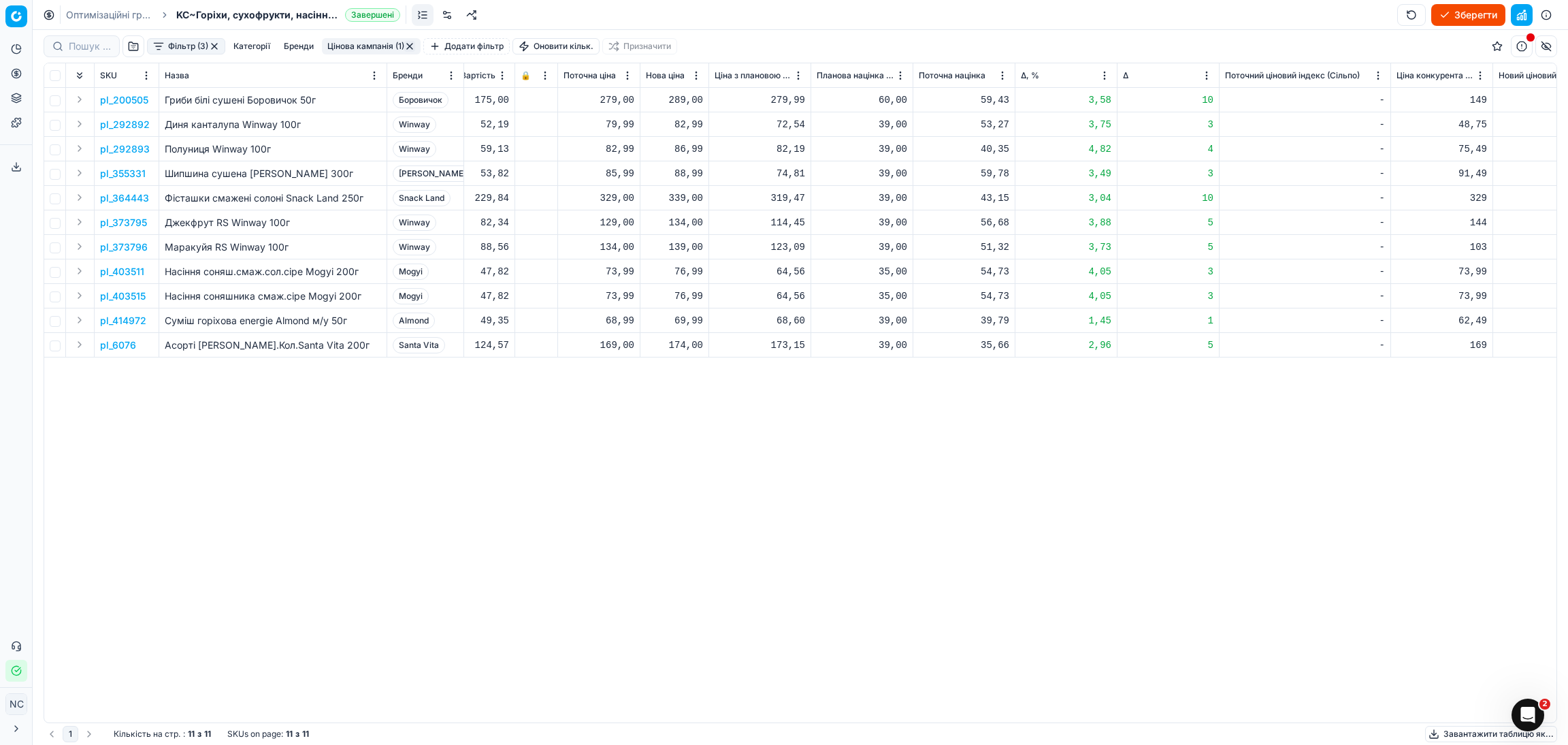
click at [132, 297] on p "pl_403515" at bounding box center [123, 295] width 46 height 14
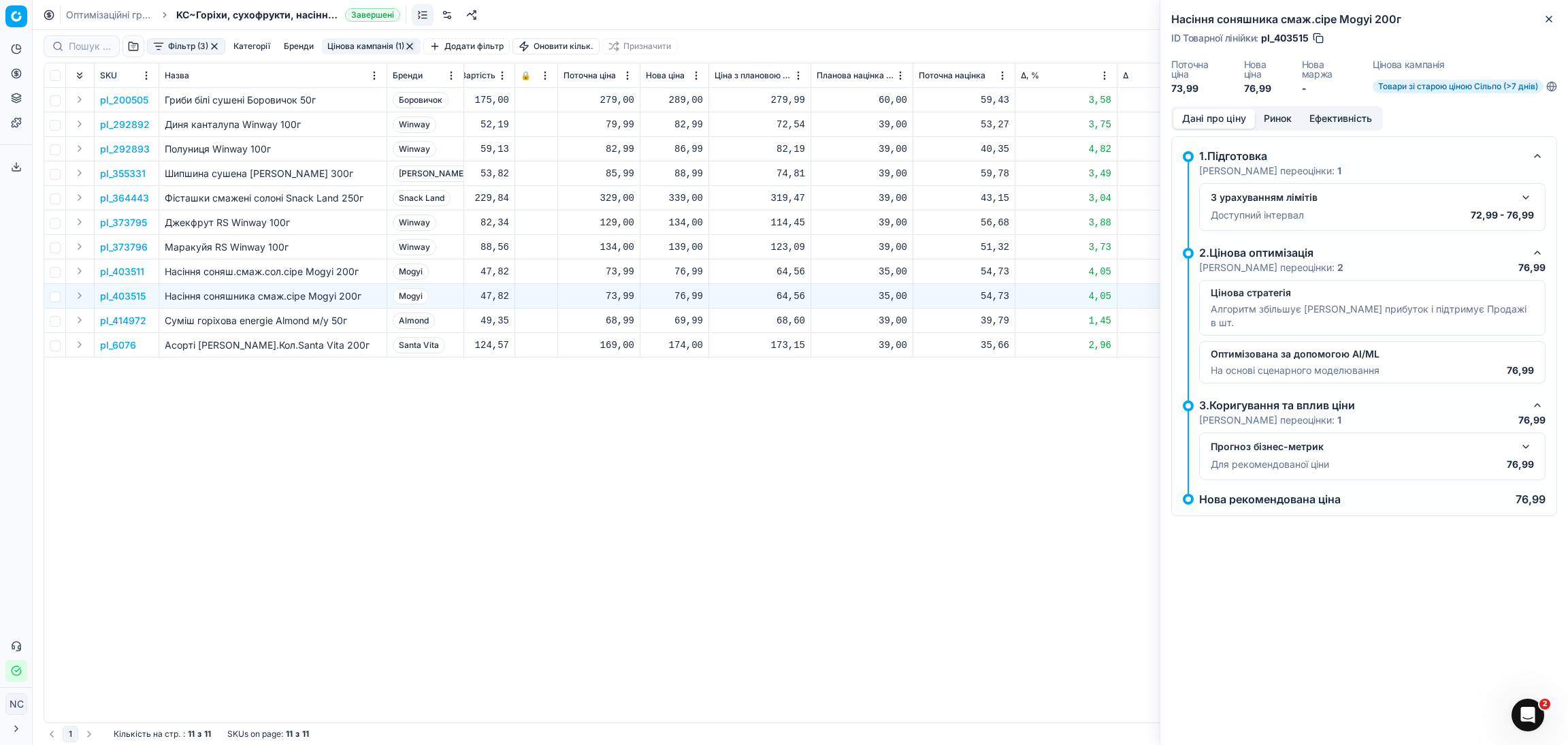
click at [1272, 118] on button "Ринок" at bounding box center [1277, 118] width 46 height 20
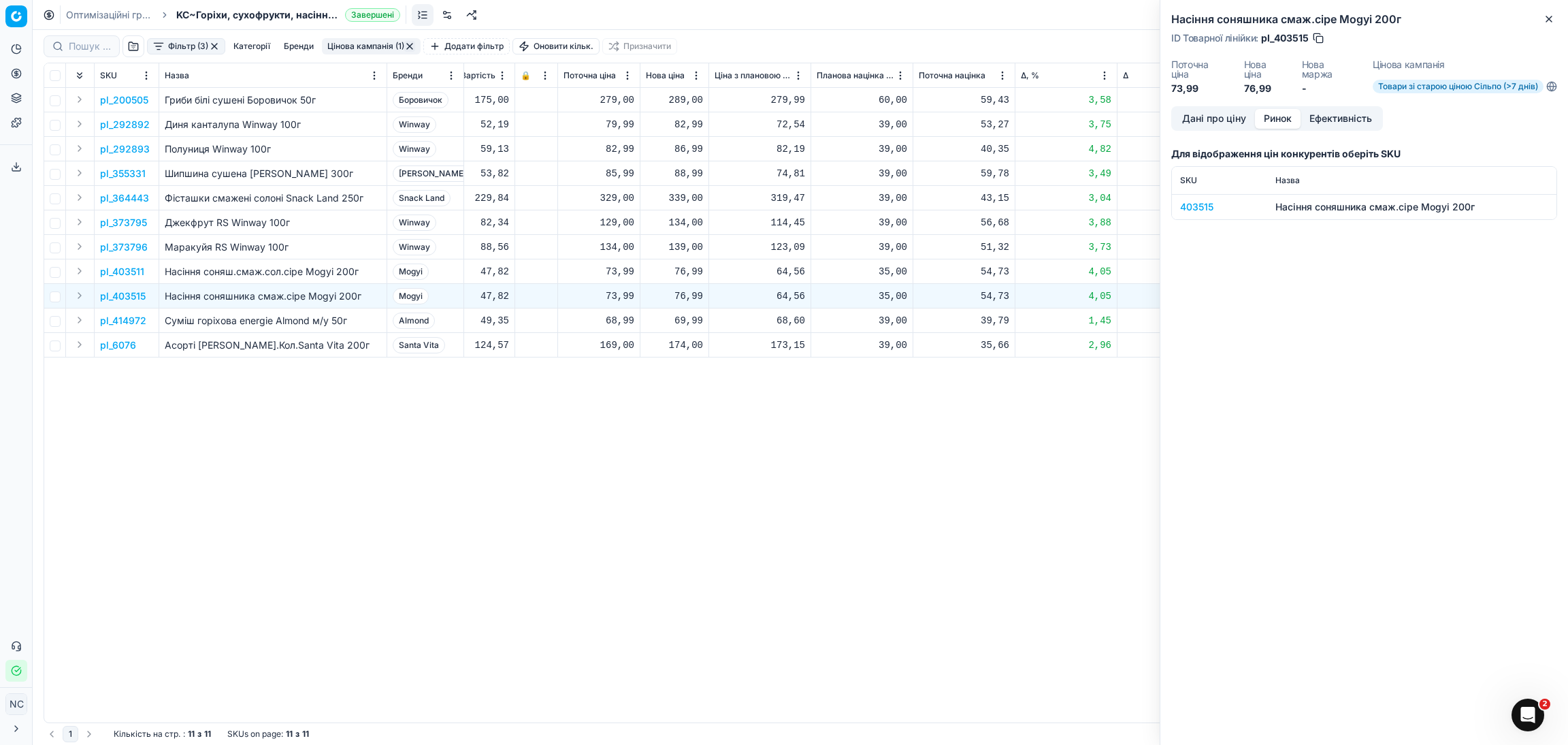
click at [1208, 207] on div "403515" at bounding box center [1219, 206] width 79 height 14
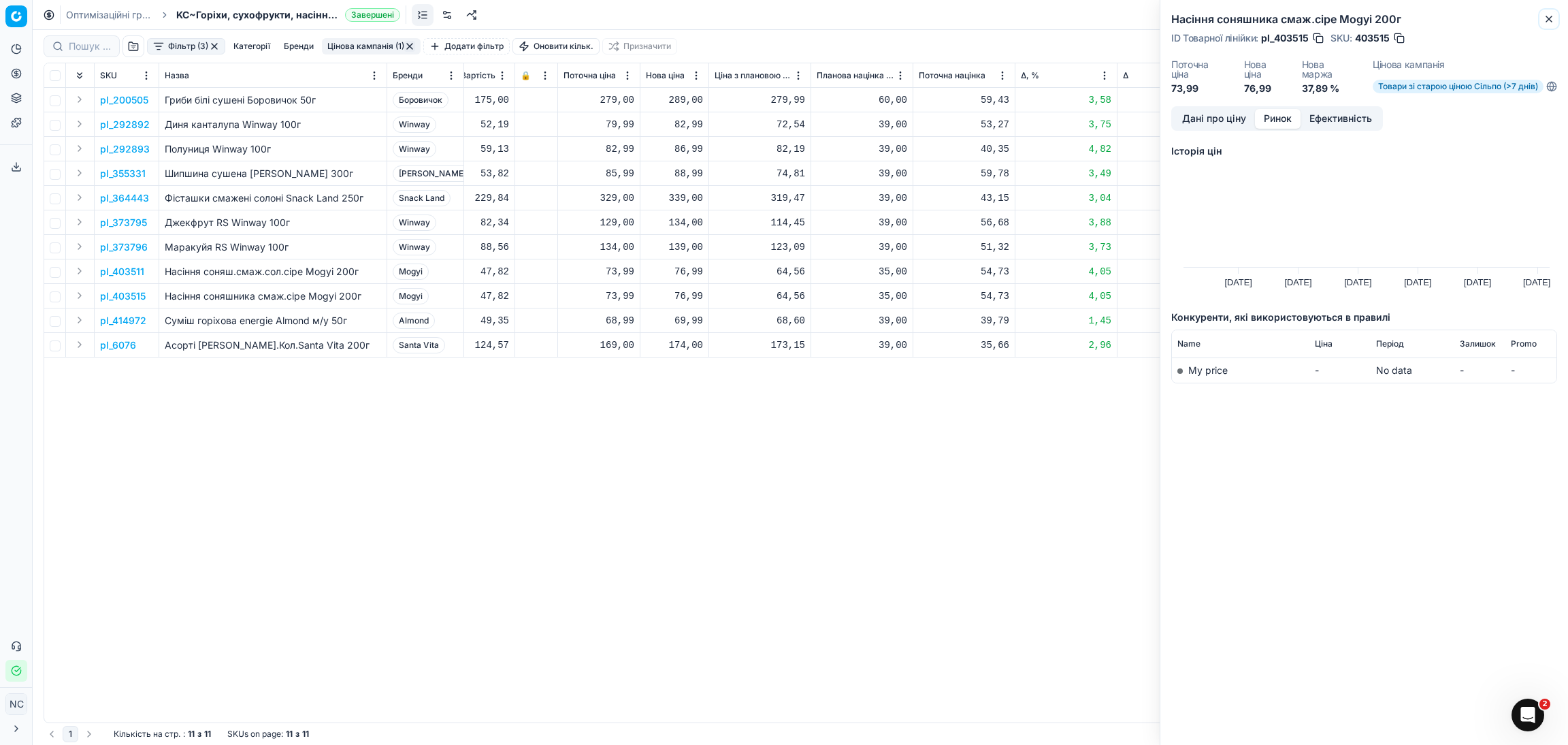
click at [1548, 17] on icon "button" at bounding box center [1549, 20] width 11 height 11
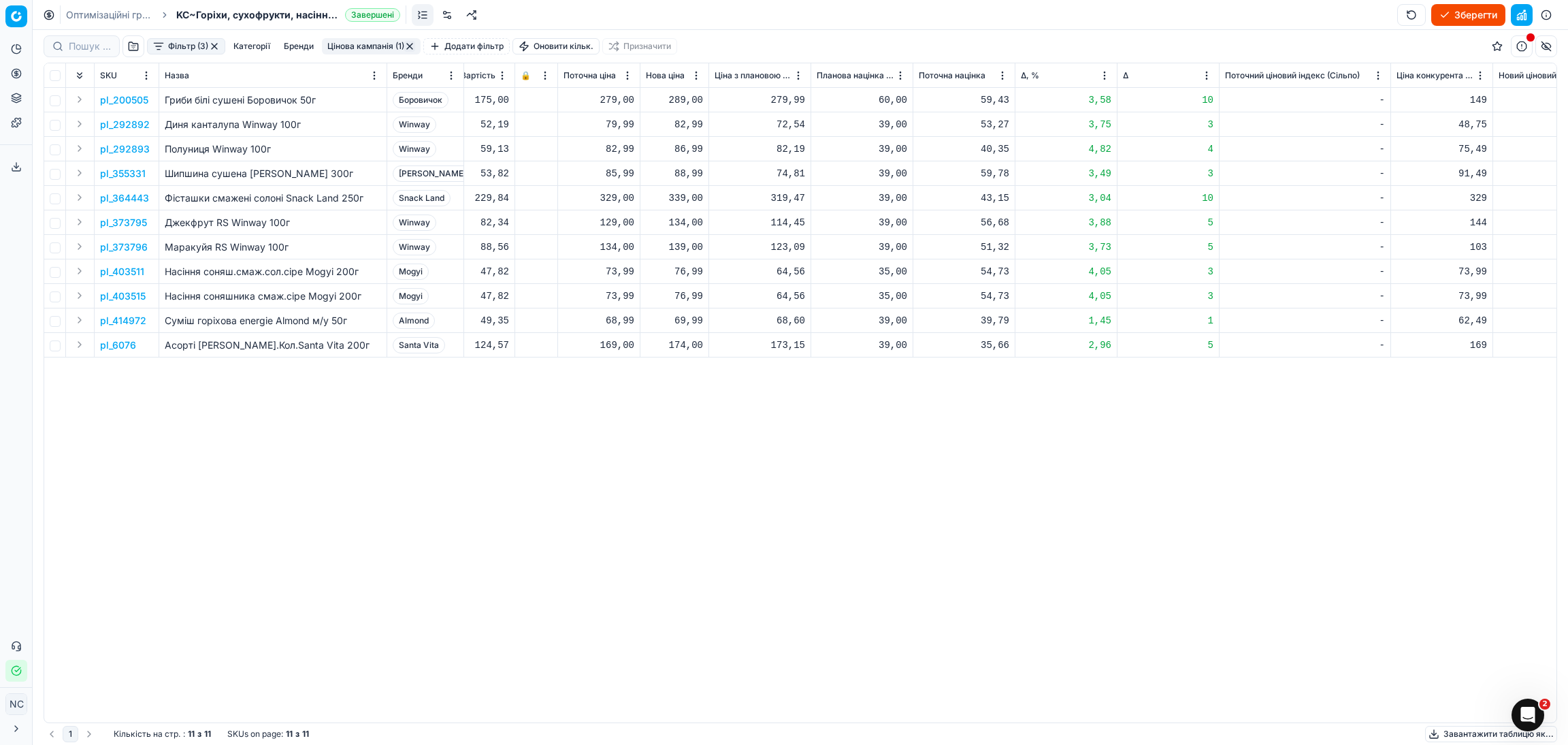
click at [132, 275] on p "pl_403511" at bounding box center [123, 271] width 45 height 14
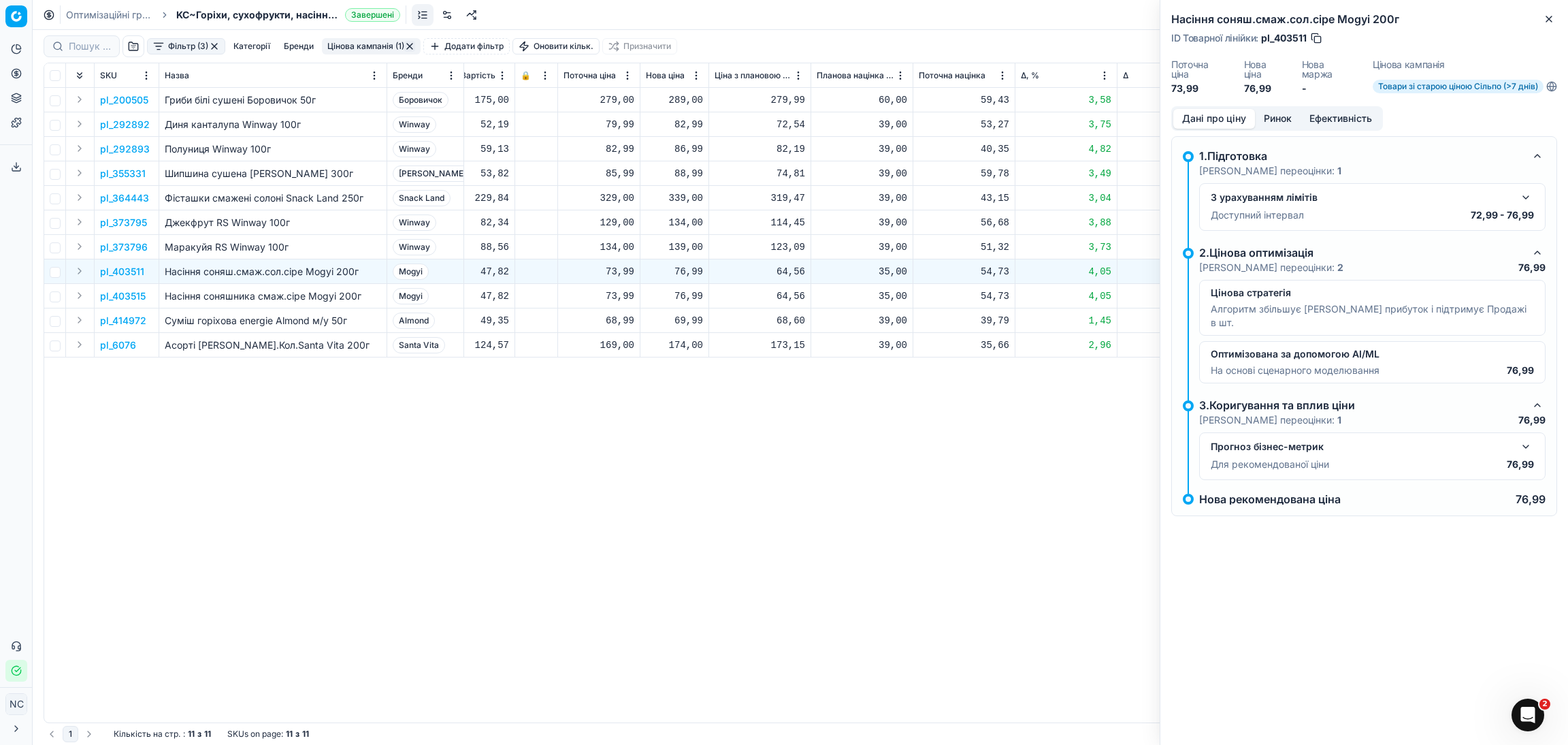
click at [1287, 121] on button "Ринок" at bounding box center [1277, 118] width 46 height 20
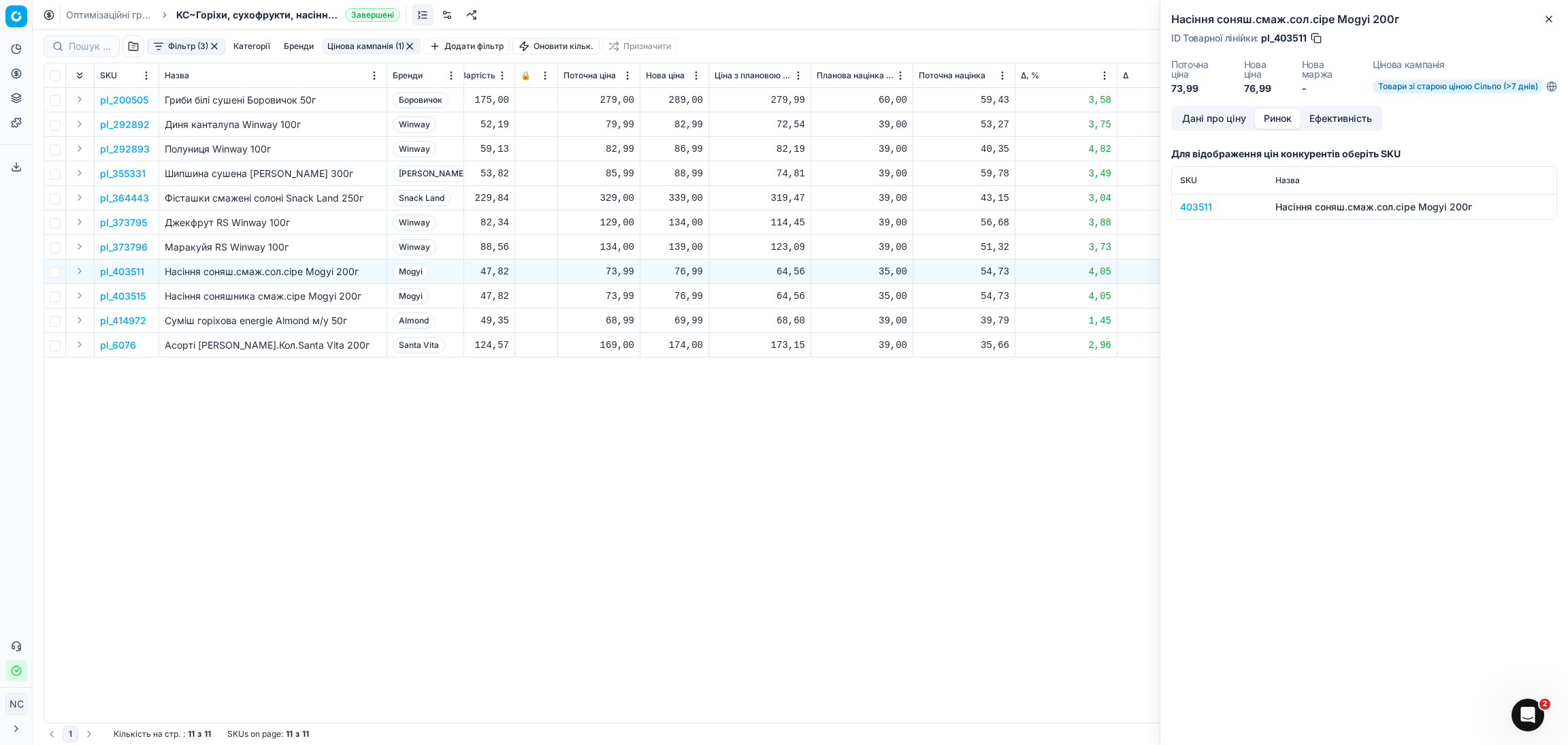
click at [1206, 207] on div "403511" at bounding box center [1219, 206] width 79 height 14
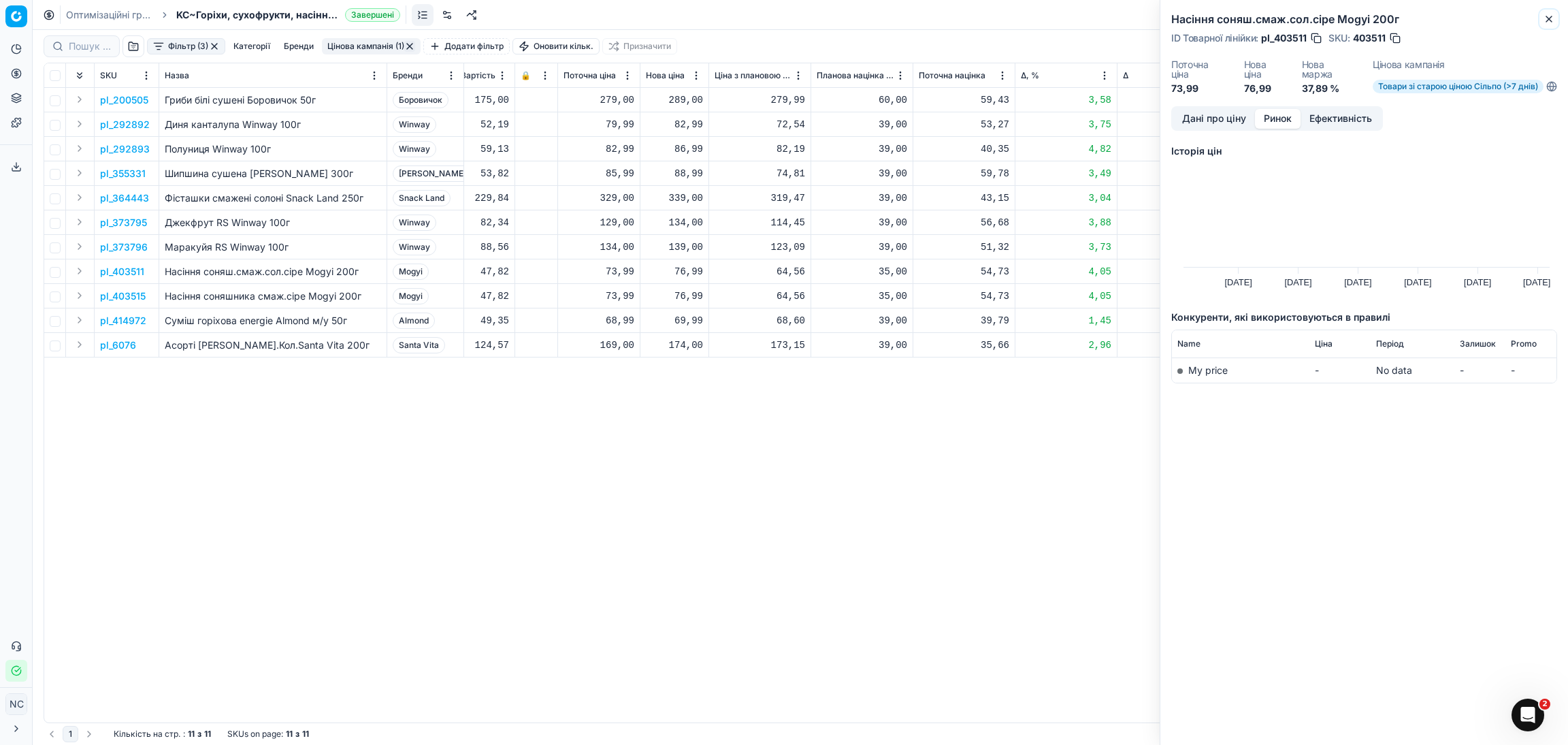
click at [1546, 21] on icon "button" at bounding box center [1549, 20] width 11 height 11
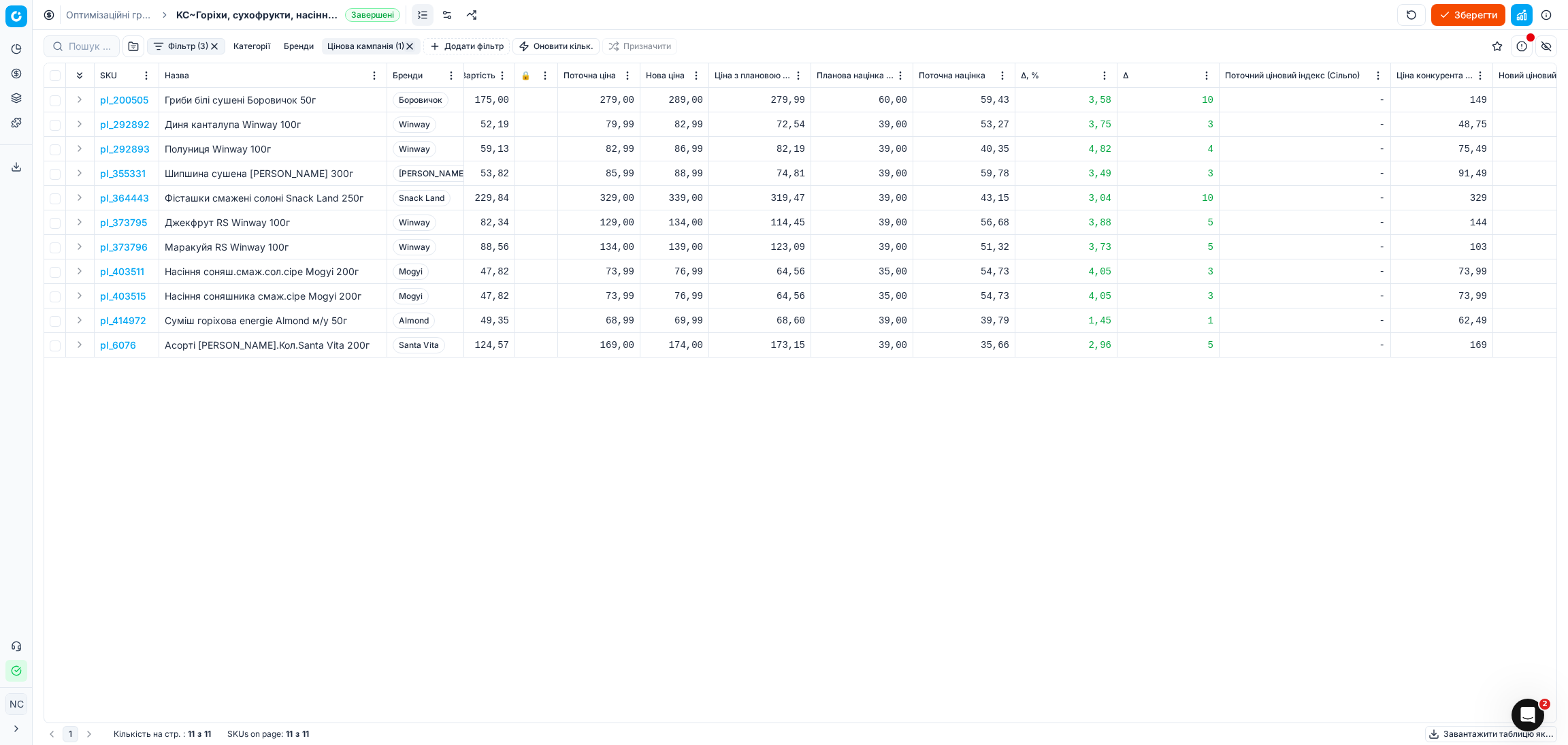
click at [372, 46] on button "Цінова кампанія (1)" at bounding box center [372, 46] width 98 height 17
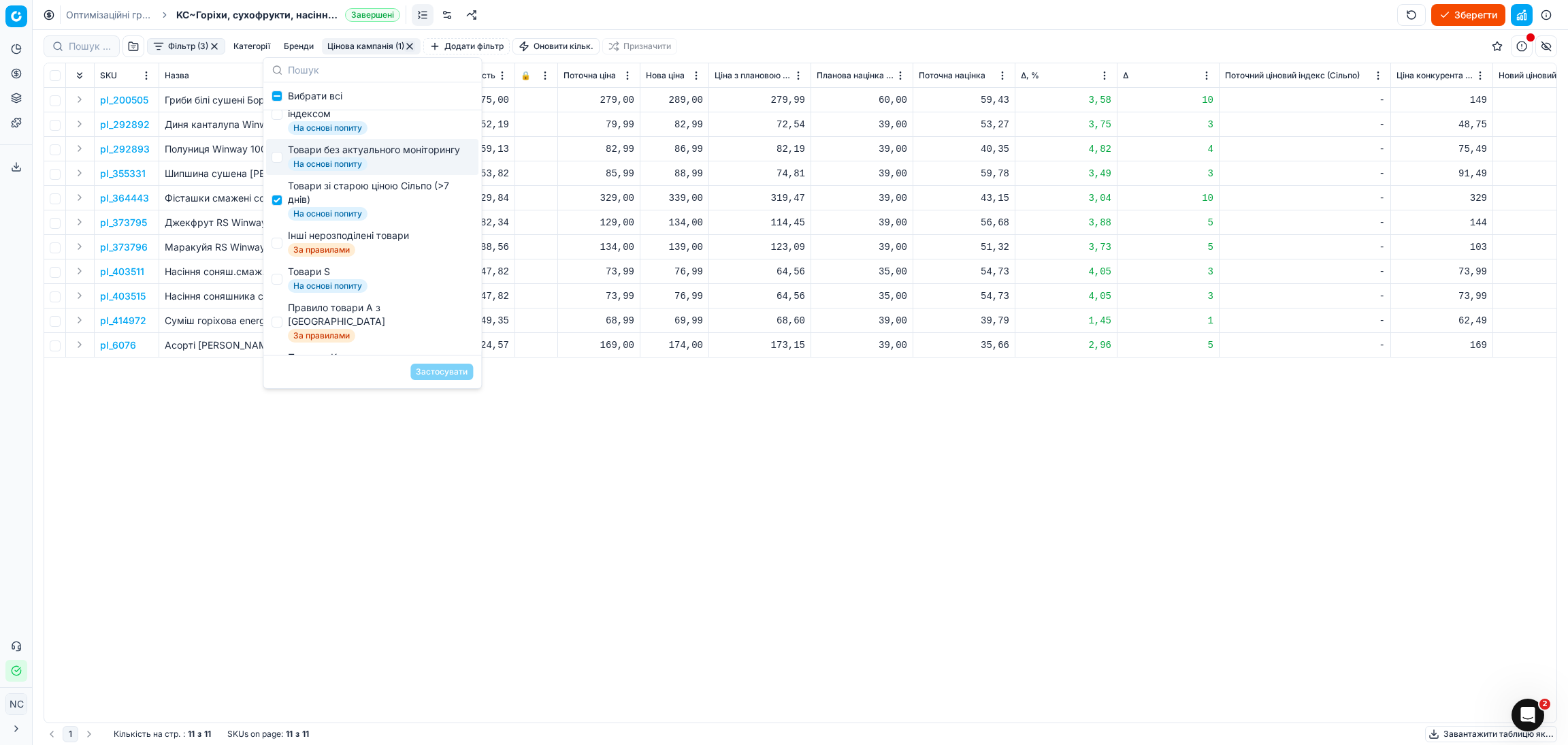
scroll to position [122, 0]
click at [329, 188] on div "Товари зі старою ціною Сільпо (>7 днів)" at bounding box center [377, 185] width 179 height 27
checkbox input "false"
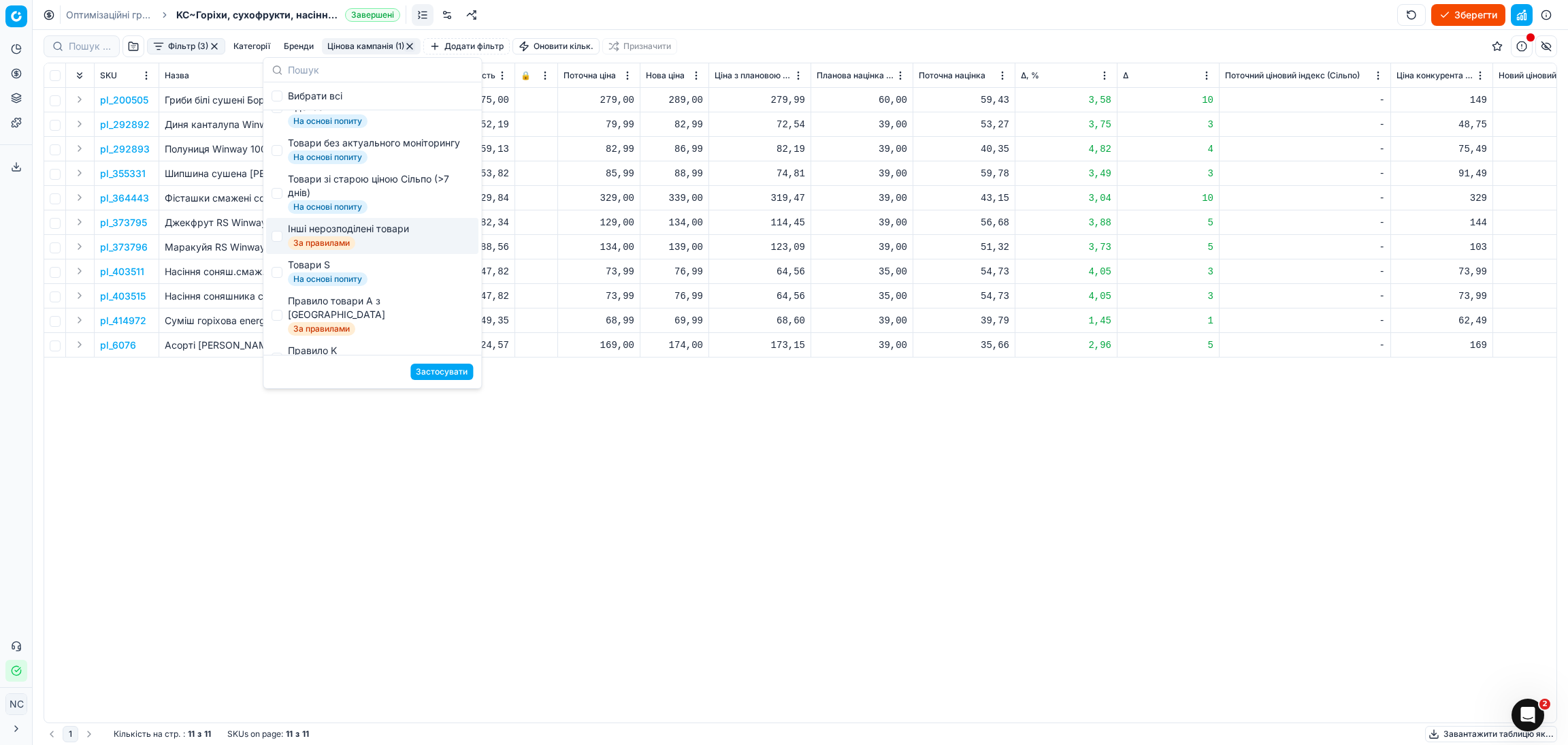
click at [345, 249] on span "За правилами" at bounding box center [321, 242] width 68 height 14
checkbox input "true"
click at [432, 376] on button "Застосувати" at bounding box center [441, 372] width 62 height 17
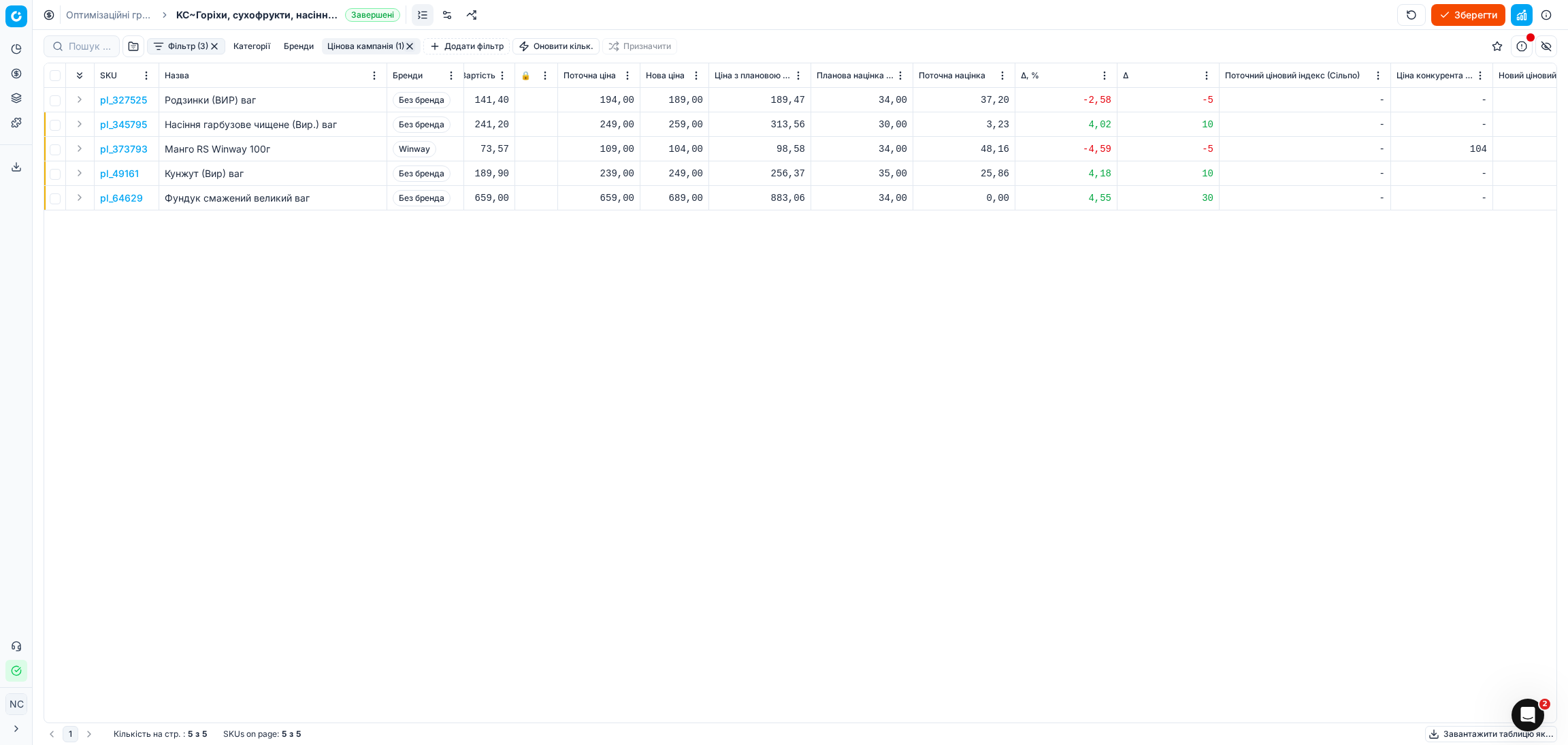
click at [125, 98] on p "pl_327525" at bounding box center [124, 99] width 47 height 14
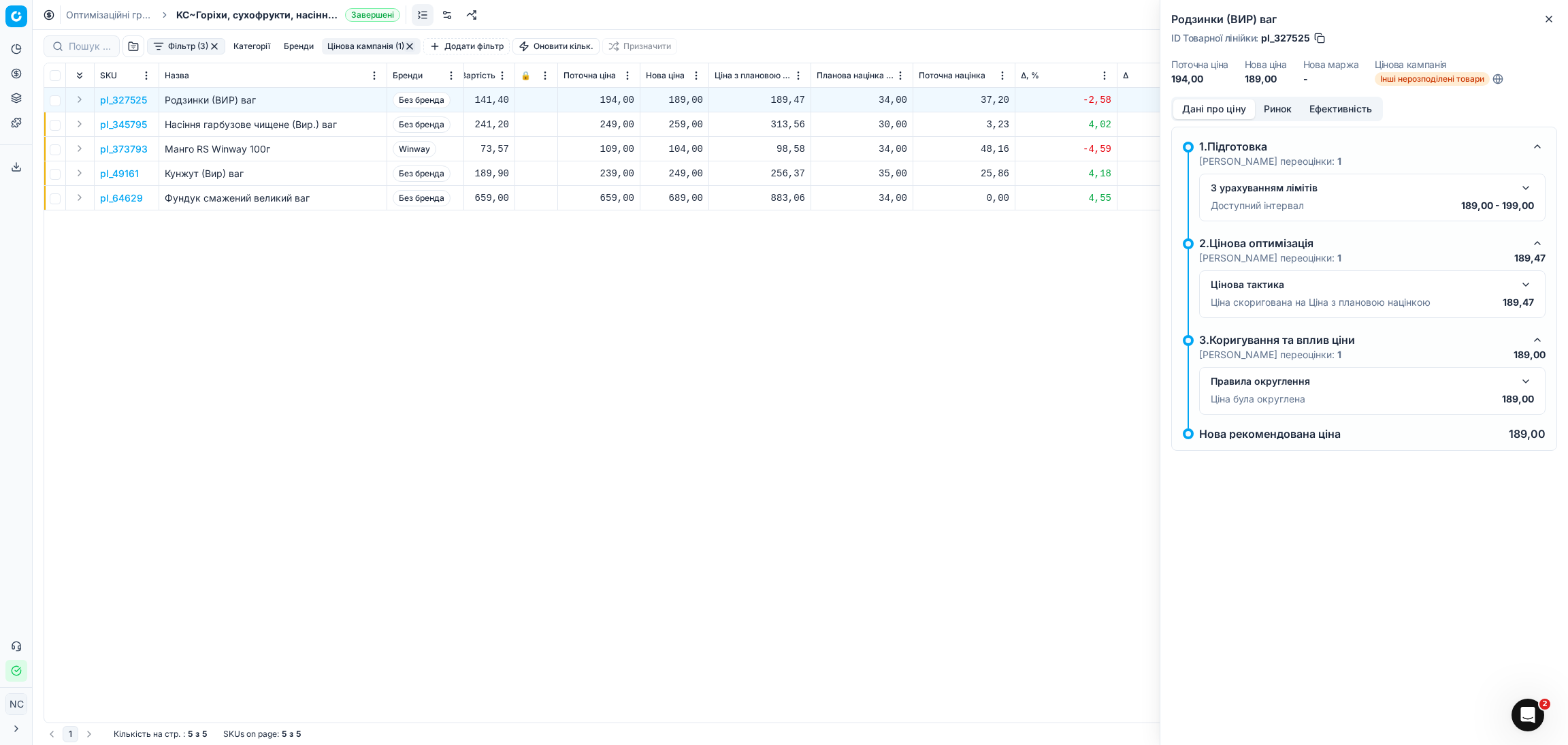
click at [1281, 100] on button "Ринок" at bounding box center [1277, 109] width 46 height 20
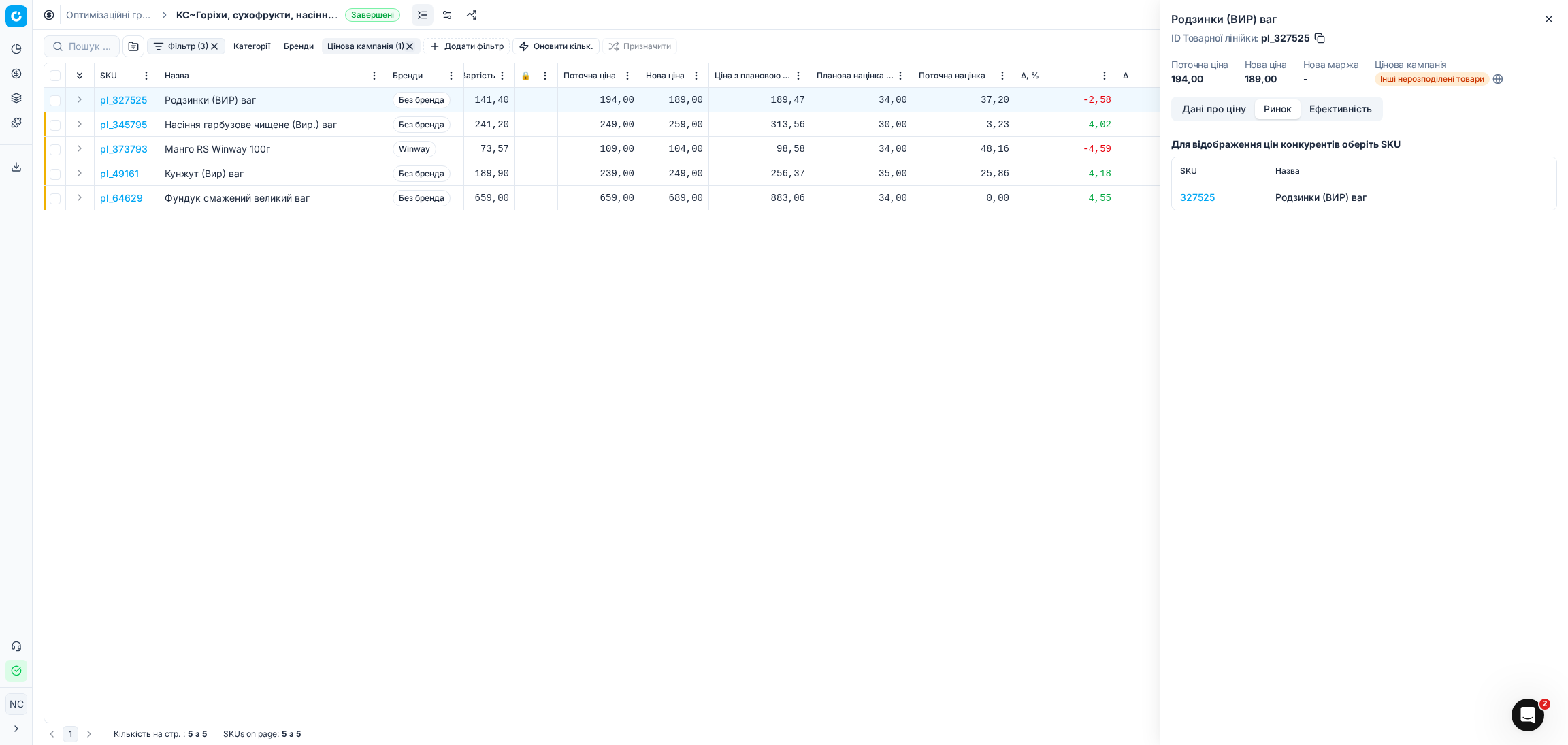
click at [1208, 203] on div "327525" at bounding box center [1219, 197] width 79 height 14
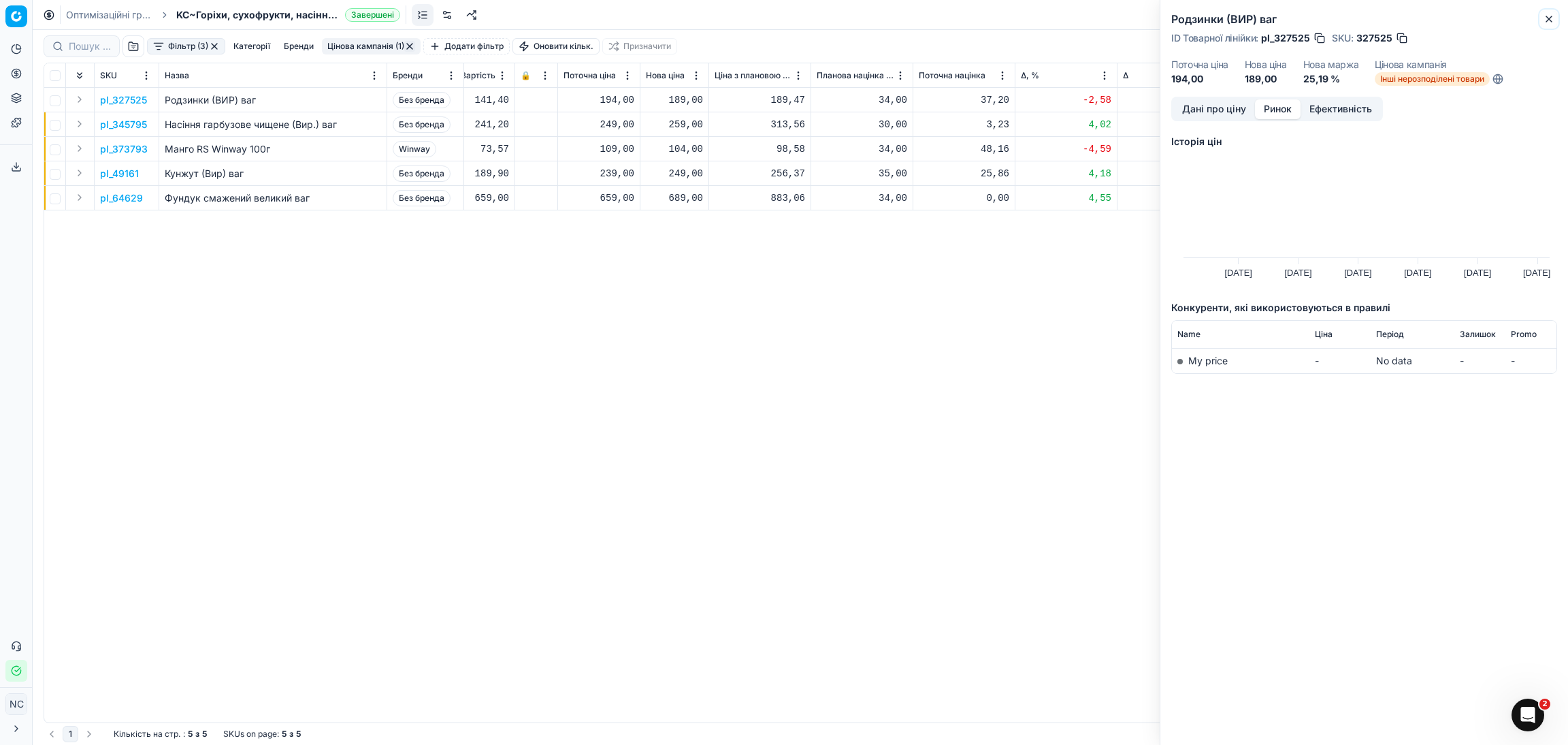
click at [1553, 17] on icon "button" at bounding box center [1549, 20] width 11 height 11
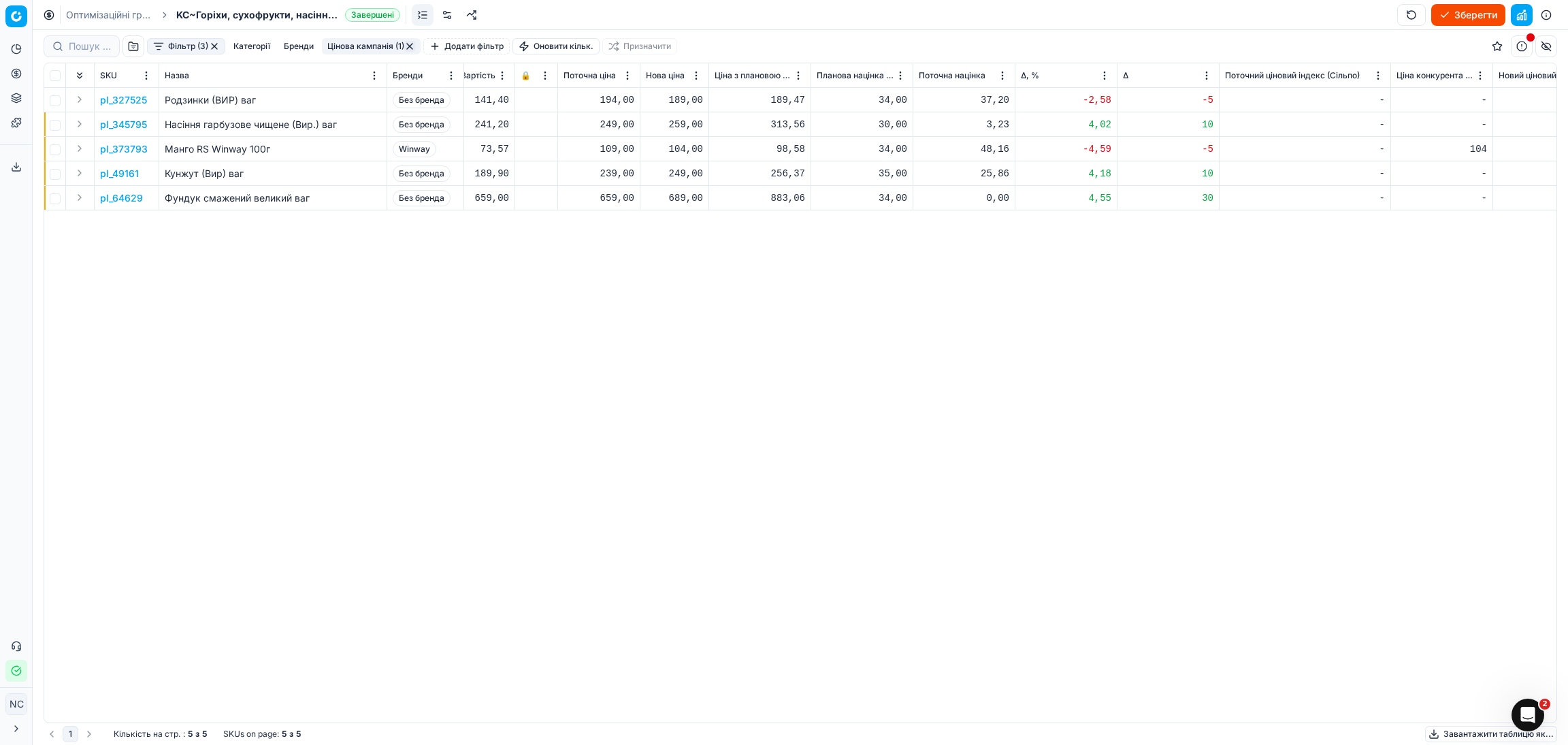
click at [134, 131] on td "pl_345795" at bounding box center [127, 124] width 65 height 24
click at [133, 127] on p "pl_345795" at bounding box center [124, 124] width 47 height 14
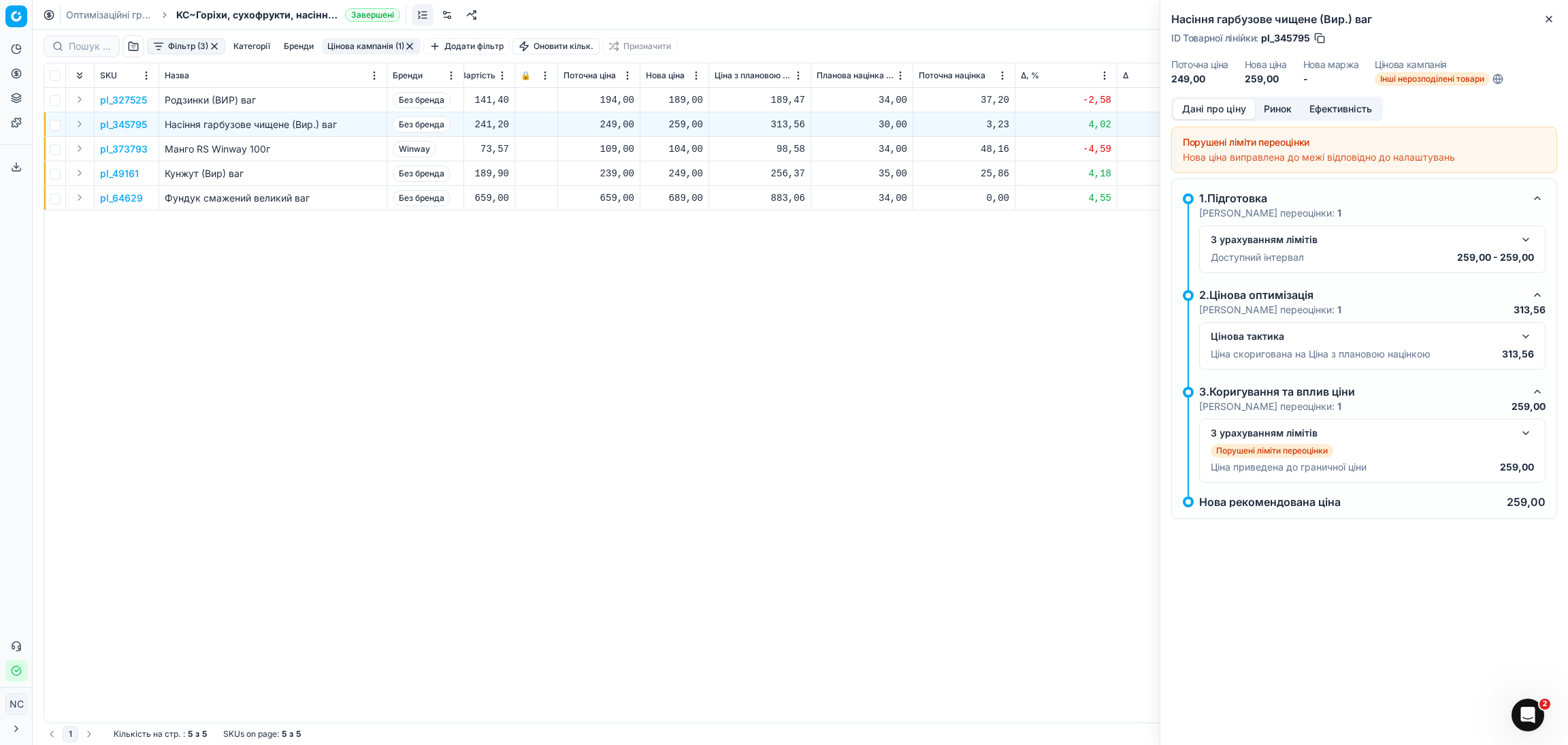
click at [1271, 110] on button "Ринок" at bounding box center [1277, 109] width 46 height 20
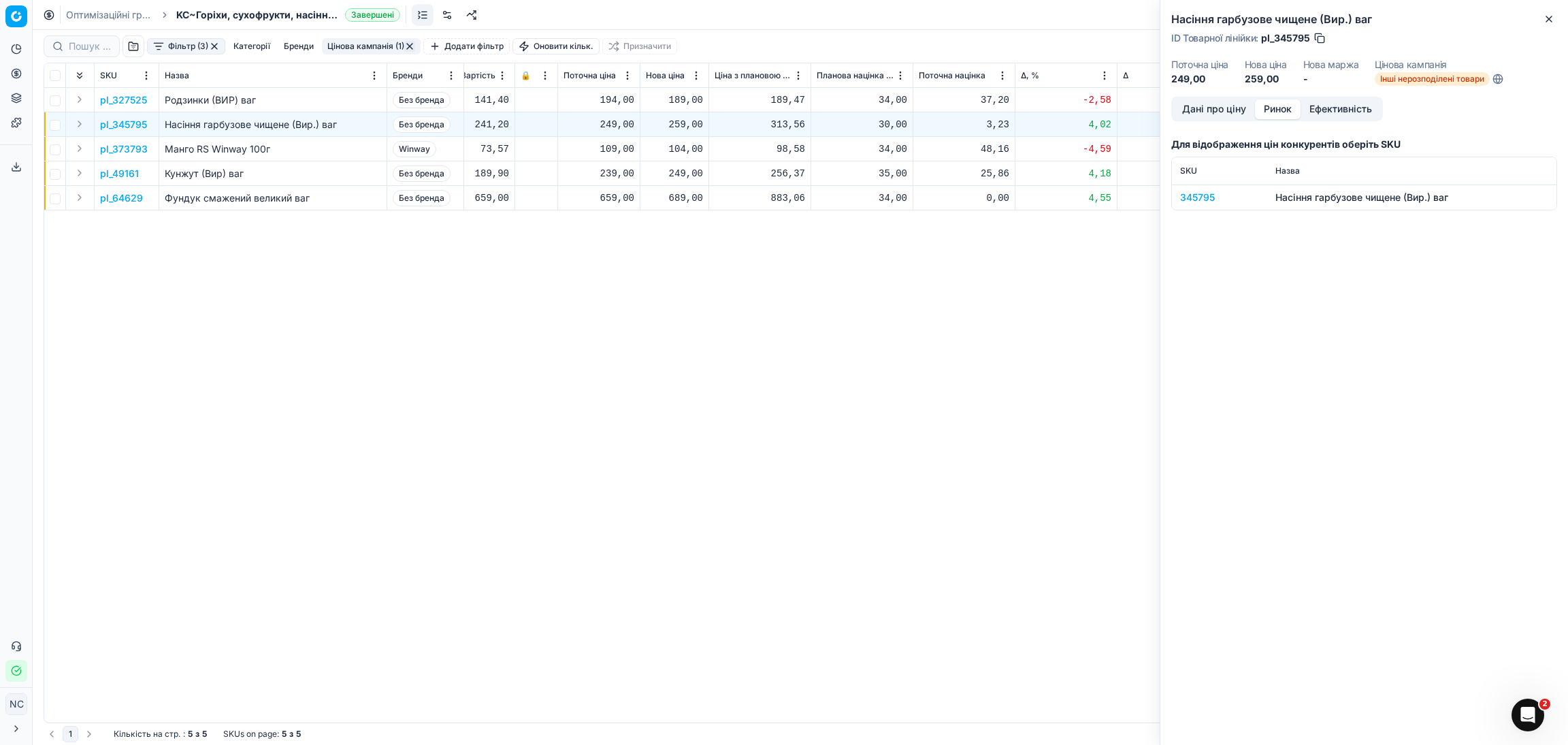
click at [1197, 195] on div "345795" at bounding box center [1219, 197] width 79 height 14
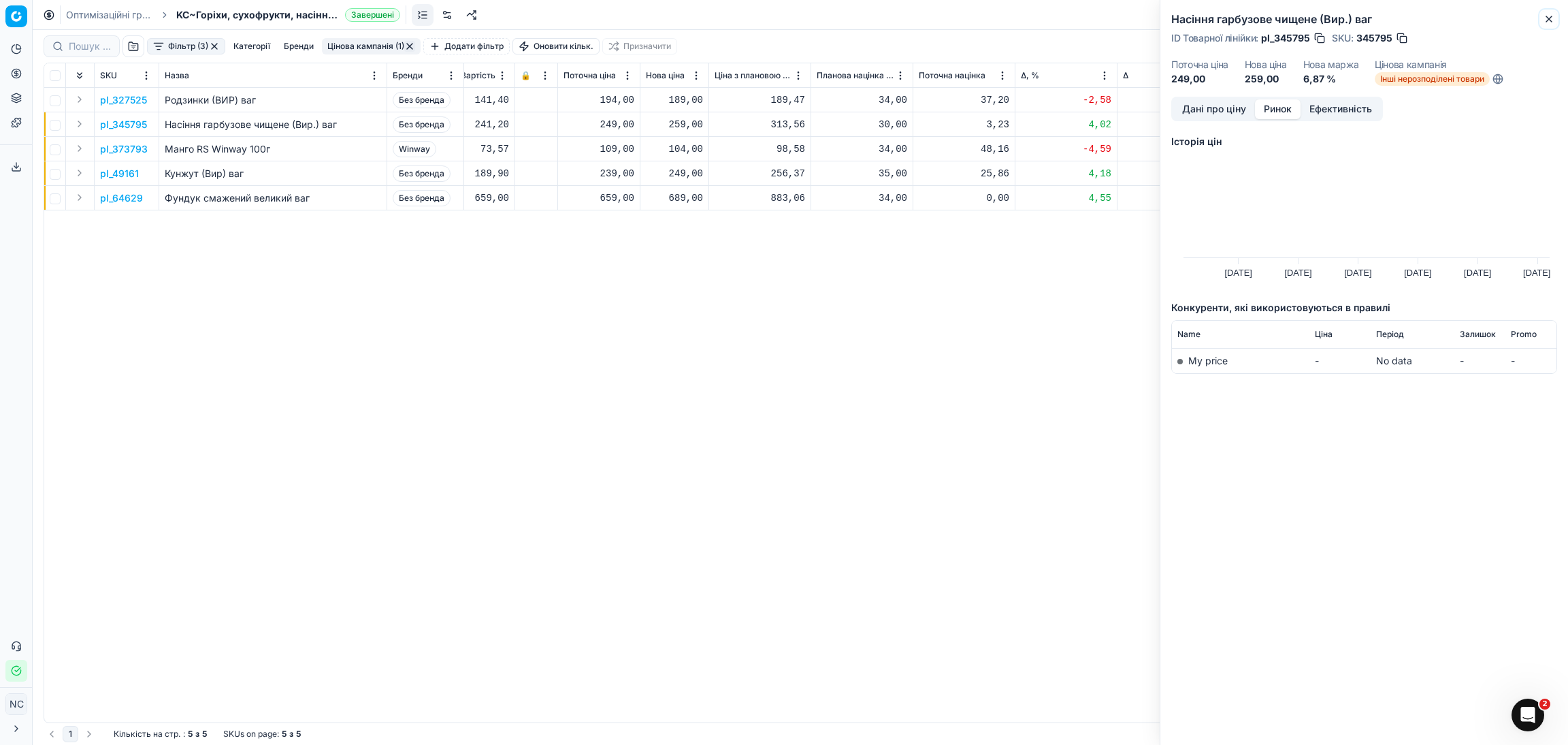
click at [1553, 20] on icon "button" at bounding box center [1549, 20] width 11 height 11
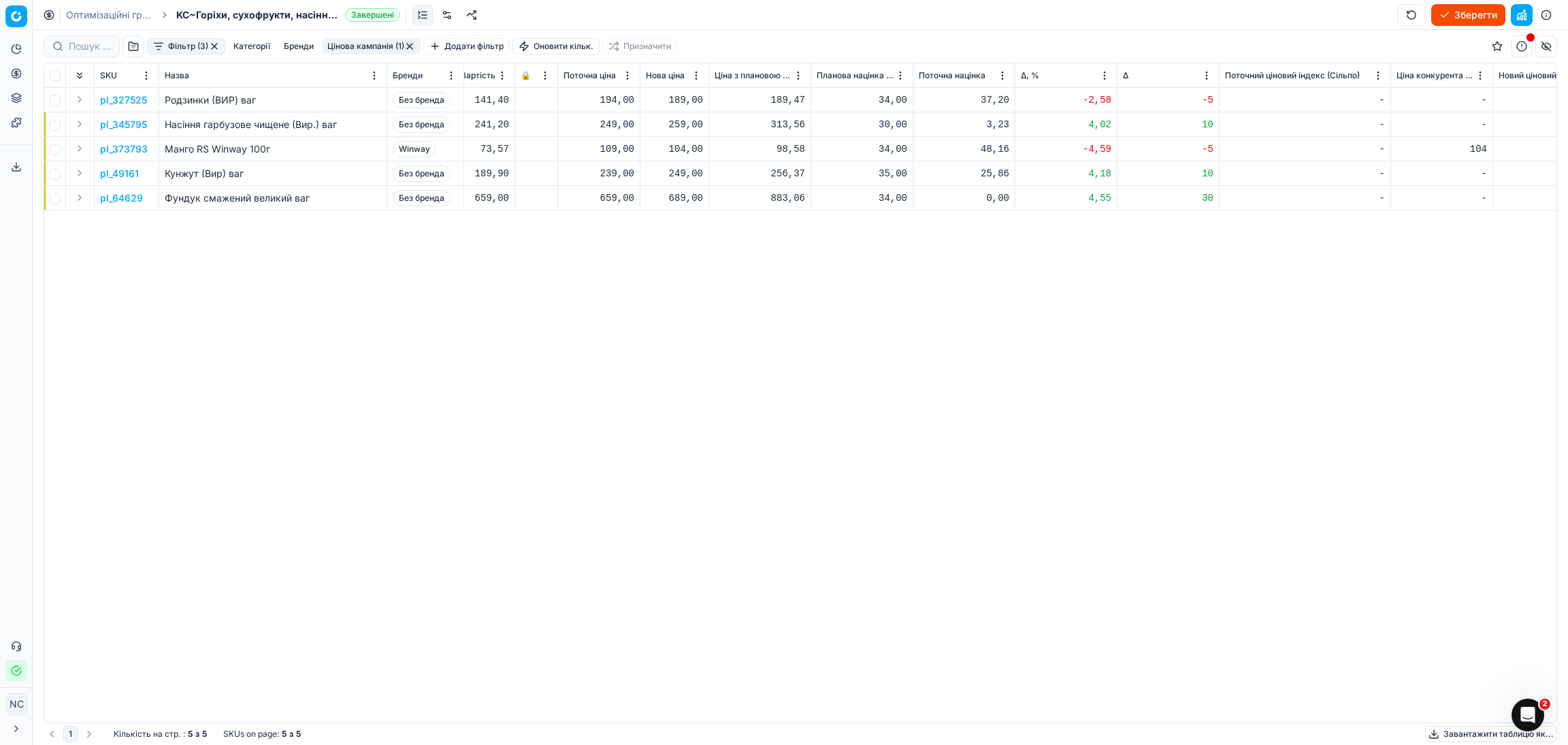
click at [113, 148] on p "pl_373793" at bounding box center [124, 149] width 47 height 14
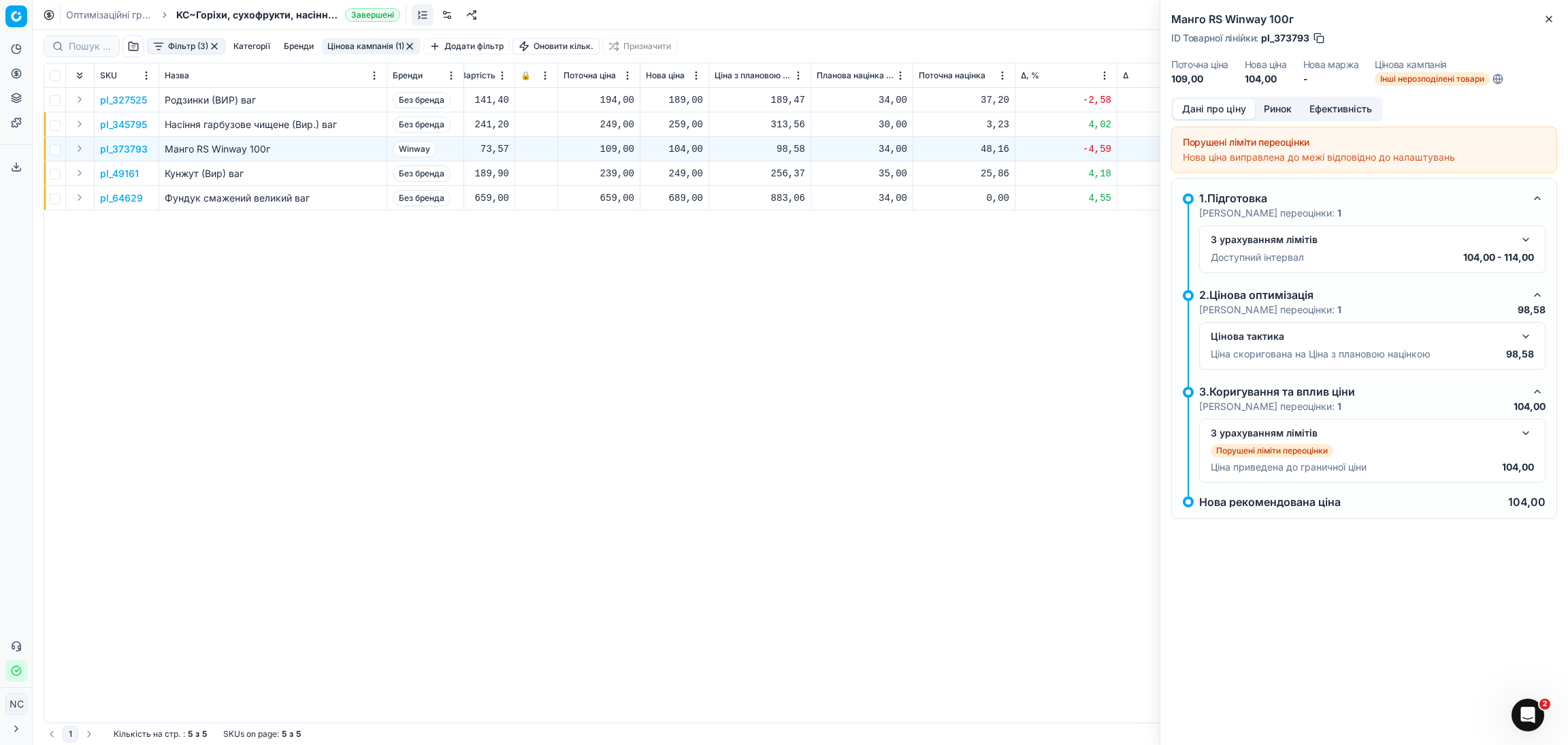
click at [1284, 108] on button "Ринок" at bounding box center [1277, 109] width 46 height 20
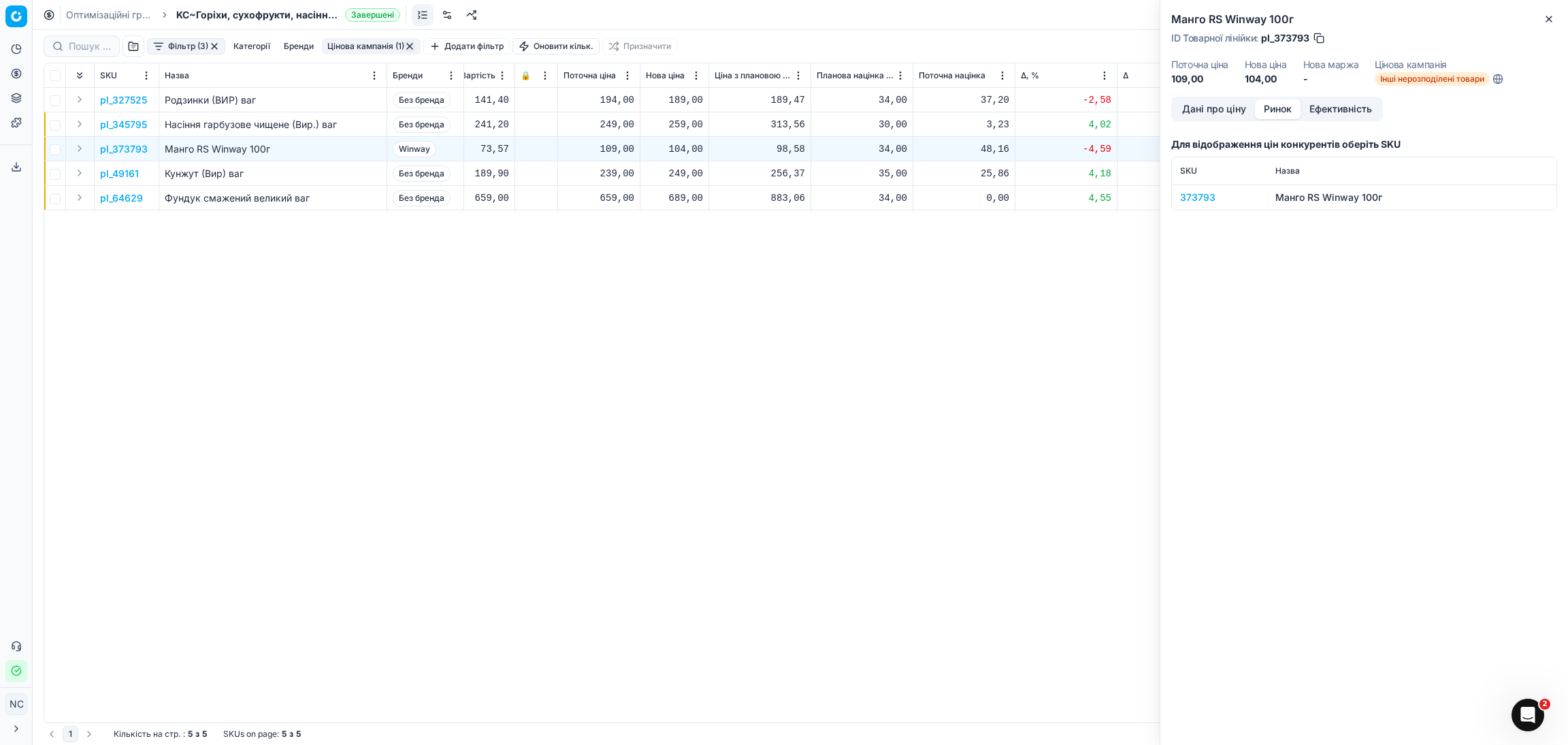
click at [1204, 196] on div "373793" at bounding box center [1219, 197] width 79 height 14
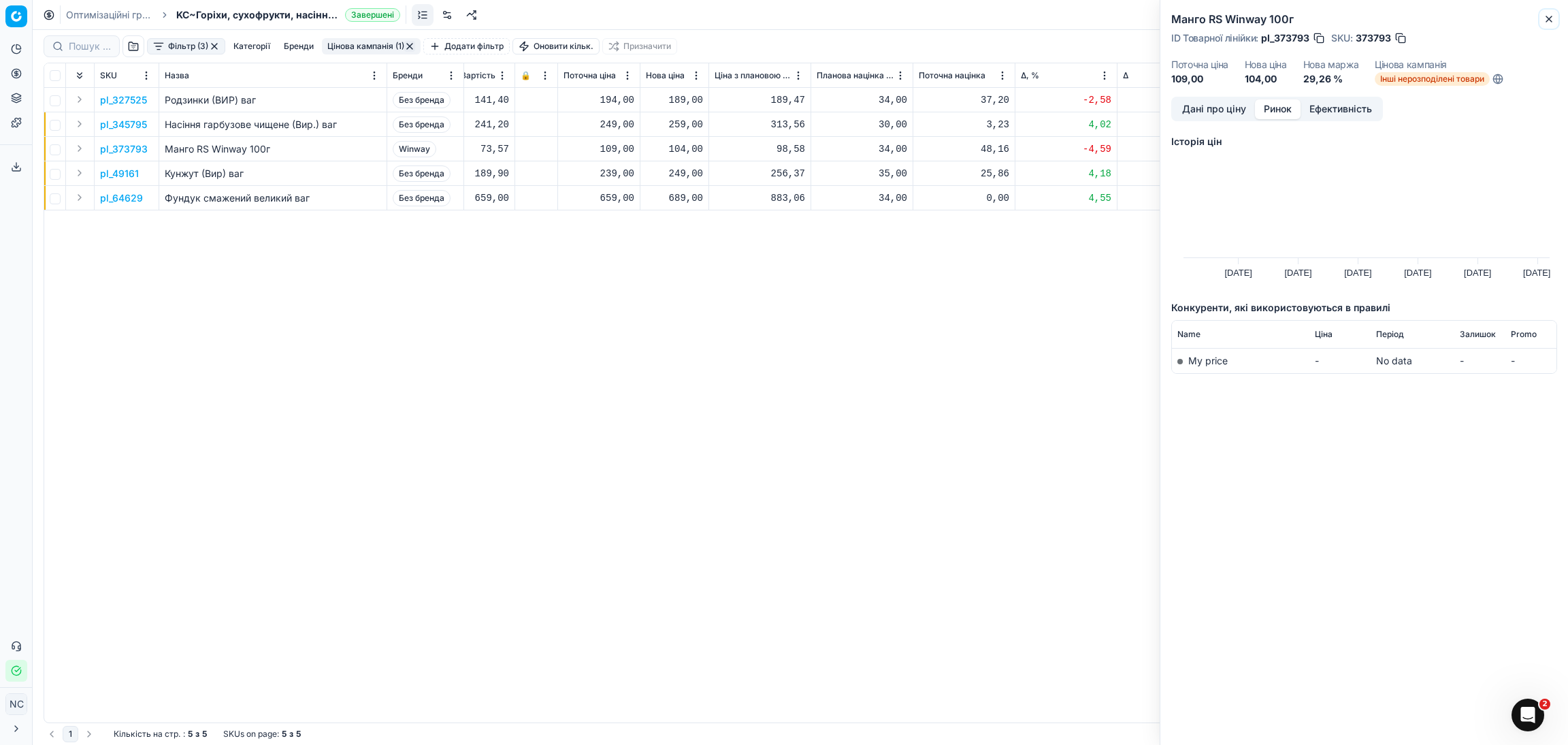
drag, startPoint x: 1554, startPoint y: 10, endPoint x: 1501, endPoint y: 45, distance: 63.5
click at [1553, 11] on button "Close" at bounding box center [1549, 20] width 17 height 17
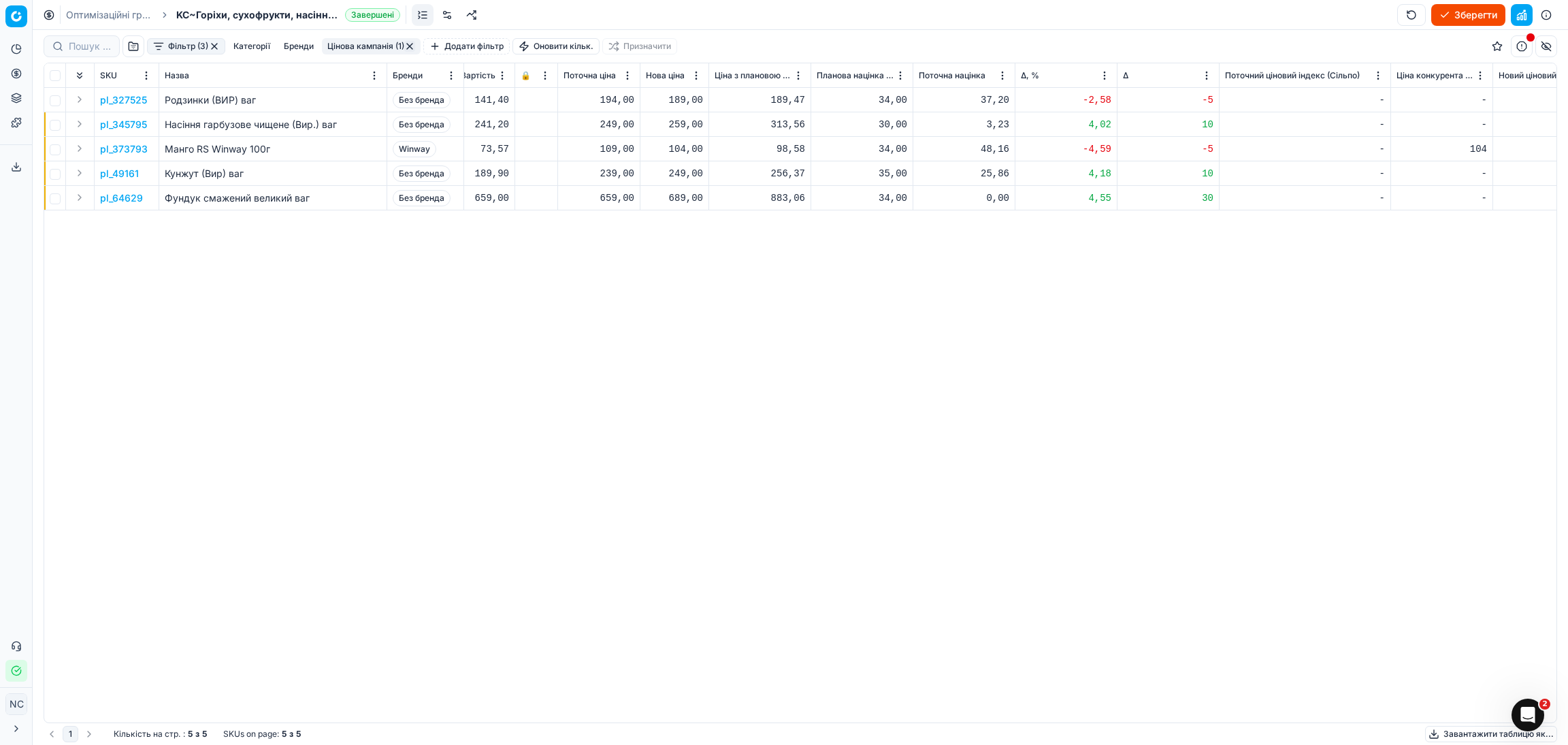
click at [128, 149] on p "pl_373793" at bounding box center [124, 149] width 47 height 14
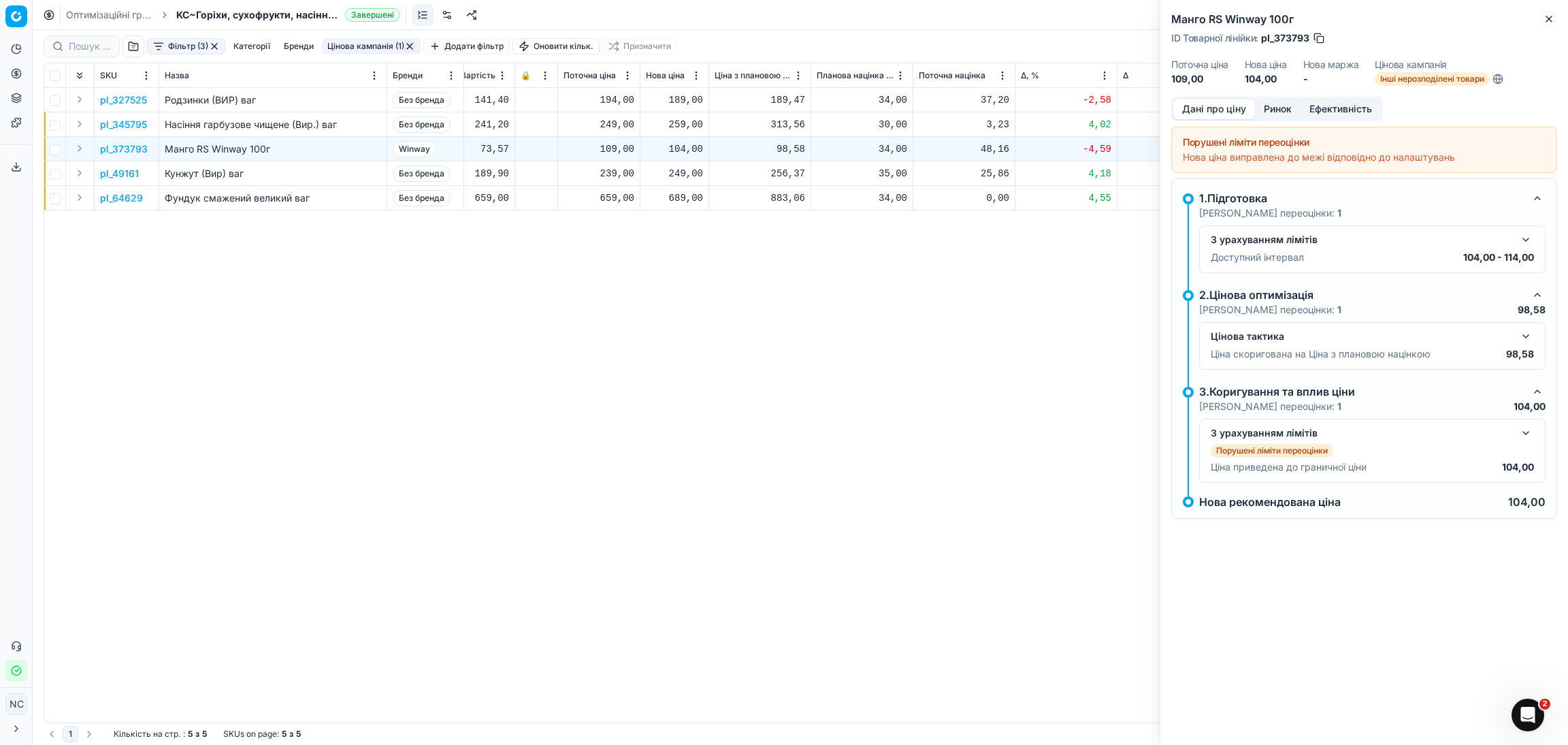
click at [1279, 111] on button "Ринок" at bounding box center [1277, 109] width 46 height 20
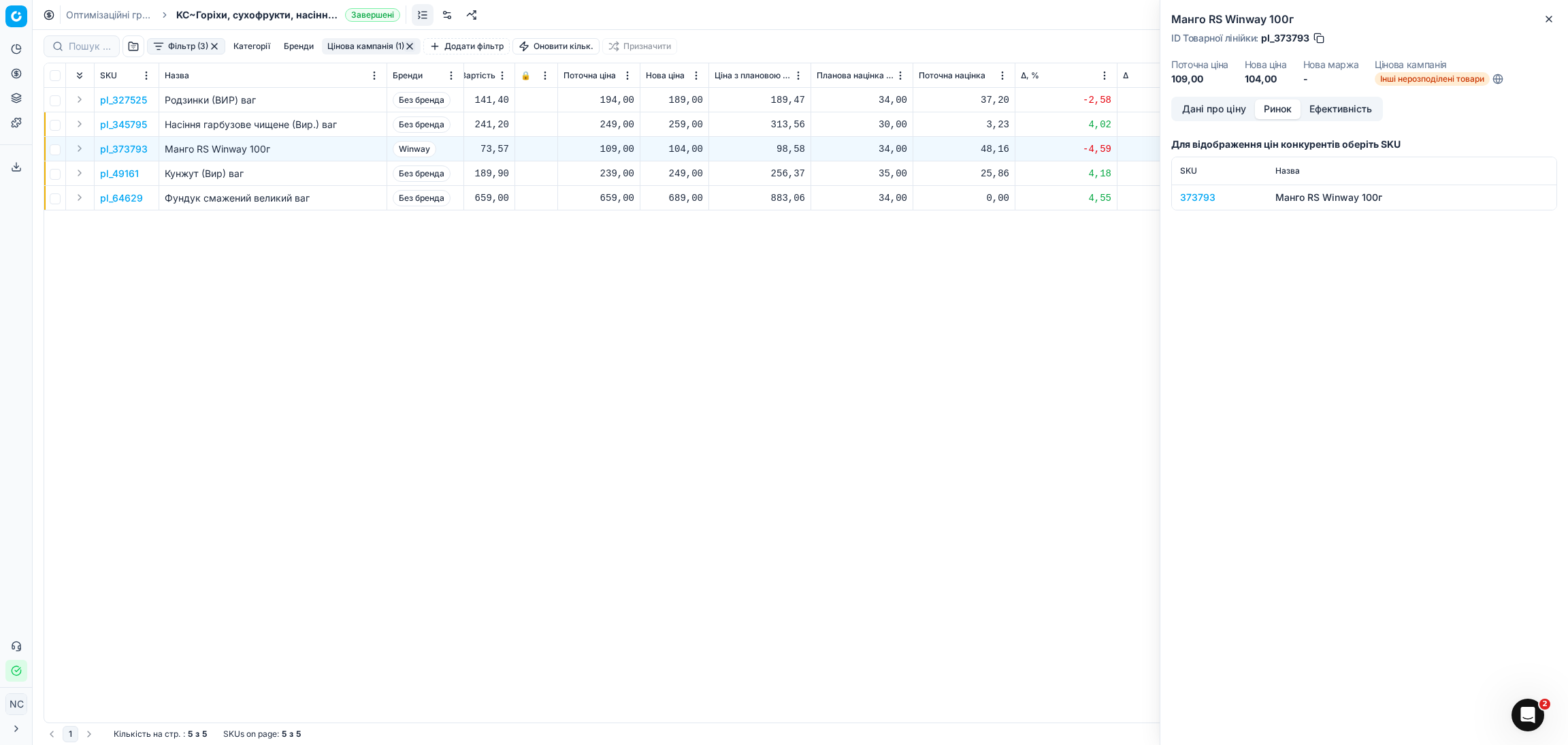
click at [1201, 198] on div "373793" at bounding box center [1219, 197] width 79 height 14
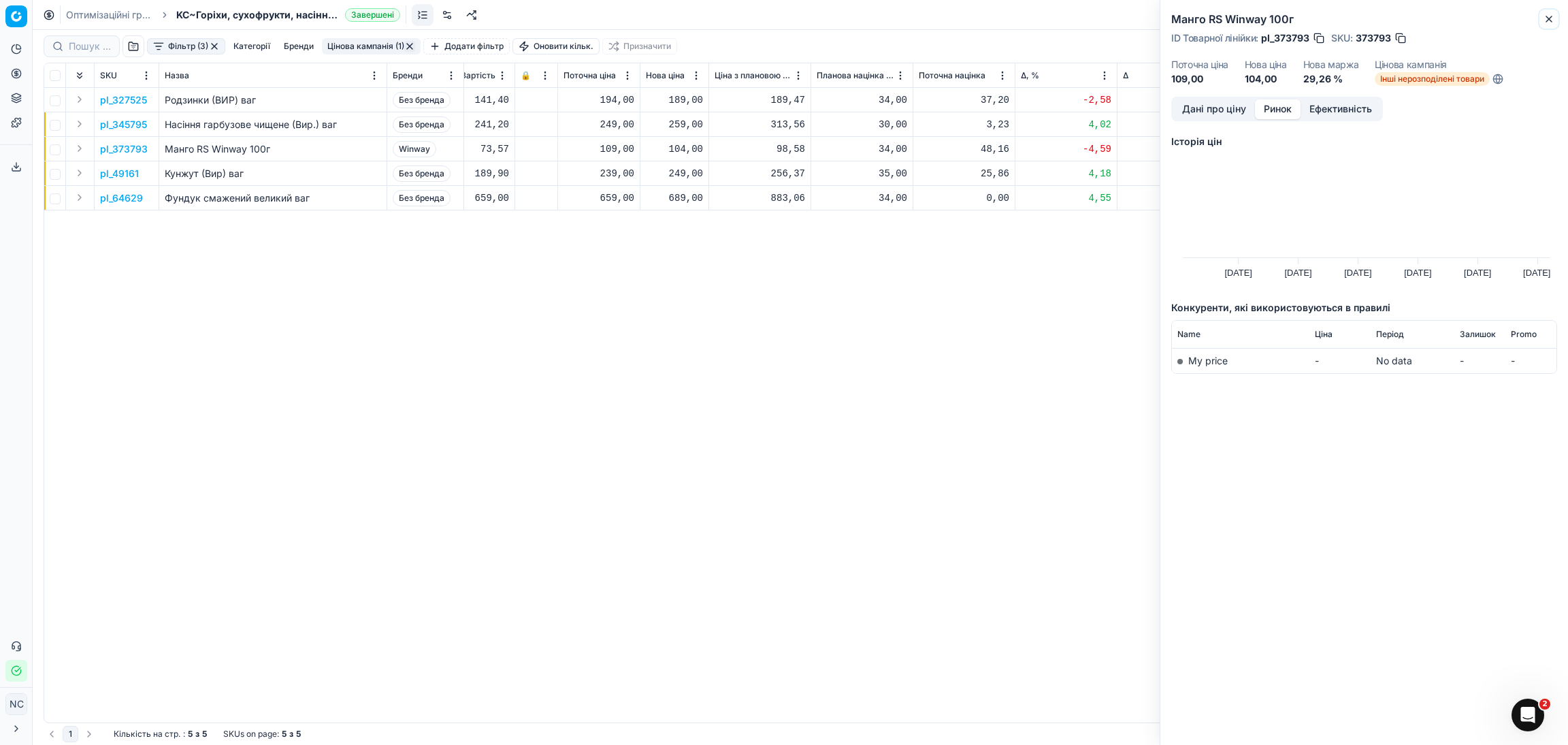
click at [1547, 19] on icon "button" at bounding box center [1549, 20] width 11 height 11
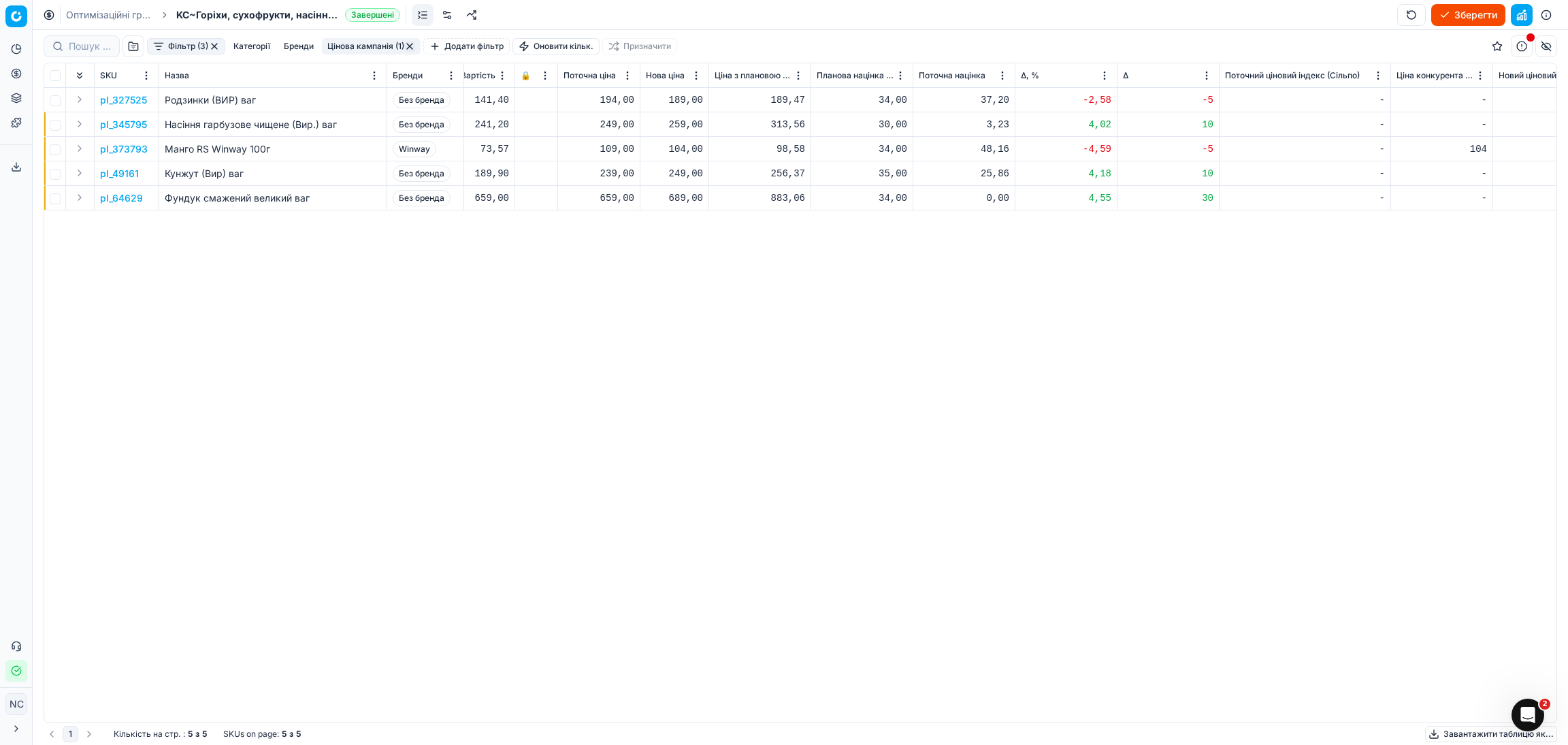
click at [378, 42] on button "Цінова кампанія (1)" at bounding box center [372, 46] width 98 height 17
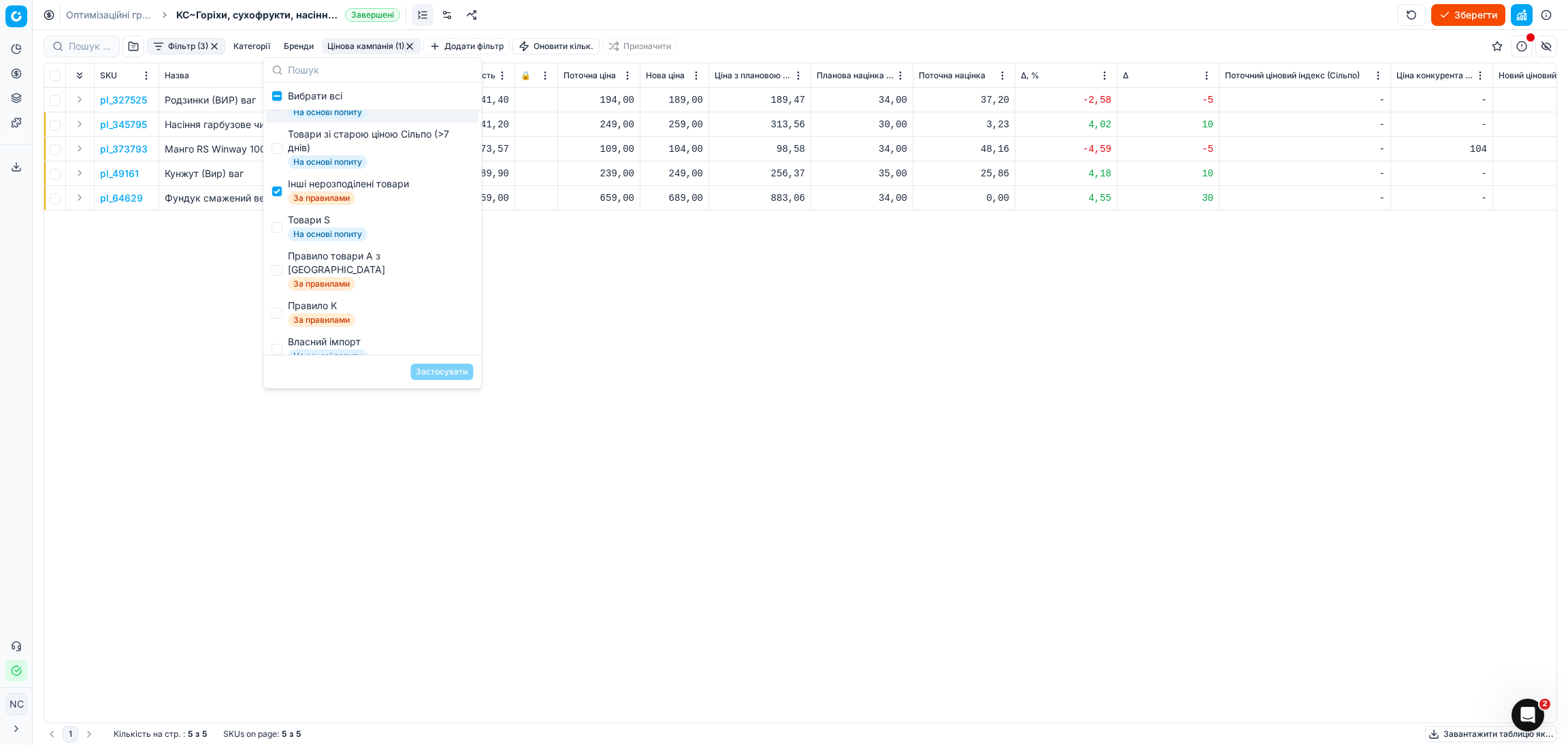
scroll to position [204, 0]
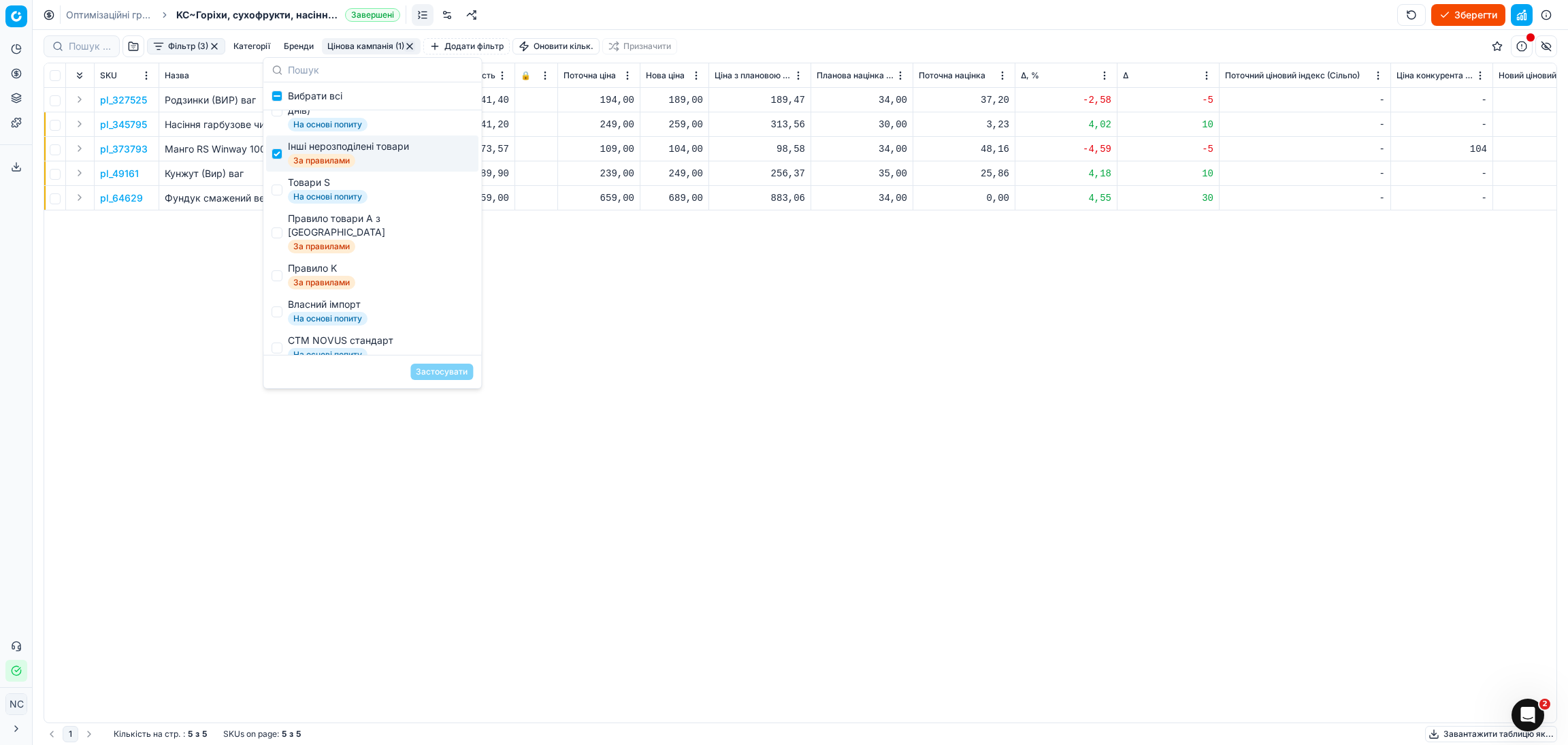
click at [317, 153] on div "Інші нерозподілені товари" at bounding box center [348, 146] width 121 height 14
checkbox input "true"
click at [727, 345] on div "pl_327525 Родзинки (ВИР) ваг Без бренда 6 днів За правилами Інші нерозподілені …" at bounding box center [256, 405] width 1512 height 634
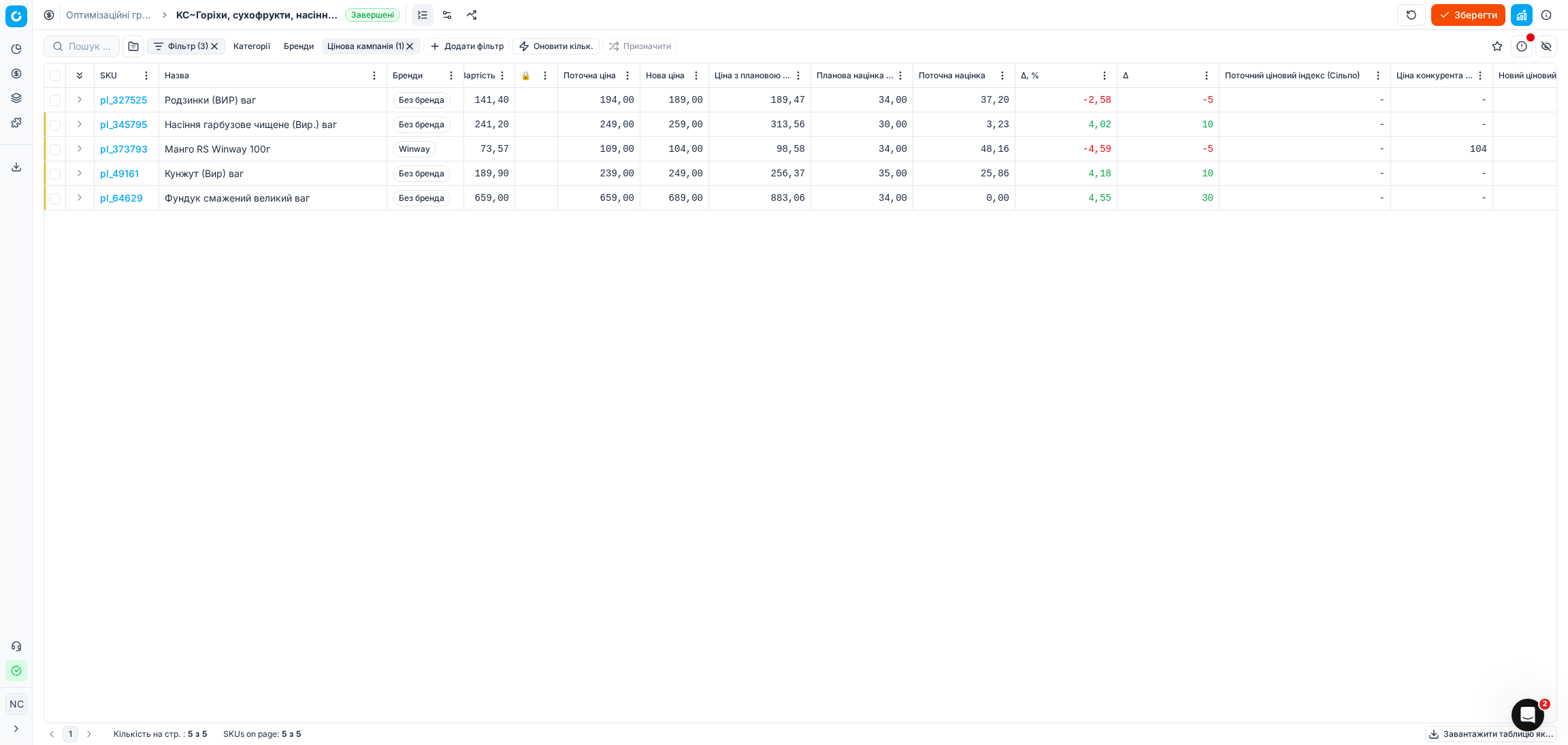
click at [414, 46] on button "button" at bounding box center [410, 46] width 11 height 11
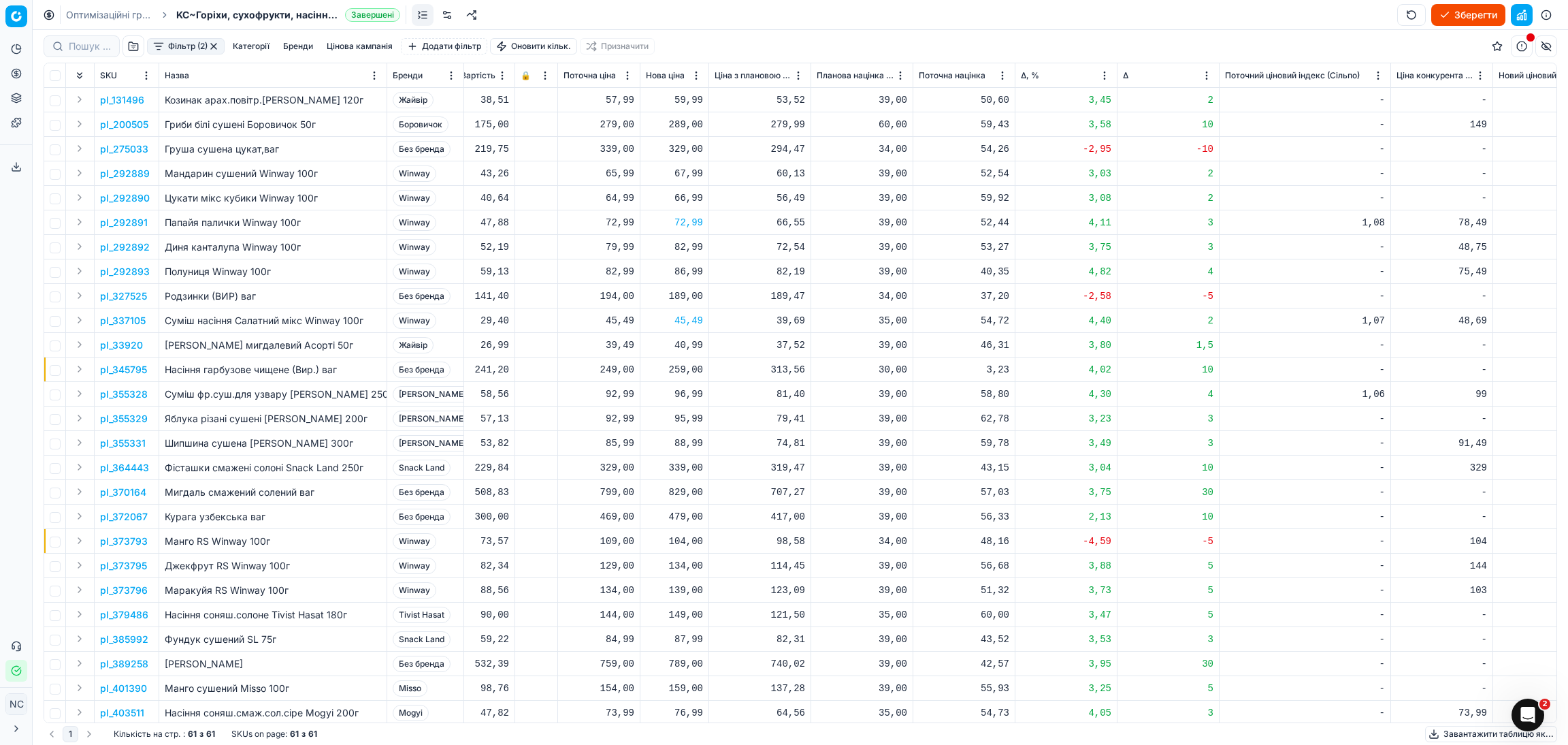
click at [1468, 13] on button "Зберегти" at bounding box center [1469, 14] width 74 height 21
click at [1470, 10] on button "Застосувати ціни" at bounding box center [1449, 14] width 113 height 21
click at [1468, 10] on button "Завантажити звіт" at bounding box center [1448, 14] width 115 height 21
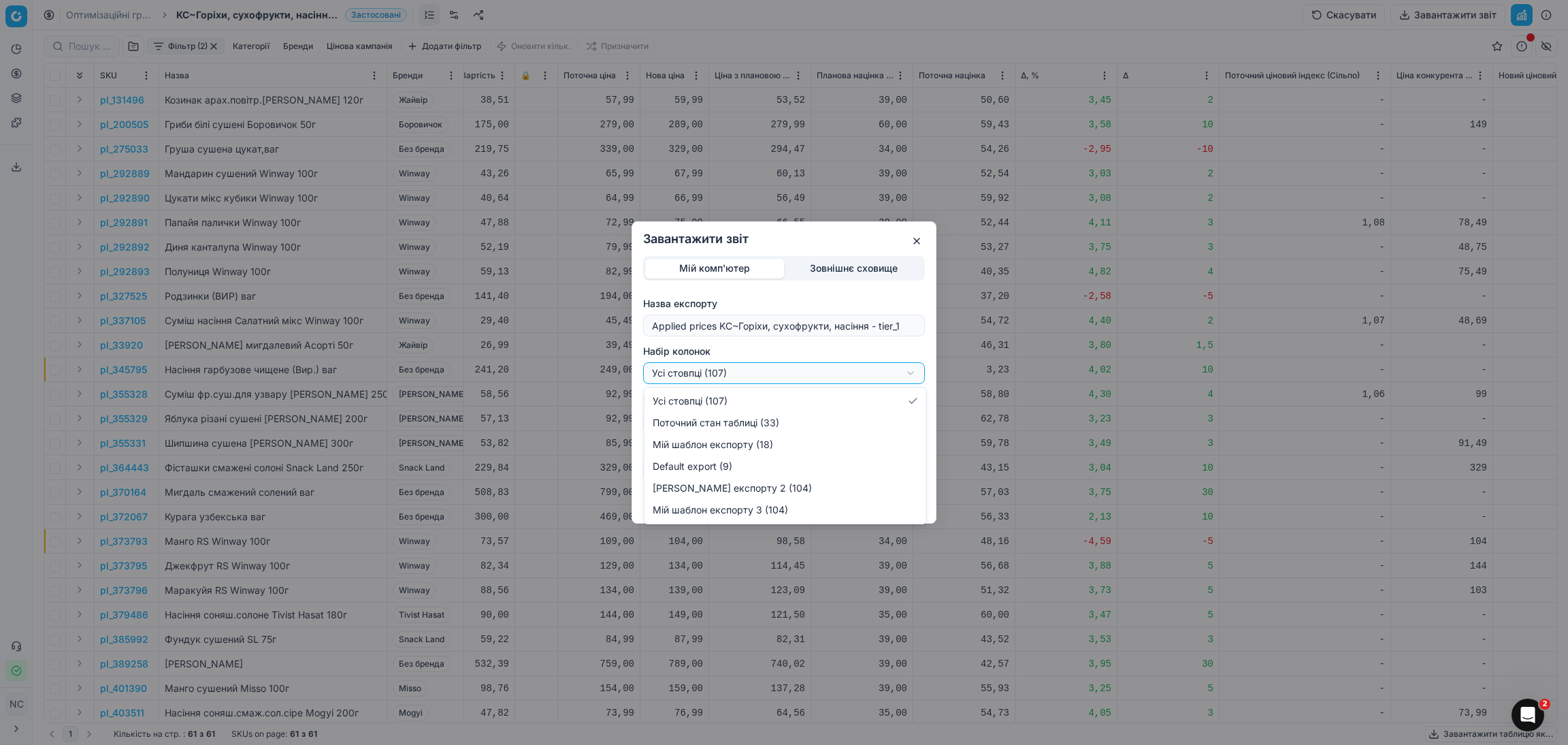
click at [909, 375] on div "Завантажити звіт Мій комп'ютер Зовнішнє сховище Назва експорту Applied prices K…" at bounding box center [784, 372] width 1568 height 745
select select "custom"
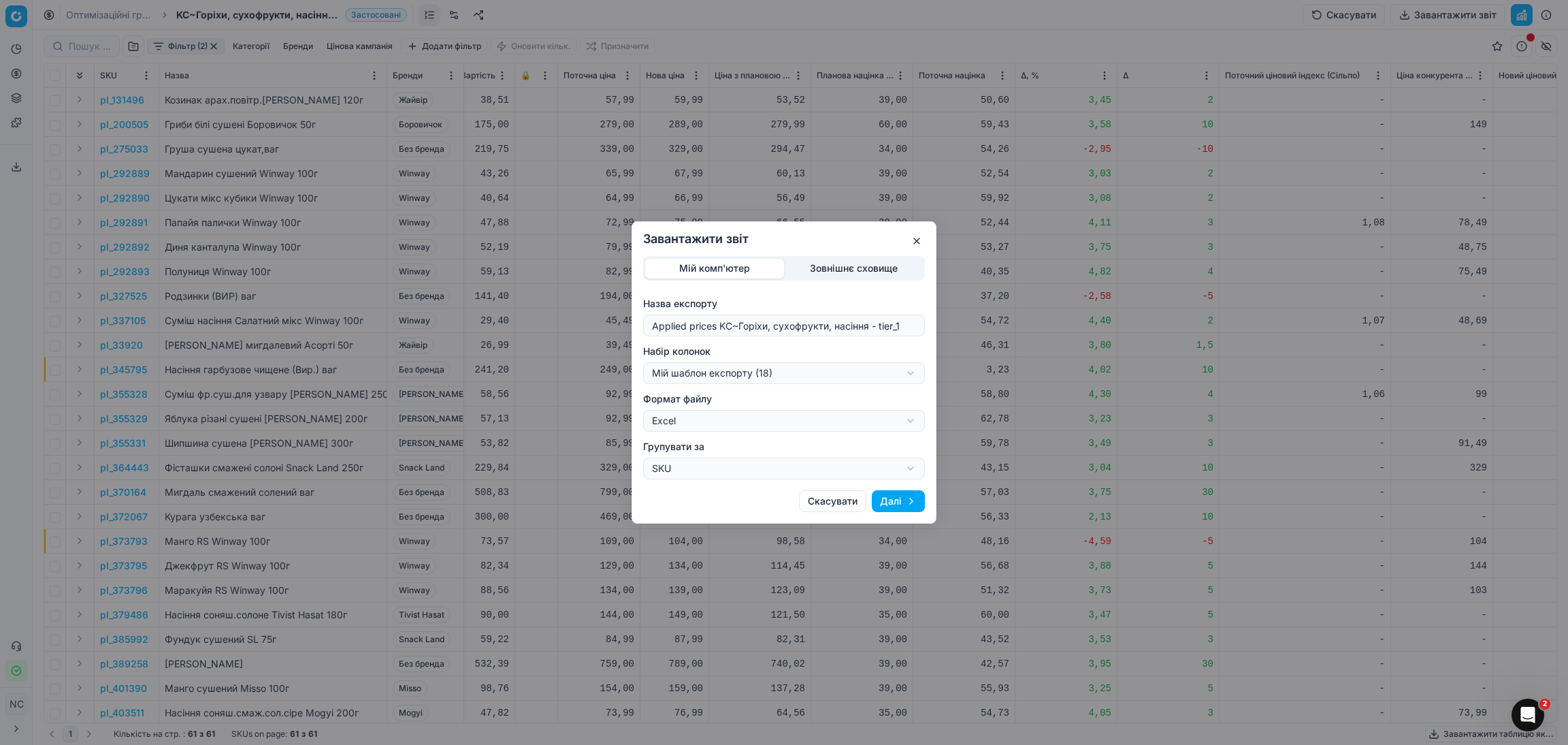
click at [885, 500] on button "Далі" at bounding box center [898, 501] width 53 height 21
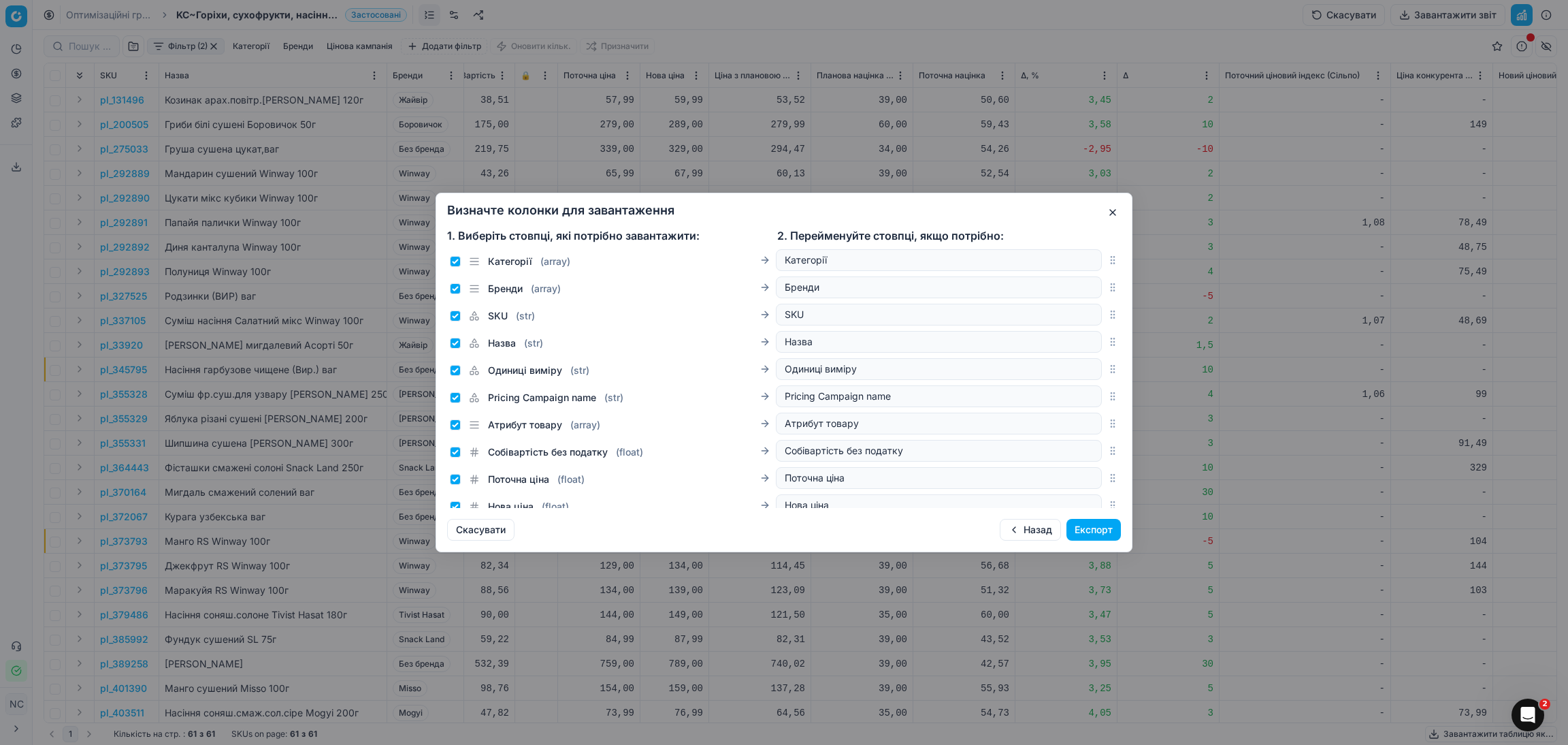
click at [1102, 531] on button "Експорт" at bounding box center [1093, 529] width 55 height 21
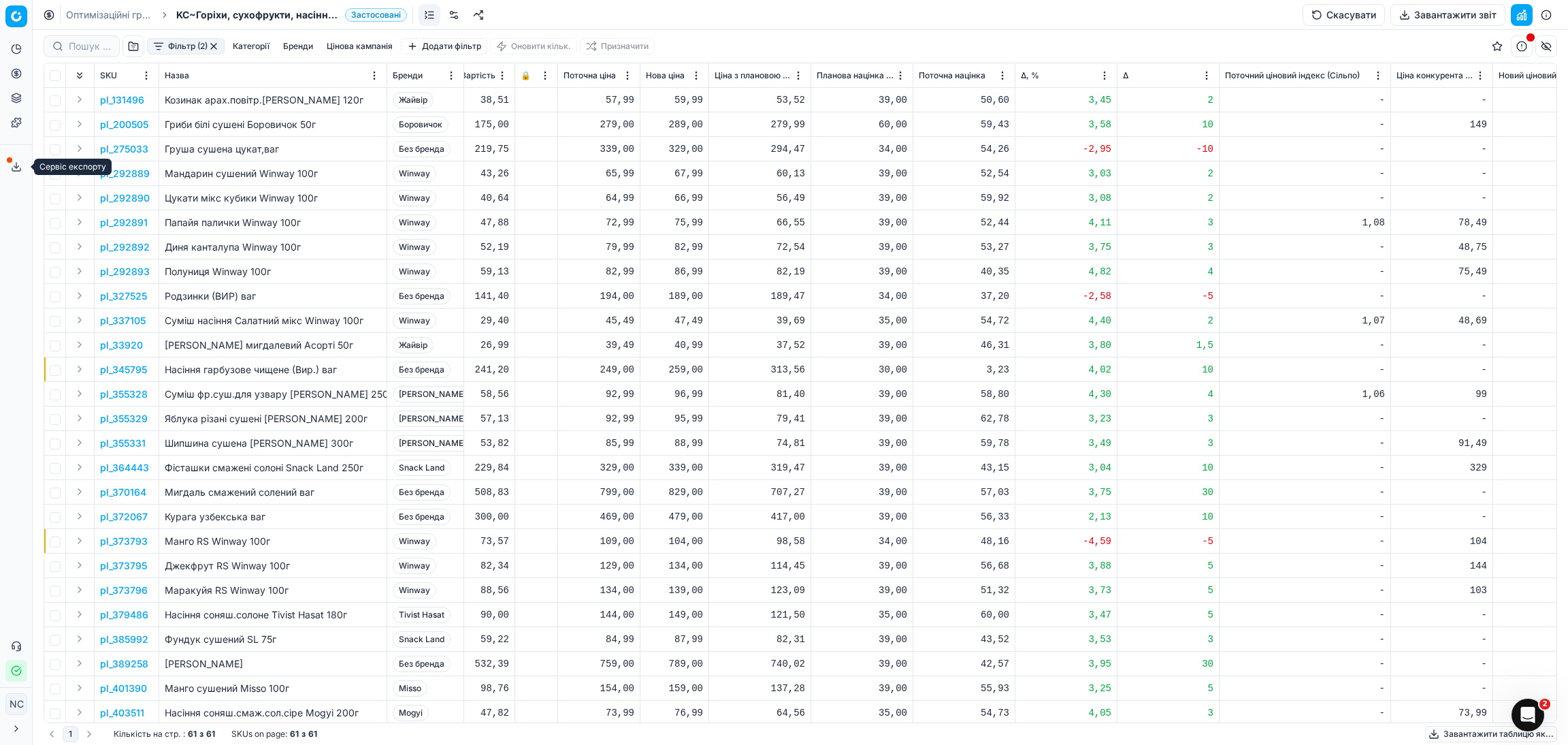
click at [19, 171] on icon at bounding box center [16, 169] width 8 height 3
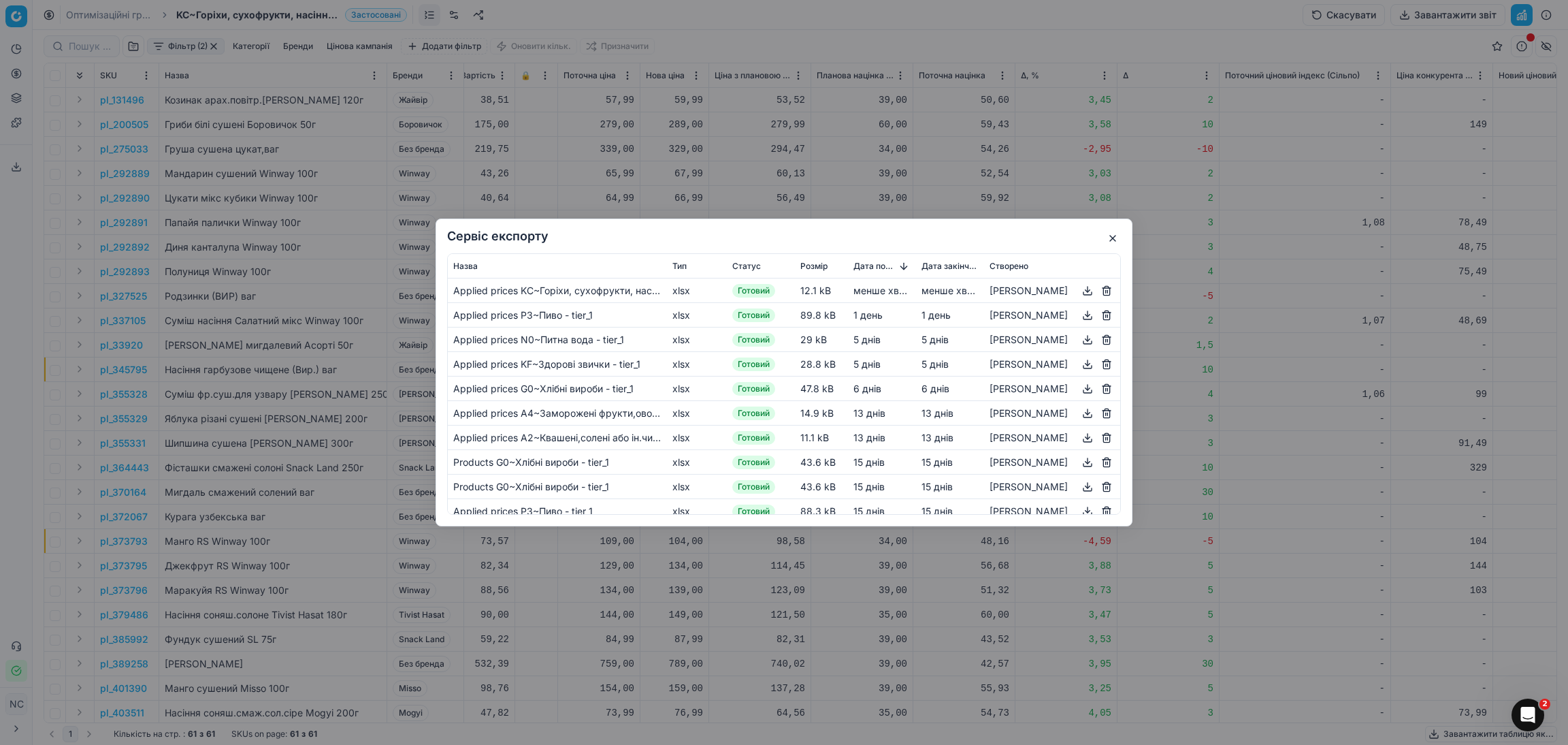
click at [1085, 294] on button "button" at bounding box center [1088, 291] width 17 height 17
click at [1113, 238] on button "button" at bounding box center [1113, 239] width 17 height 17
